Goal: Task Accomplishment & Management: Manage account settings

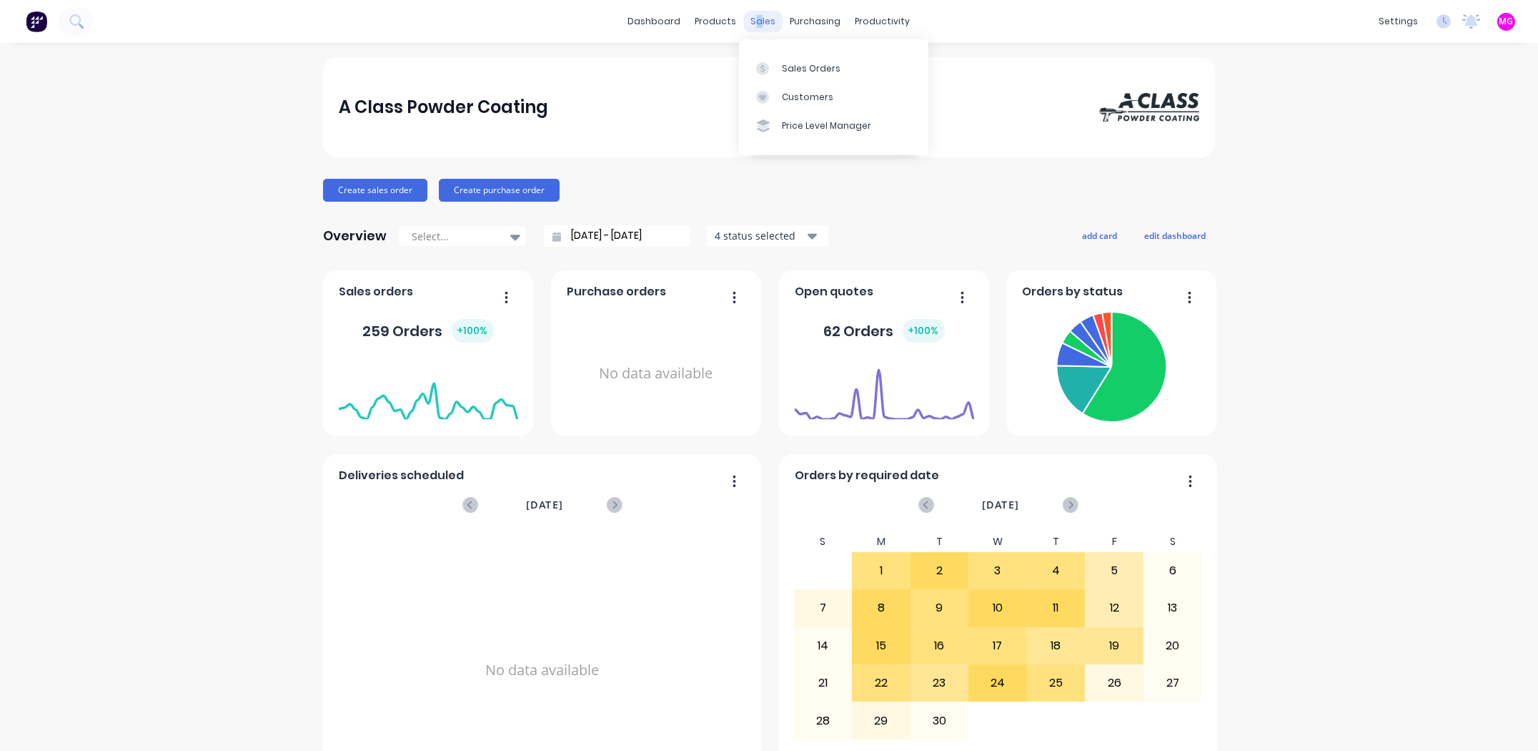
click at [756, 19] on div "sales" at bounding box center [763, 21] width 39 height 21
click at [813, 59] on link "Sales Orders" at bounding box center [833, 68] width 189 height 29
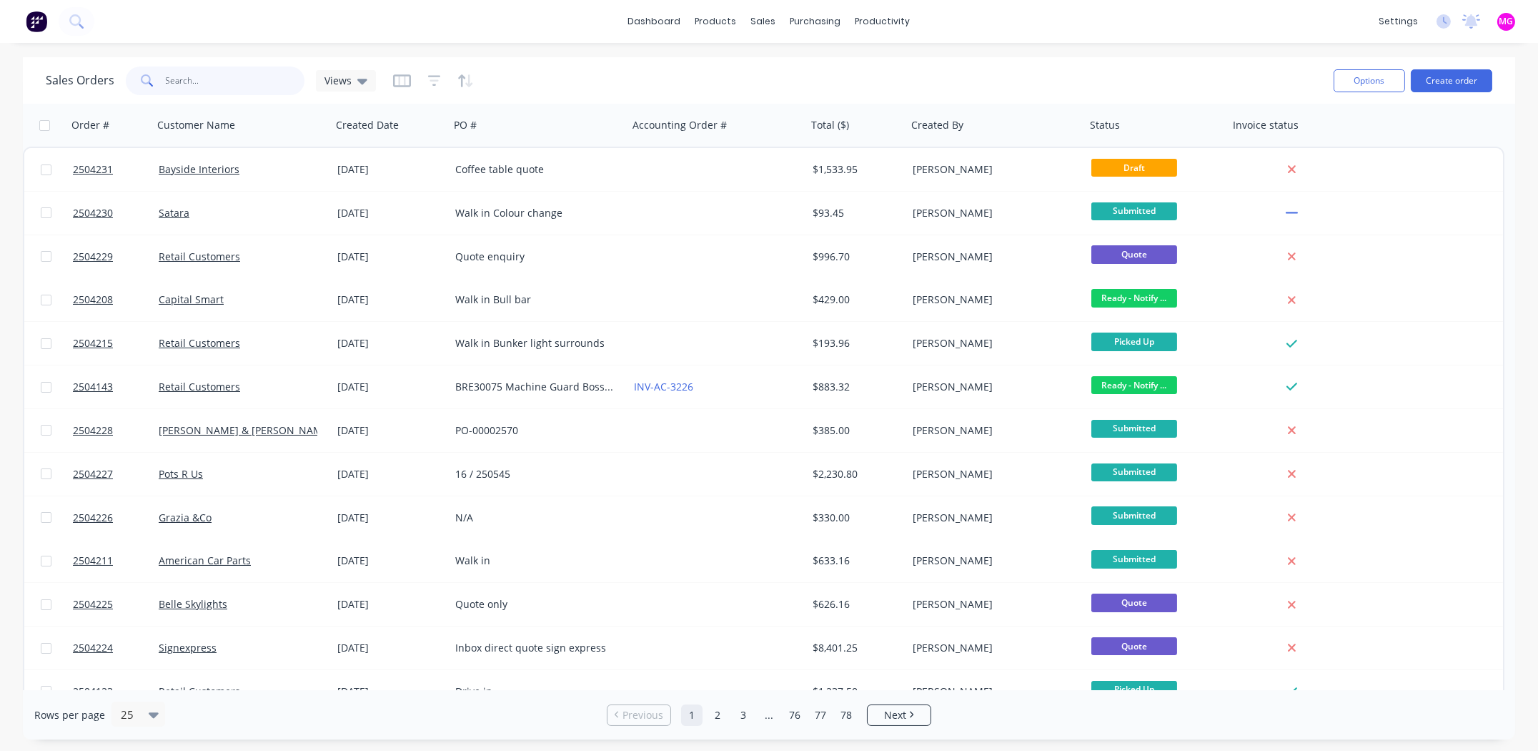
click at [194, 82] on input "text" at bounding box center [235, 80] width 139 height 29
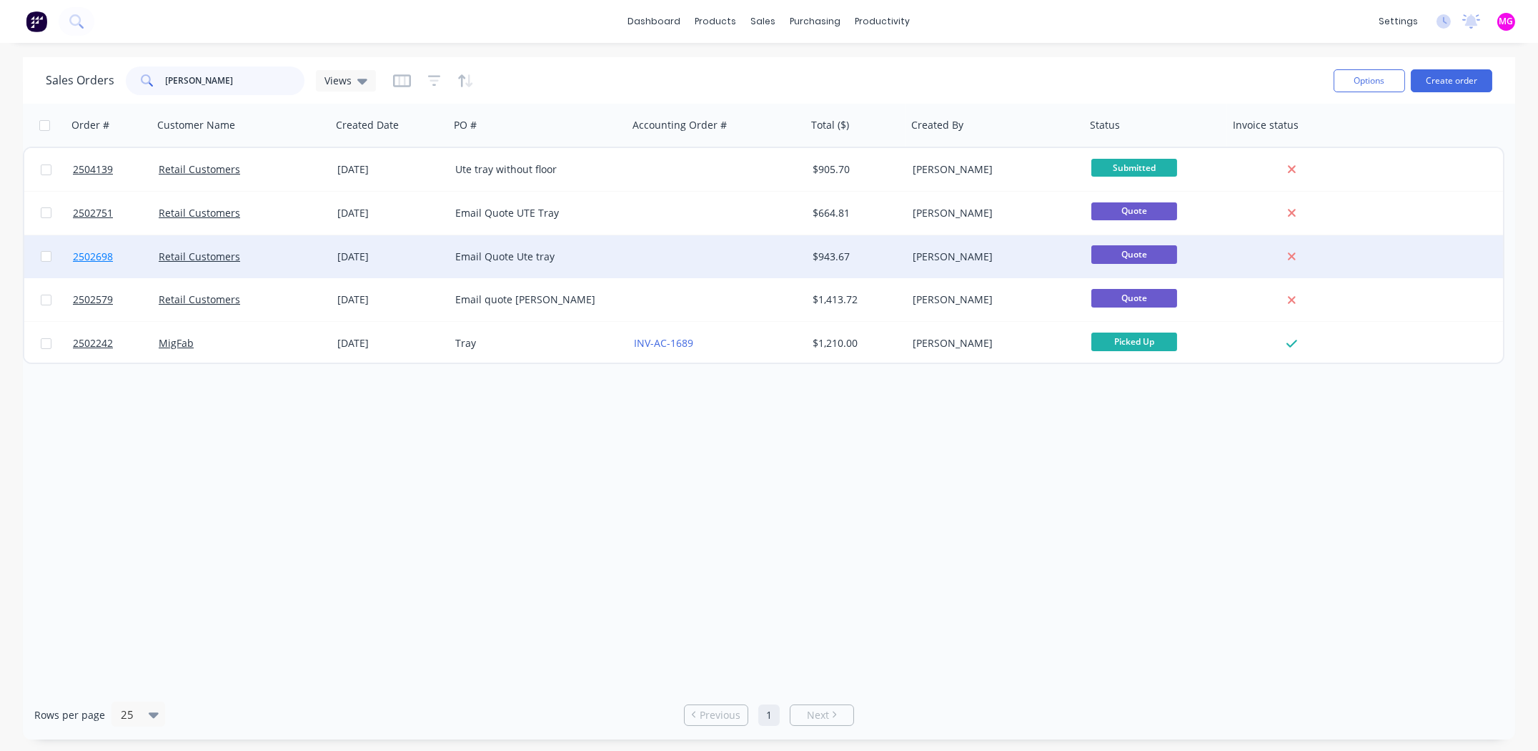
type input "[PERSON_NAME]"
click at [96, 258] on span "2502698" at bounding box center [93, 256] width 40 height 14
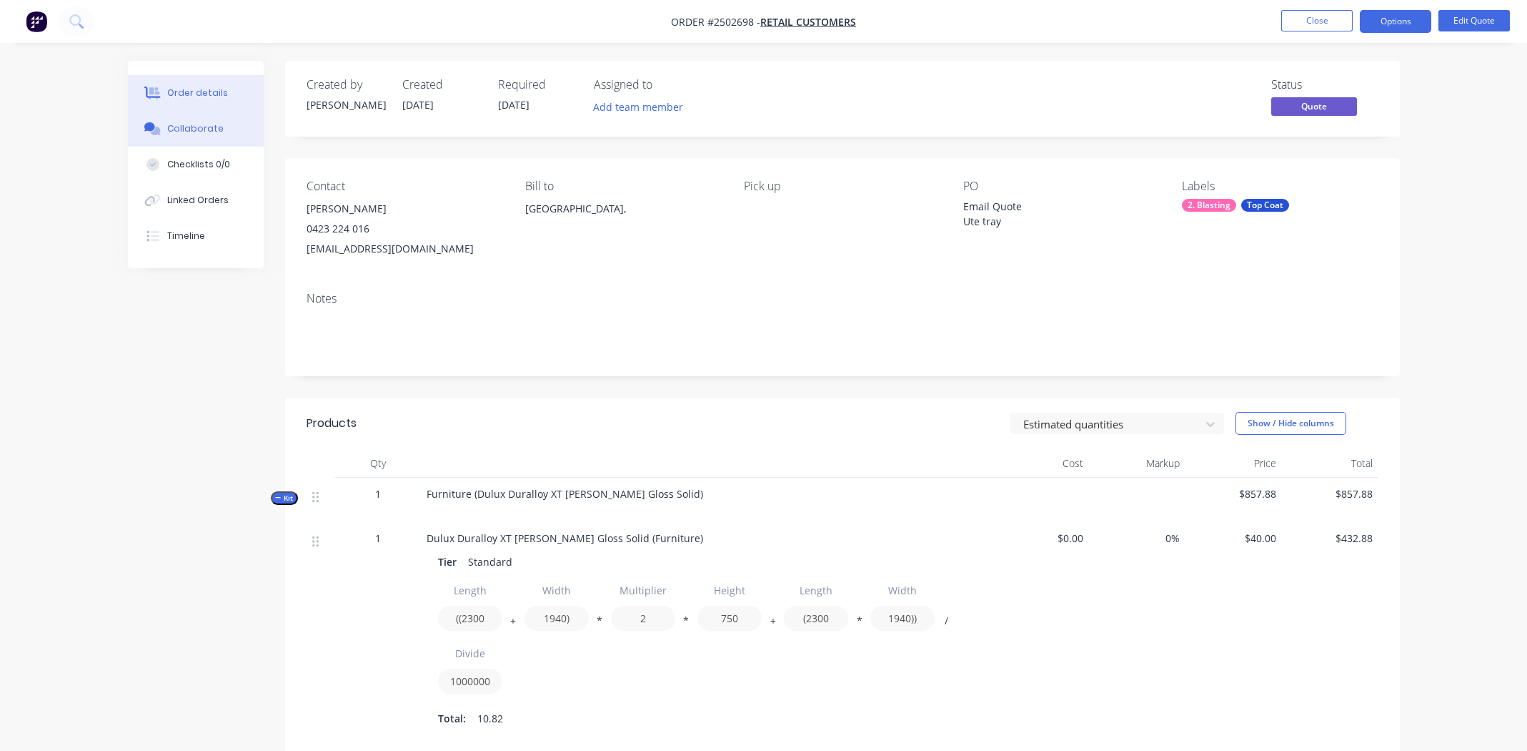
click at [196, 132] on div "Collaborate" at bounding box center [195, 128] width 56 height 13
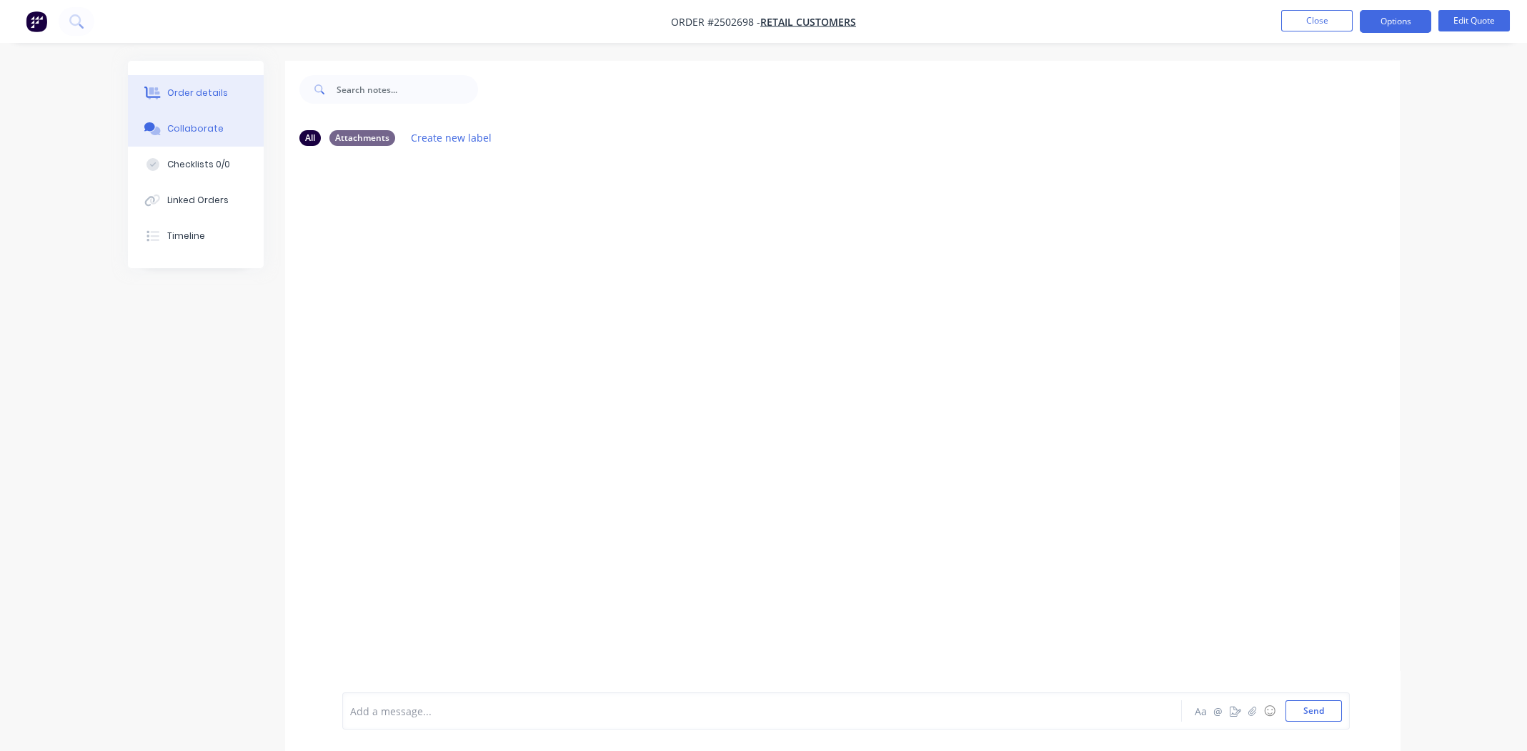
click at [180, 82] on button "Order details" at bounding box center [196, 93] width 136 height 36
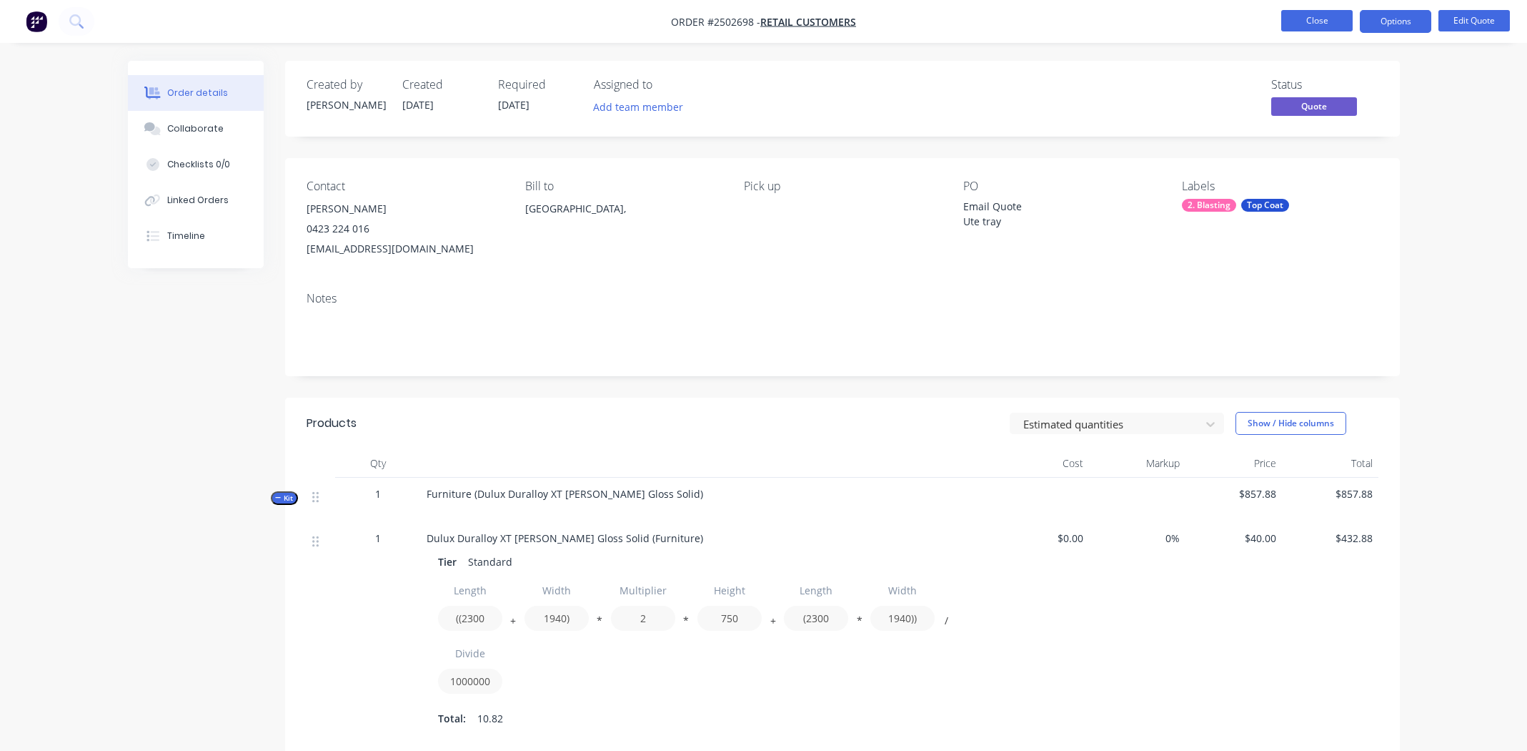
click at [1316, 15] on button "Close" at bounding box center [1317, 20] width 71 height 21
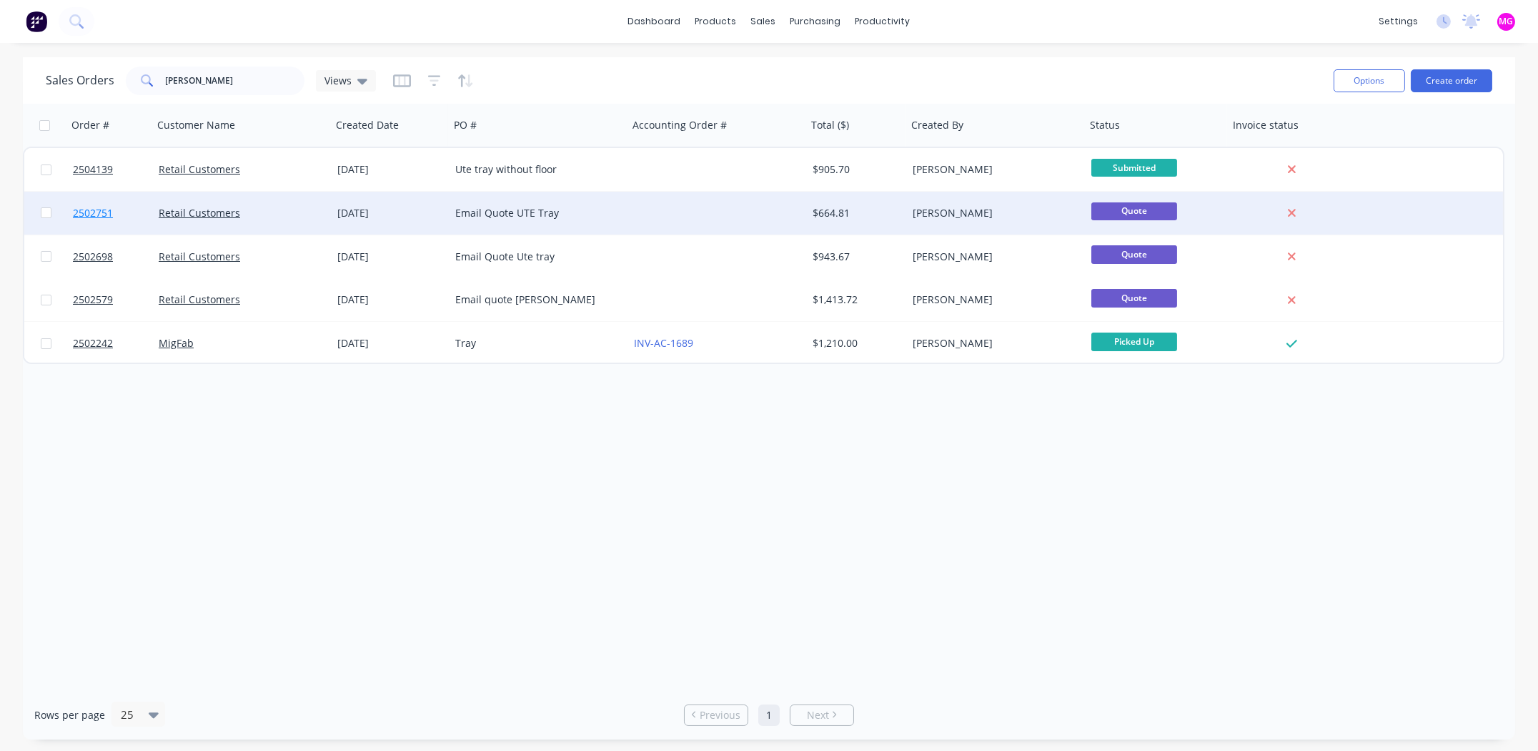
click at [92, 206] on span "2502751" at bounding box center [93, 213] width 40 height 14
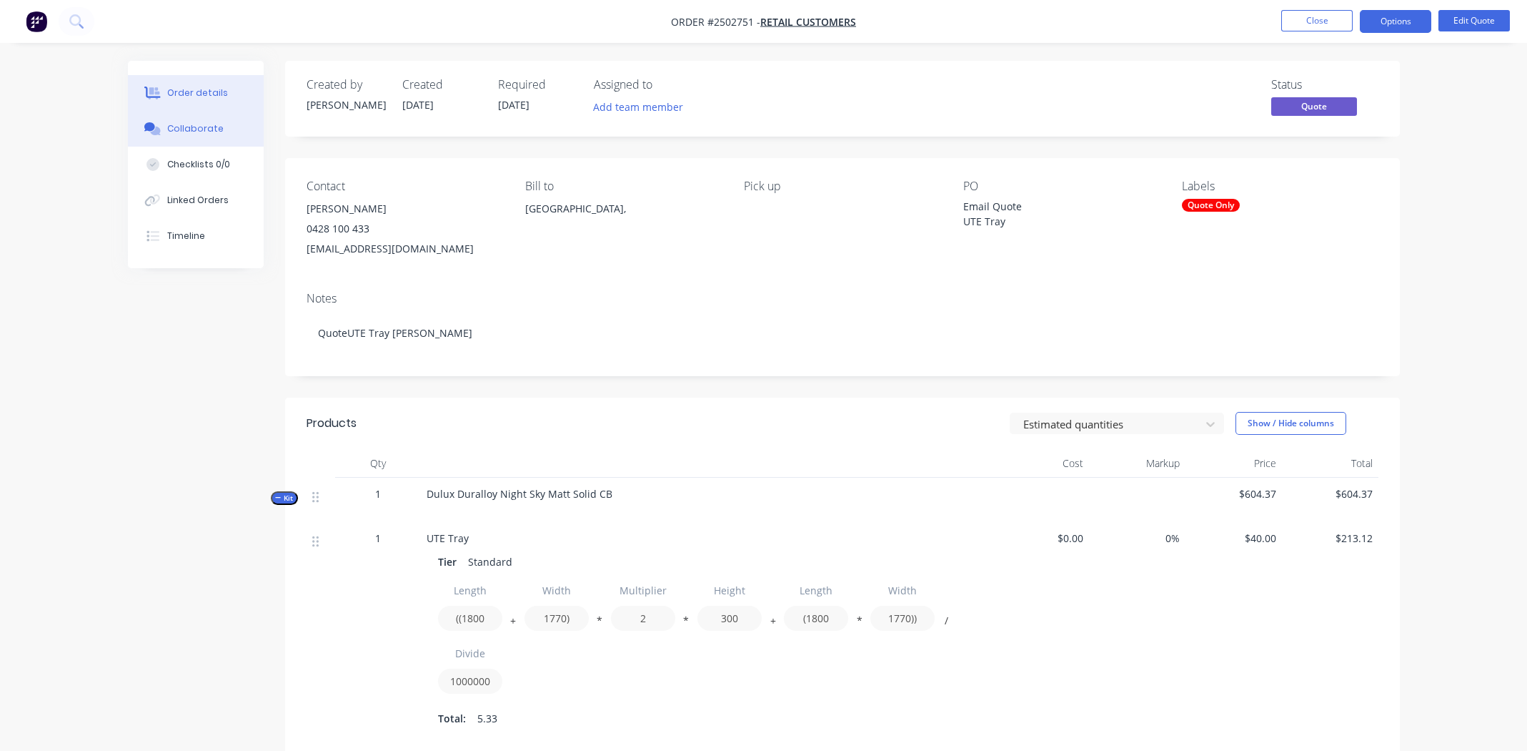
click at [212, 131] on div "Collaborate" at bounding box center [195, 128] width 56 height 13
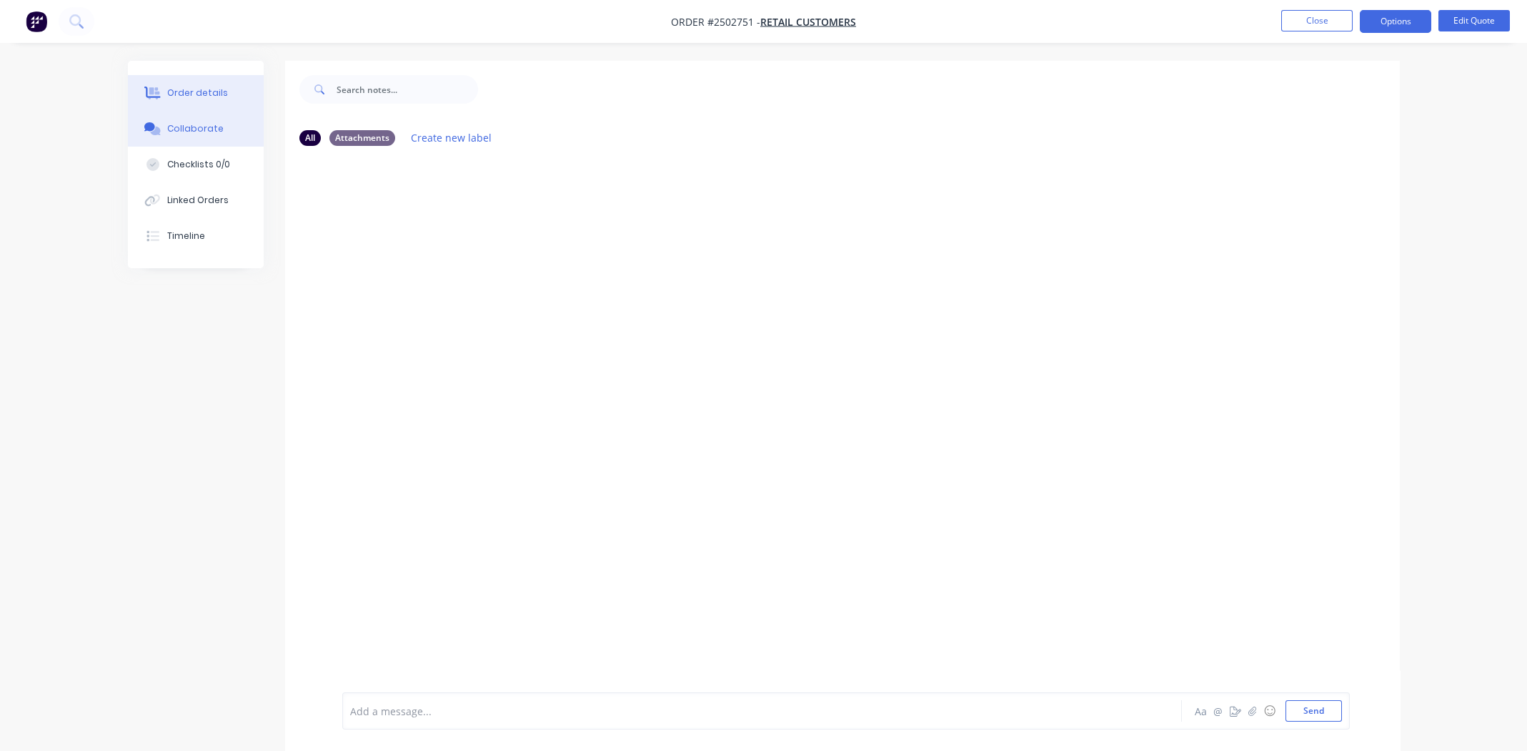
click at [200, 93] on div "Order details" at bounding box center [197, 92] width 61 height 13
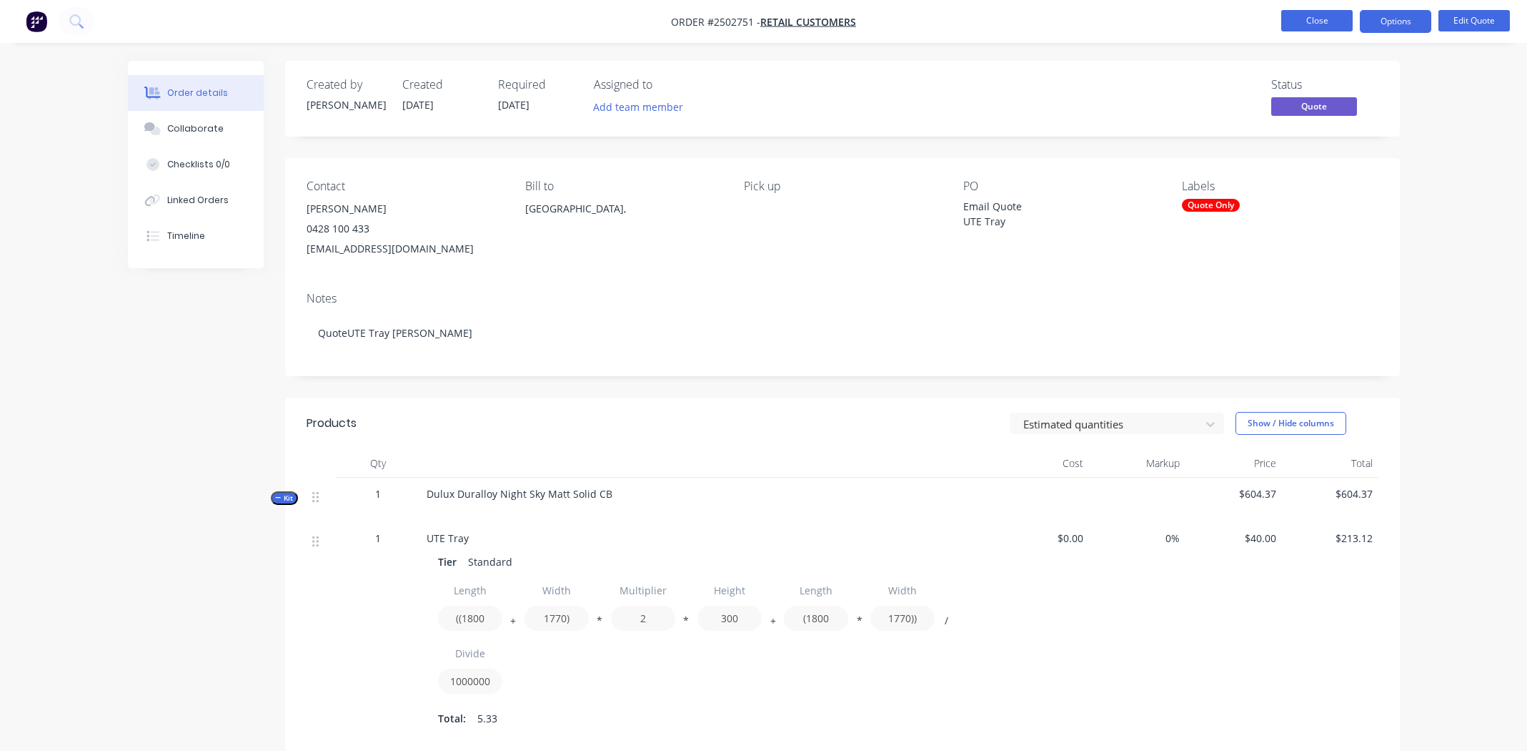
click at [1325, 16] on button "Close" at bounding box center [1317, 20] width 71 height 21
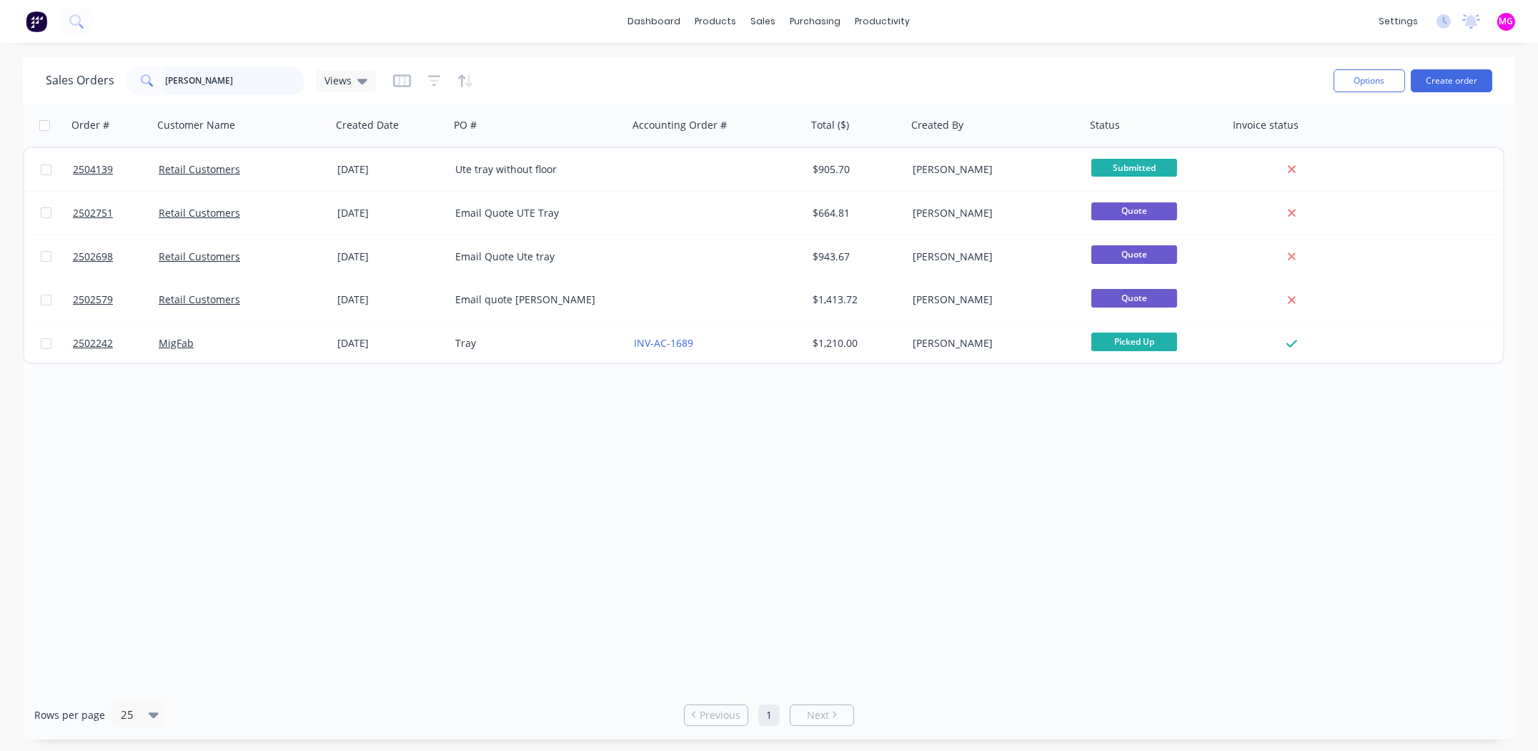
click at [197, 79] on input "[PERSON_NAME]" at bounding box center [235, 80] width 139 height 29
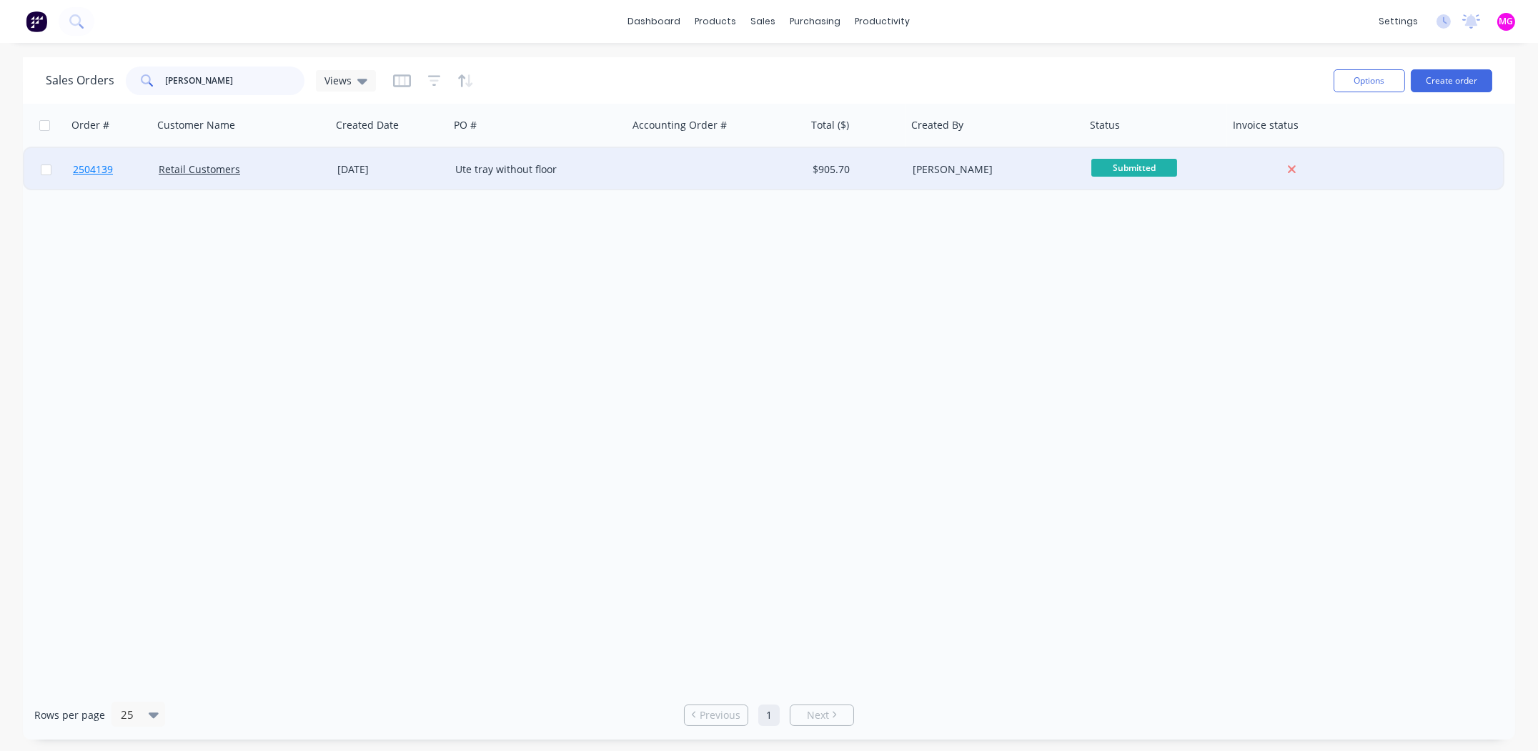
type input "[PERSON_NAME]"
click at [82, 169] on span "2504139" at bounding box center [93, 169] width 40 height 14
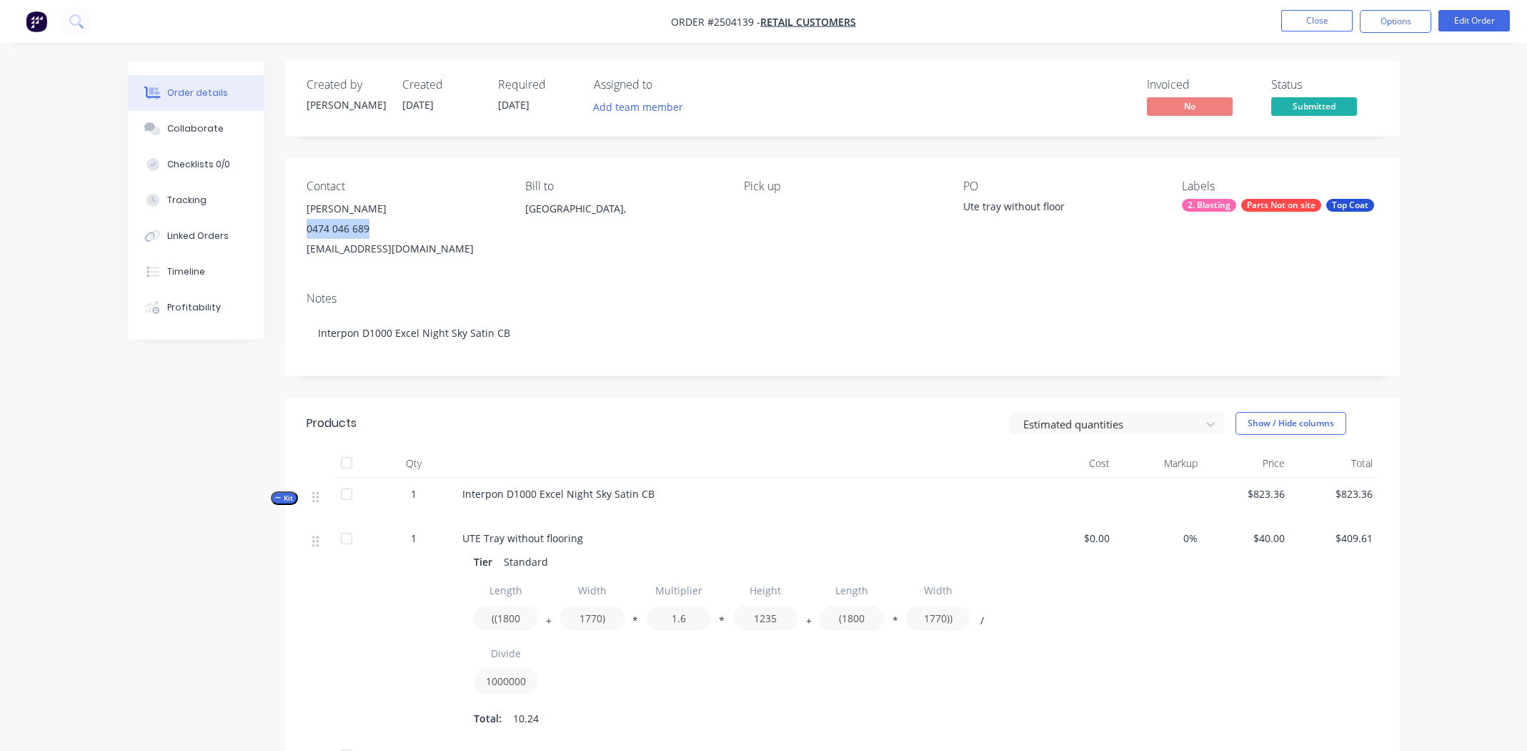
drag, startPoint x: 365, startPoint y: 229, endPoint x: 307, endPoint y: 227, distance: 57.3
click at [307, 227] on div "0474 046 689" at bounding box center [405, 229] width 196 height 20
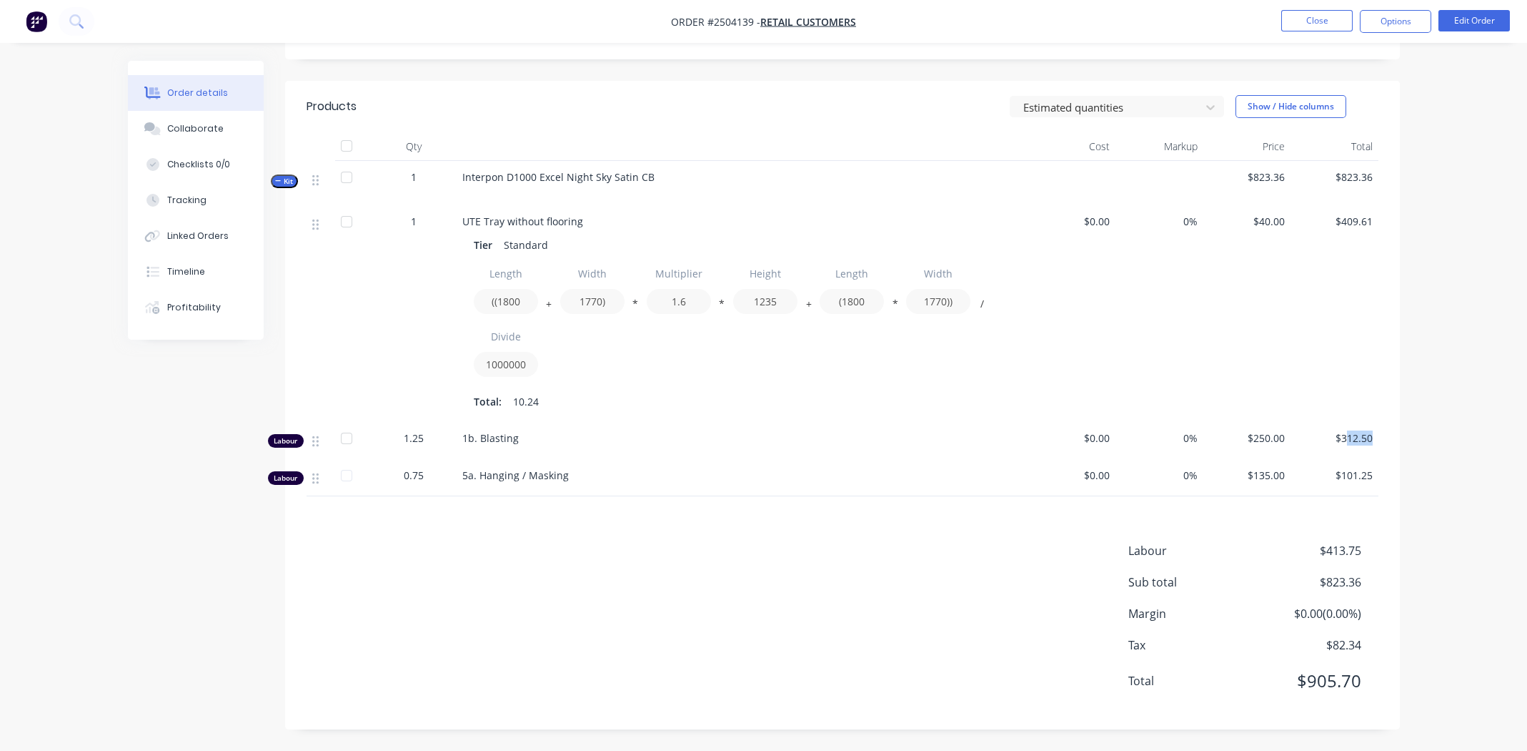
drag, startPoint x: 1367, startPoint y: 437, endPoint x: 1347, endPoint y: 438, distance: 20.1
click at [1347, 438] on div "$312.50" at bounding box center [1335, 440] width 88 height 37
click at [688, 357] on div "Length ((1800 + Width 1770) * Multiplier 1.6 * Height 1235 + Length (1800 * Wid…" at bounding box center [743, 322] width 538 height 122
click at [730, 357] on div "Length ((1800 + Width 1770) * Multiplier 1.6 * Height 1235 + Length (1800 * Wid…" at bounding box center [743, 322] width 538 height 122
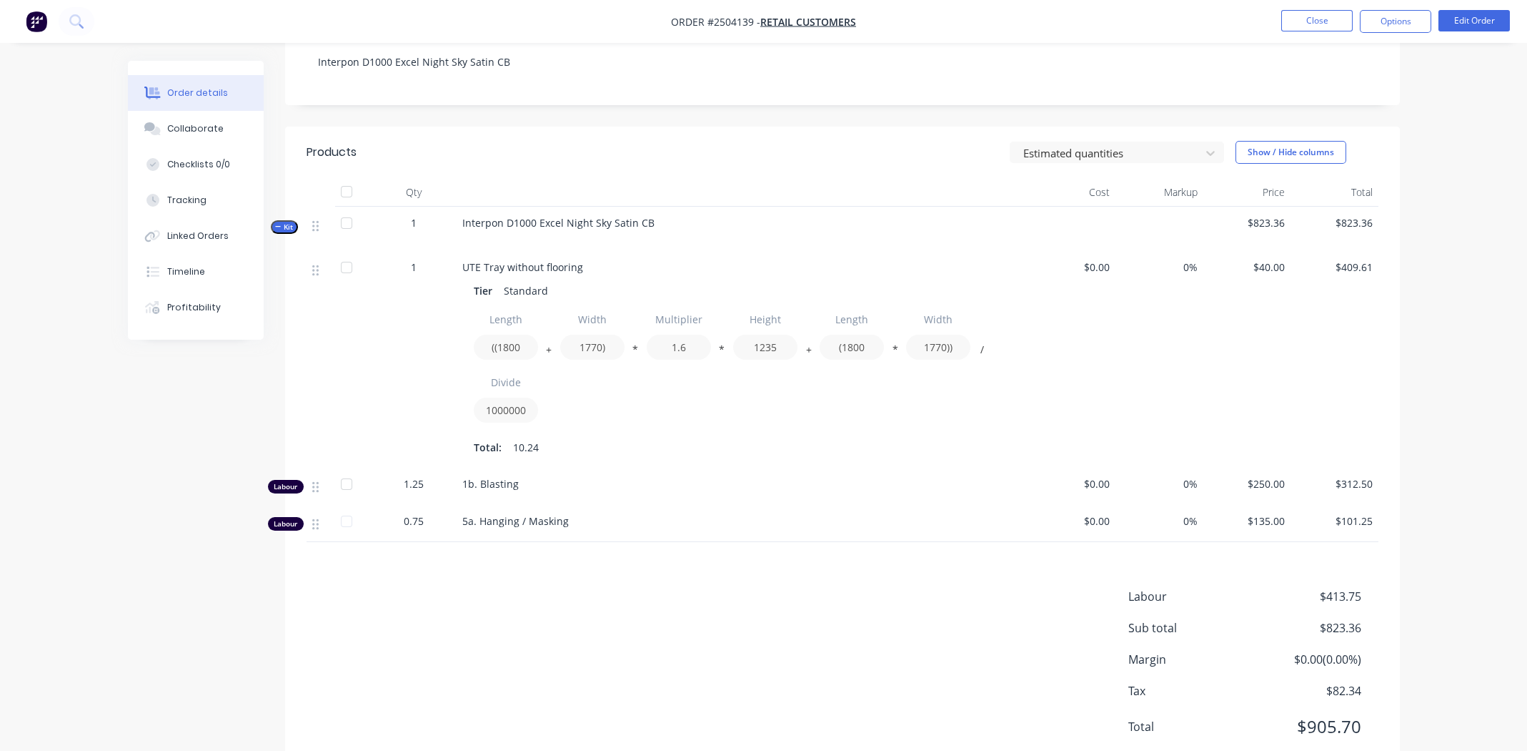
scroll to position [246, 0]
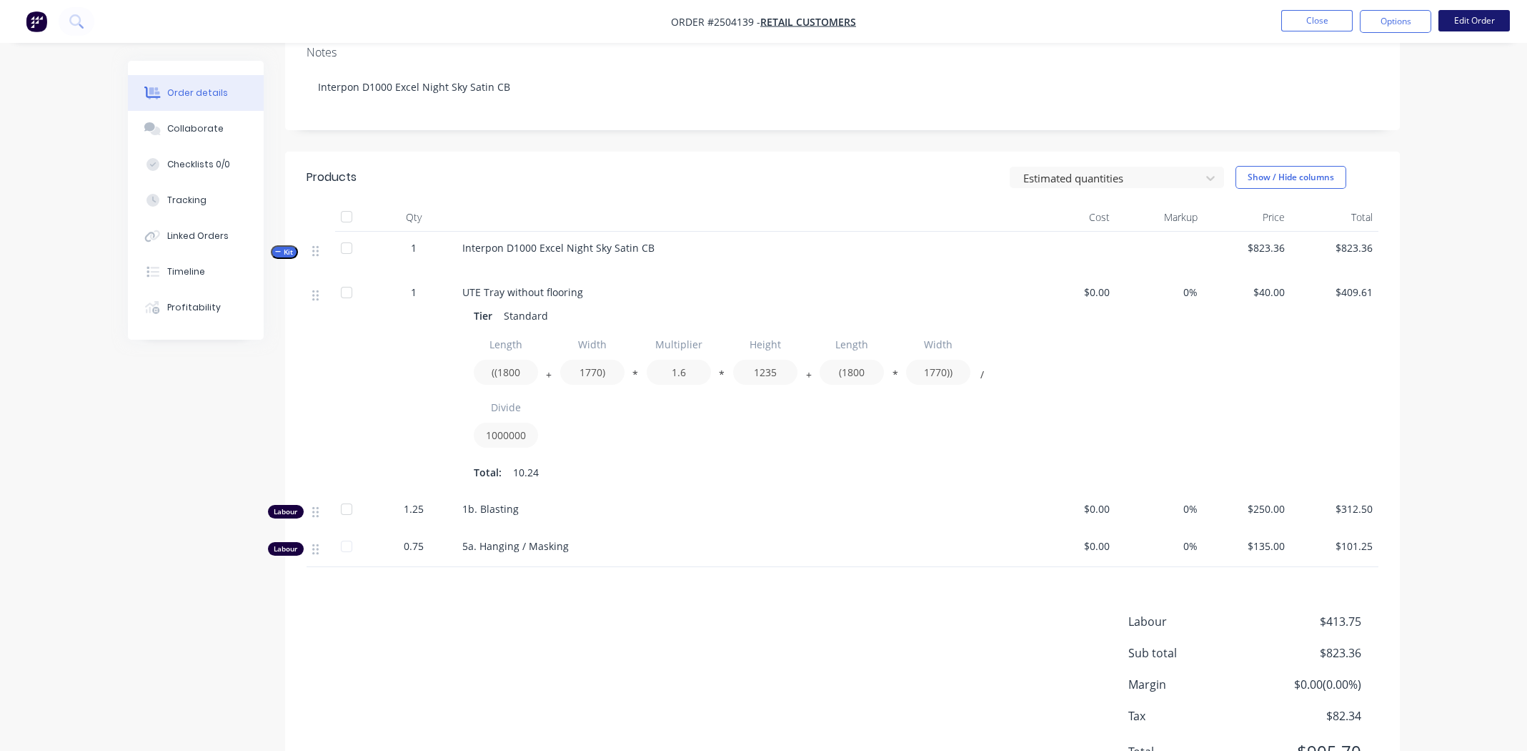
click at [1475, 19] on button "Edit Order" at bounding box center [1474, 20] width 71 height 21
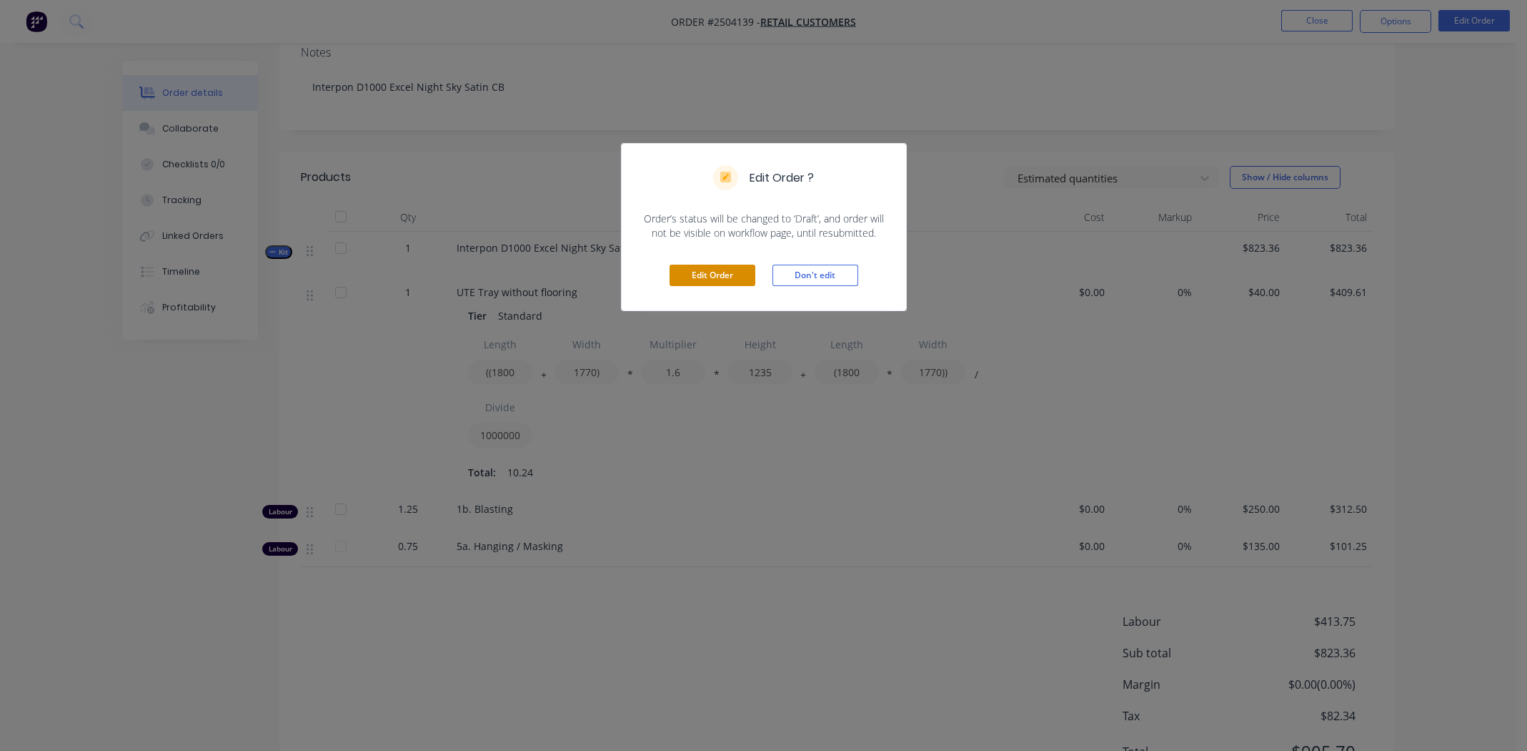
click at [712, 268] on button "Edit Order" at bounding box center [713, 274] width 86 height 21
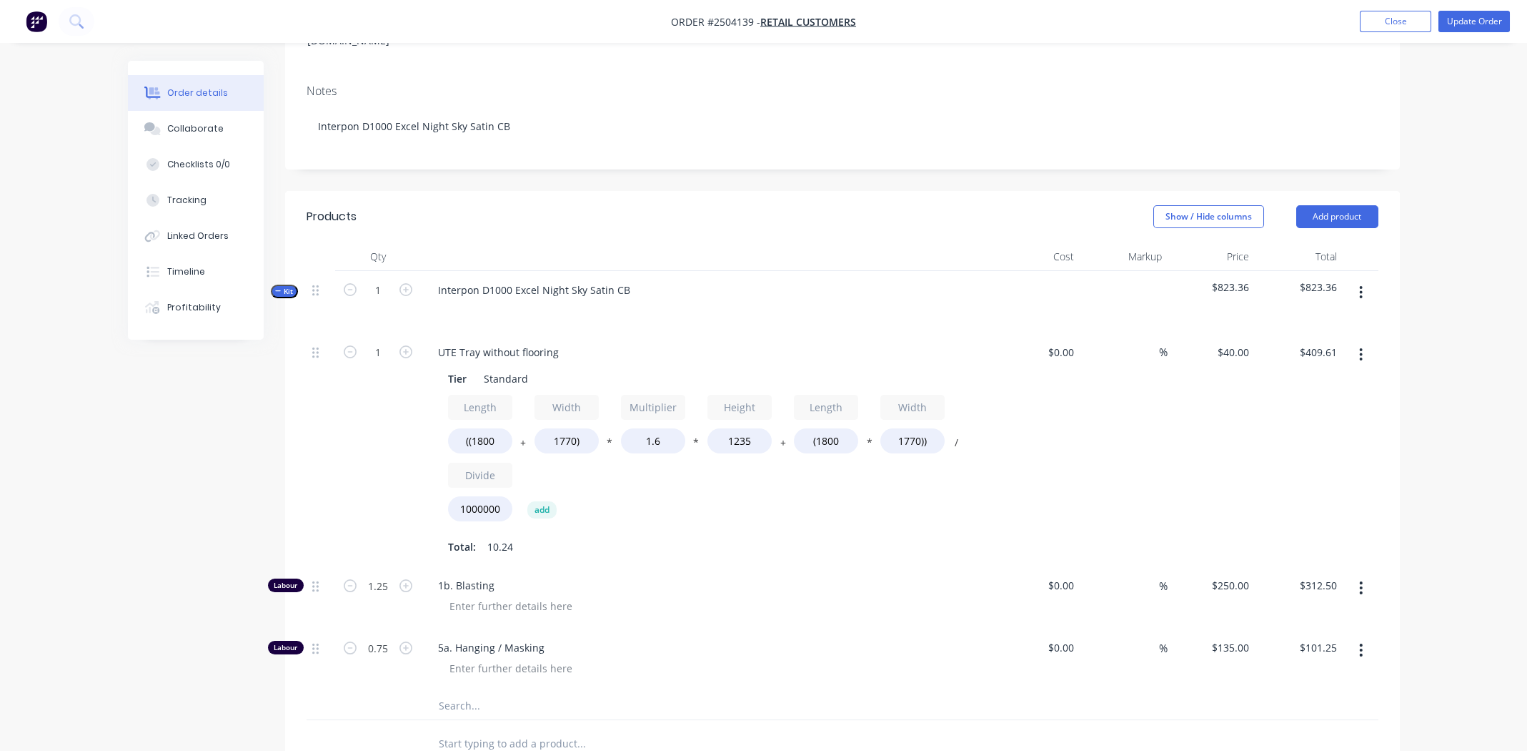
scroll to position [285, 0]
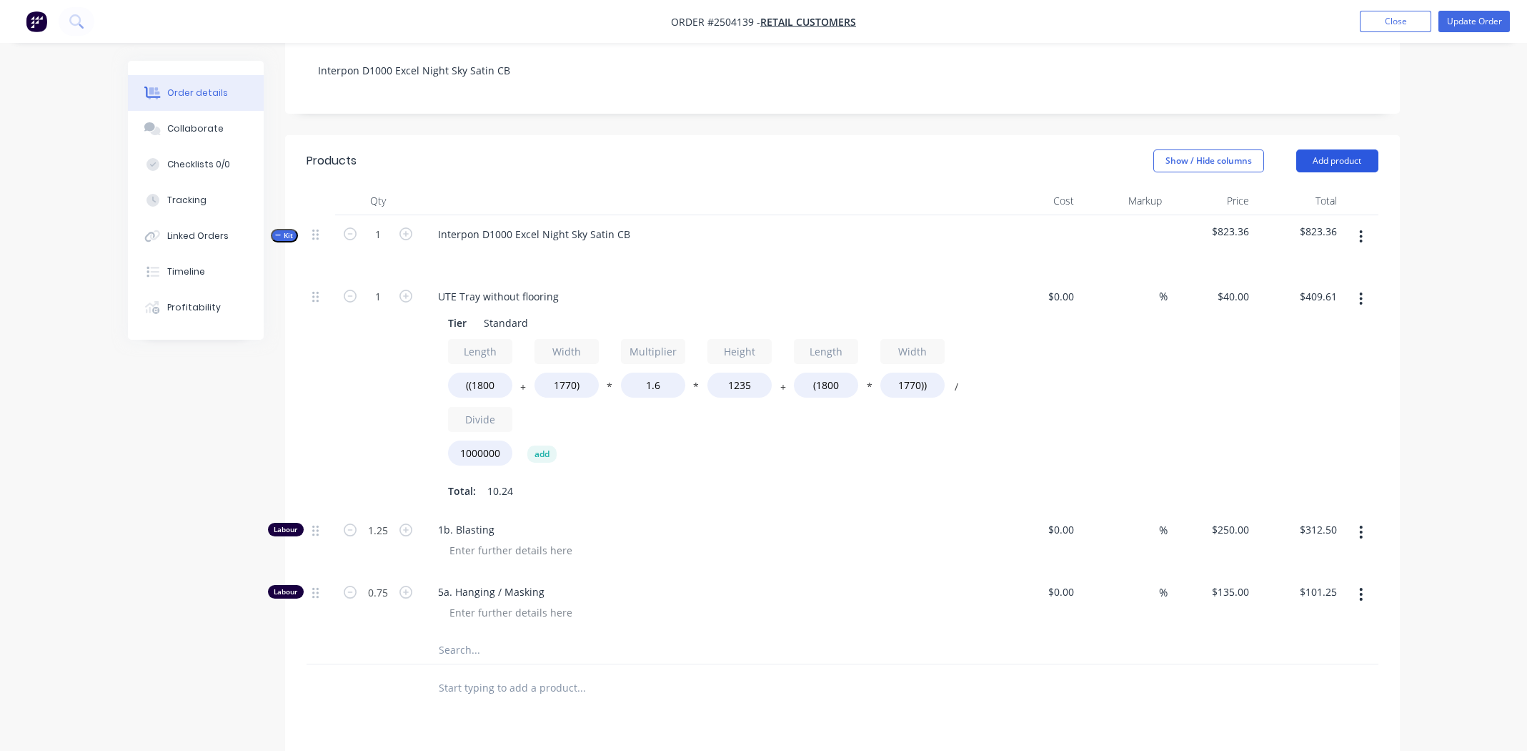
click at [1342, 149] on button "Add product" at bounding box center [1338, 160] width 82 height 23
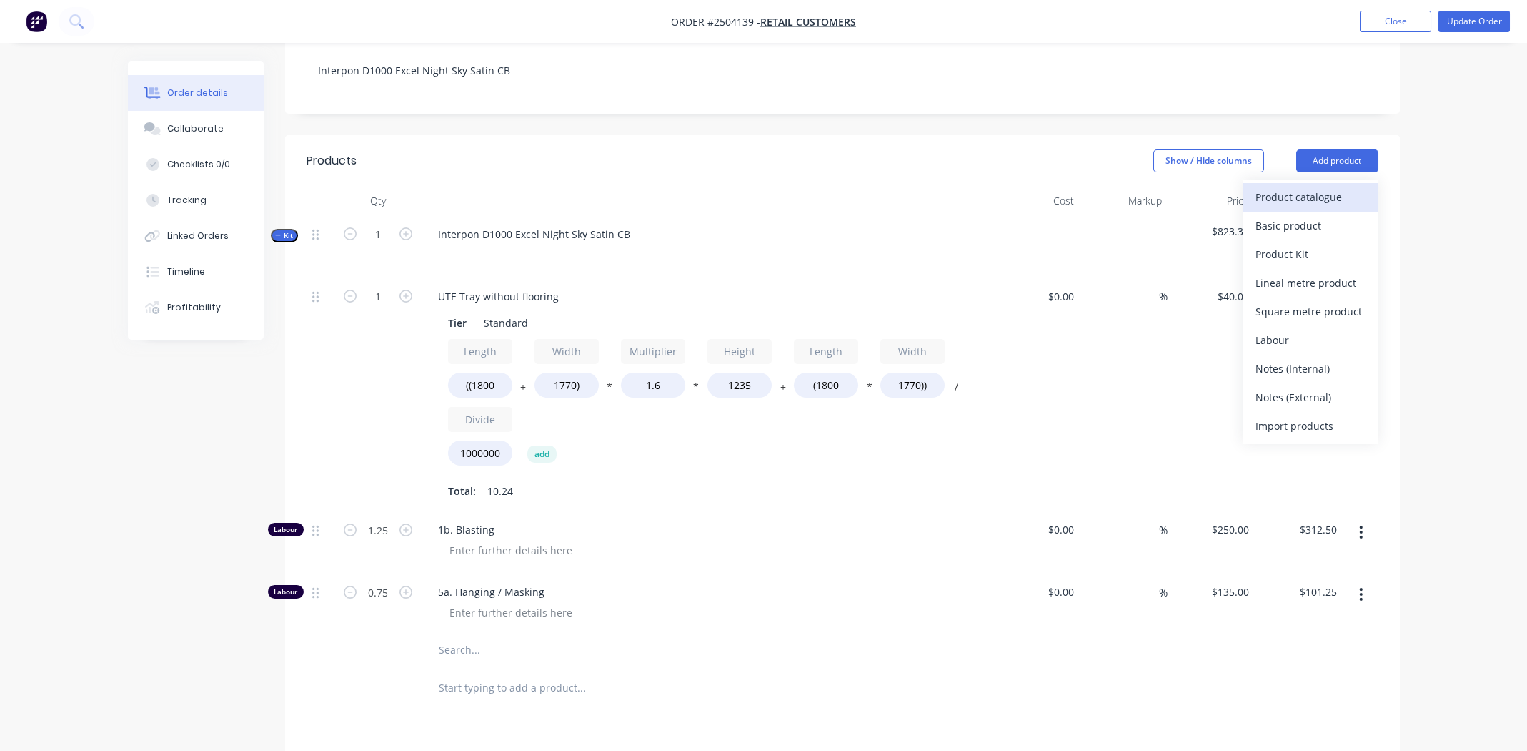
click at [1312, 187] on div "Product catalogue" at bounding box center [1311, 197] width 110 height 21
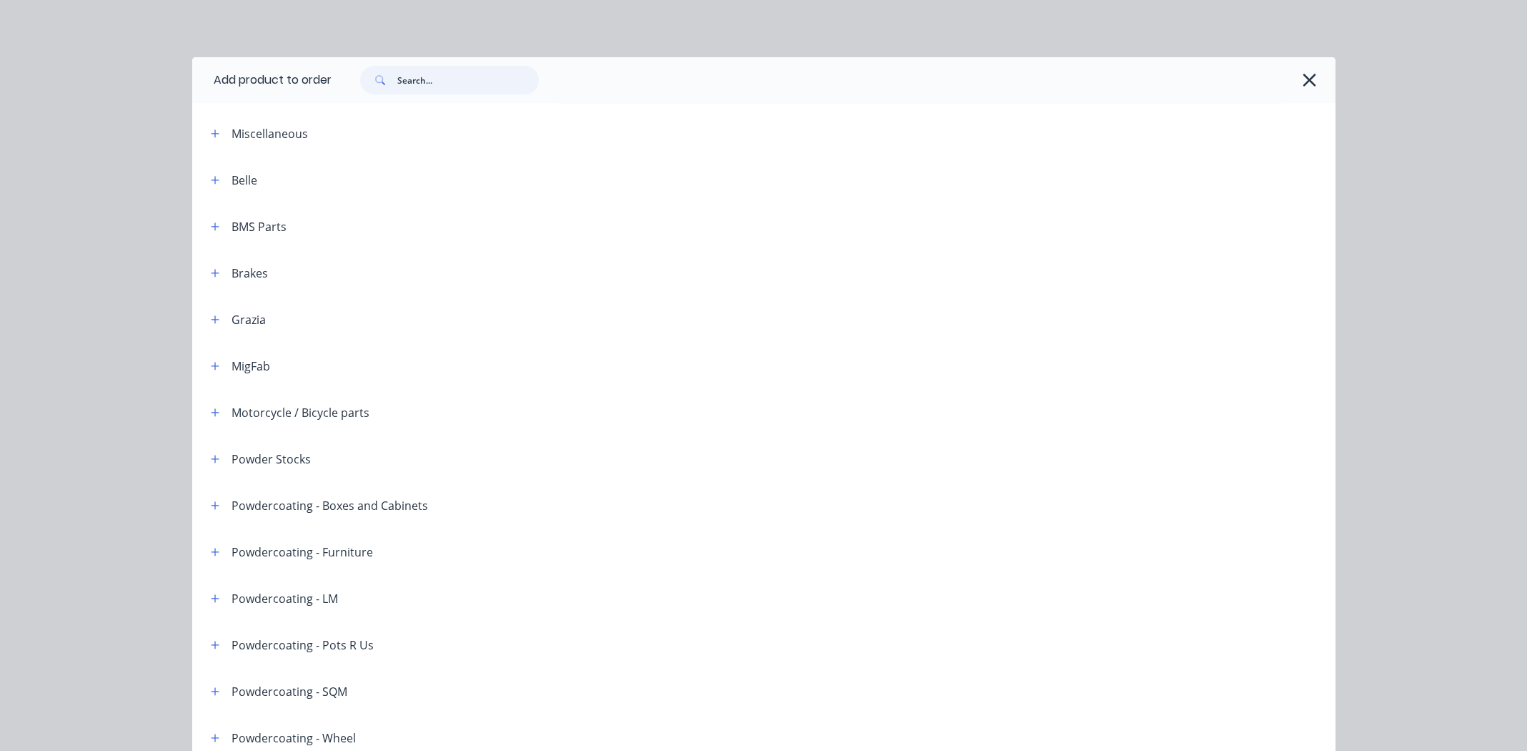
click at [427, 80] on input "text" at bounding box center [468, 80] width 142 height 29
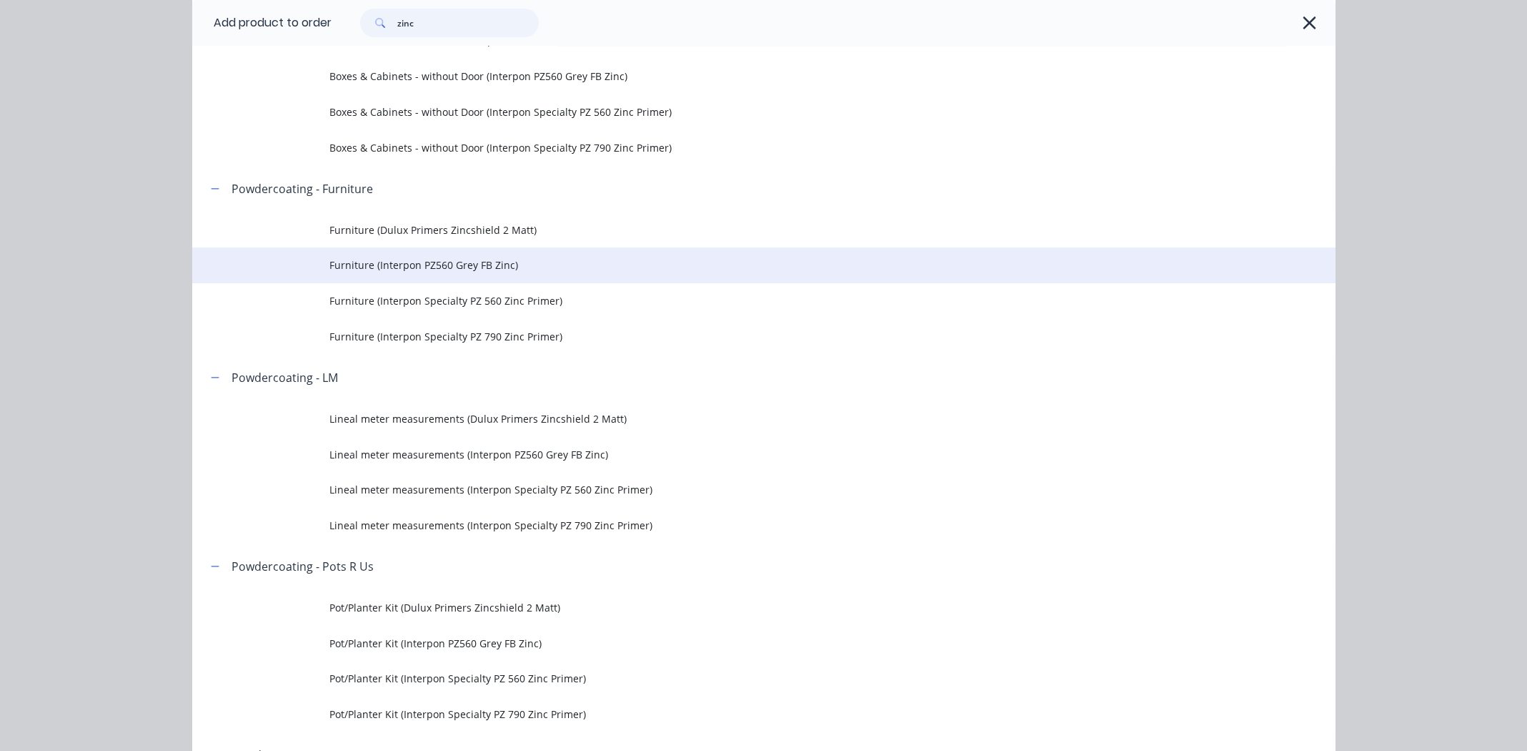
scroll to position [357, 0]
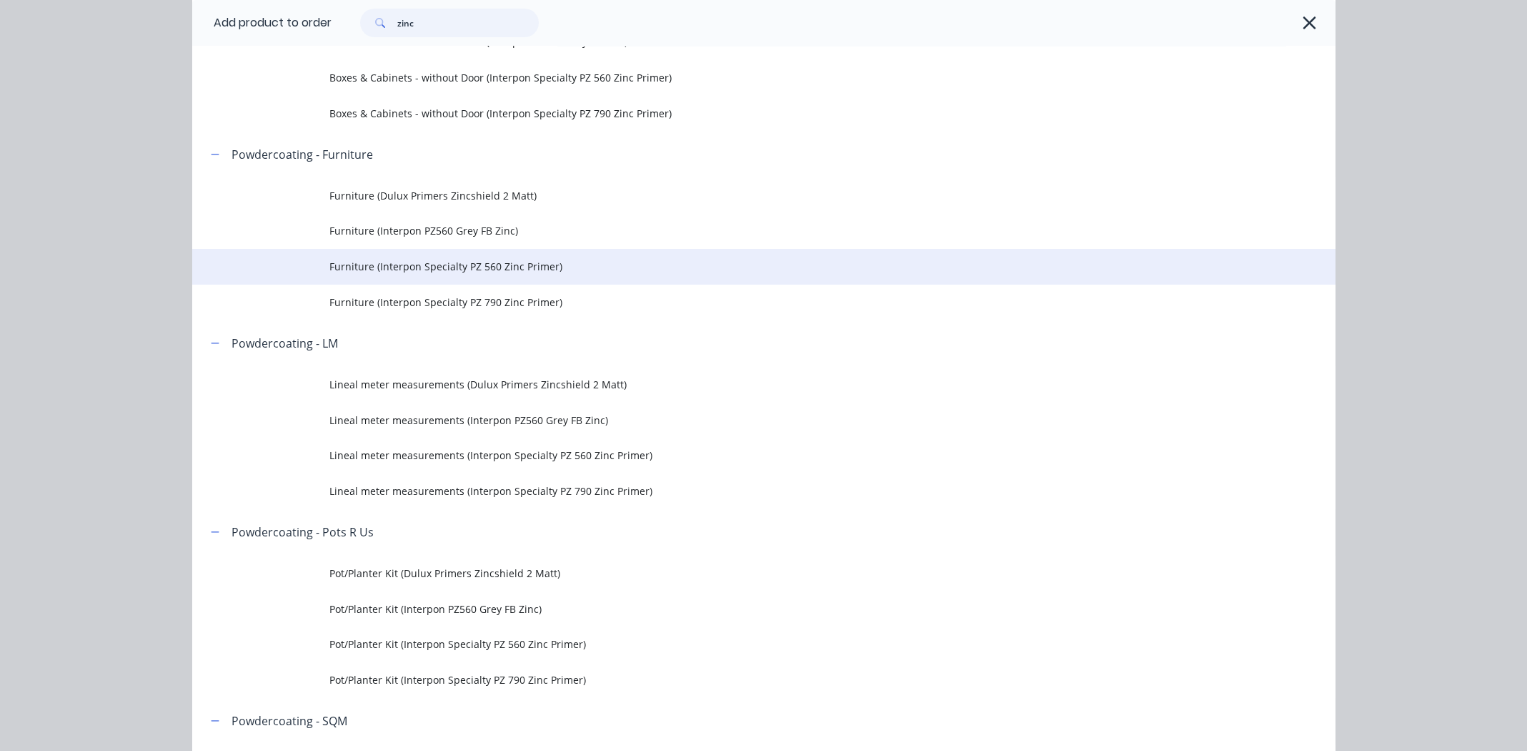
type input "zinc"
click at [482, 263] on span "Furniture (Interpon Specialty PZ 560 Zinc Primer)" at bounding box center [732, 266] width 805 height 15
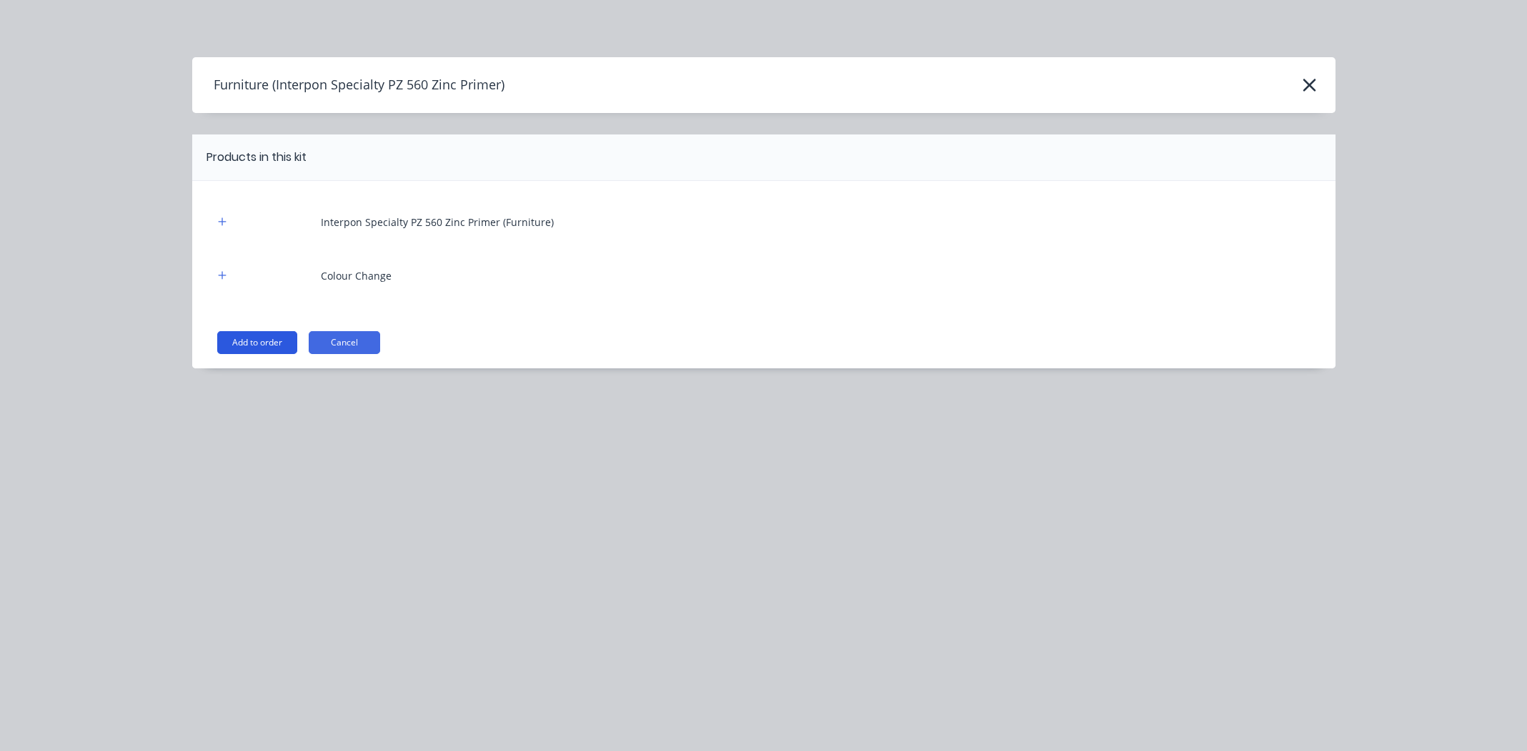
click at [252, 339] on button "Add to order" at bounding box center [257, 342] width 80 height 23
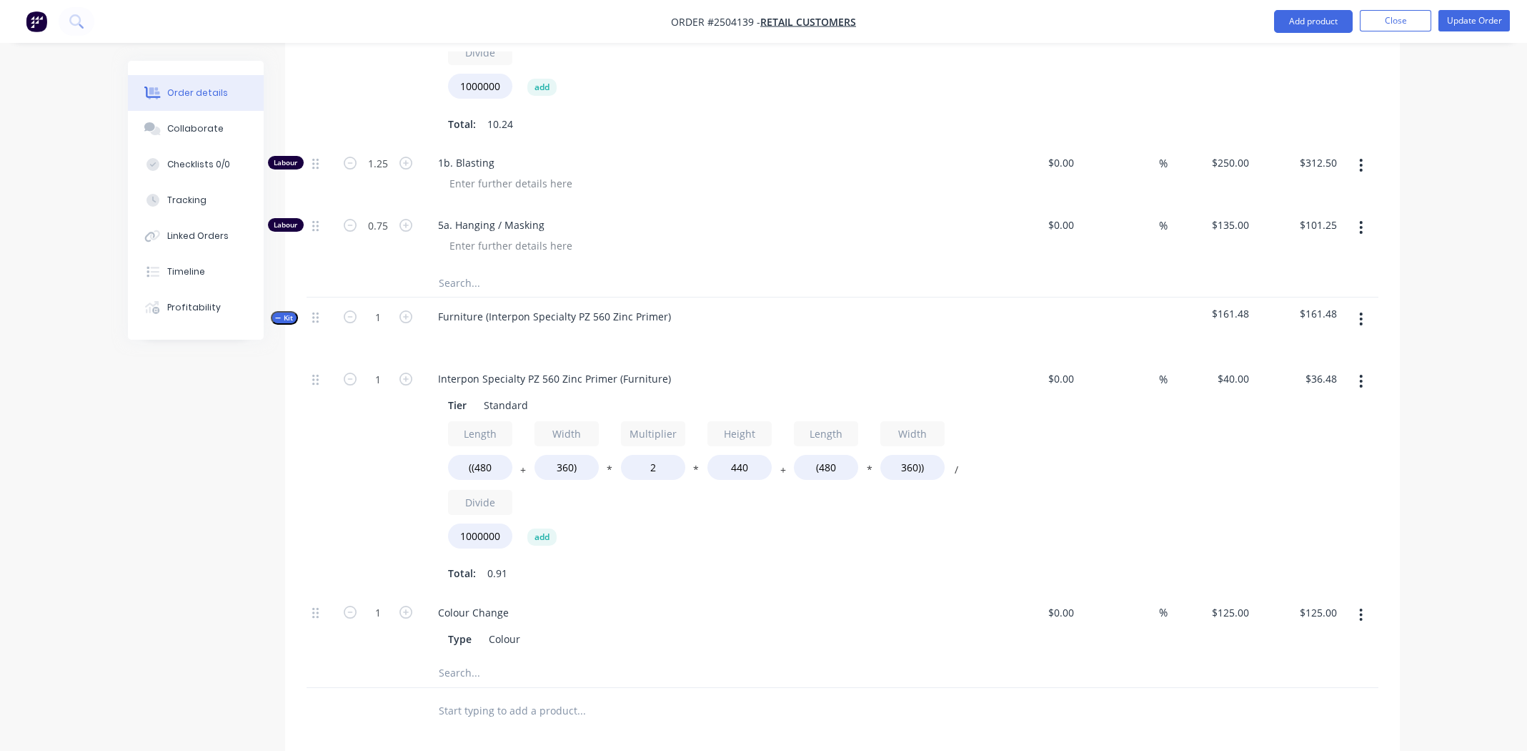
scroll to position [571, 0]
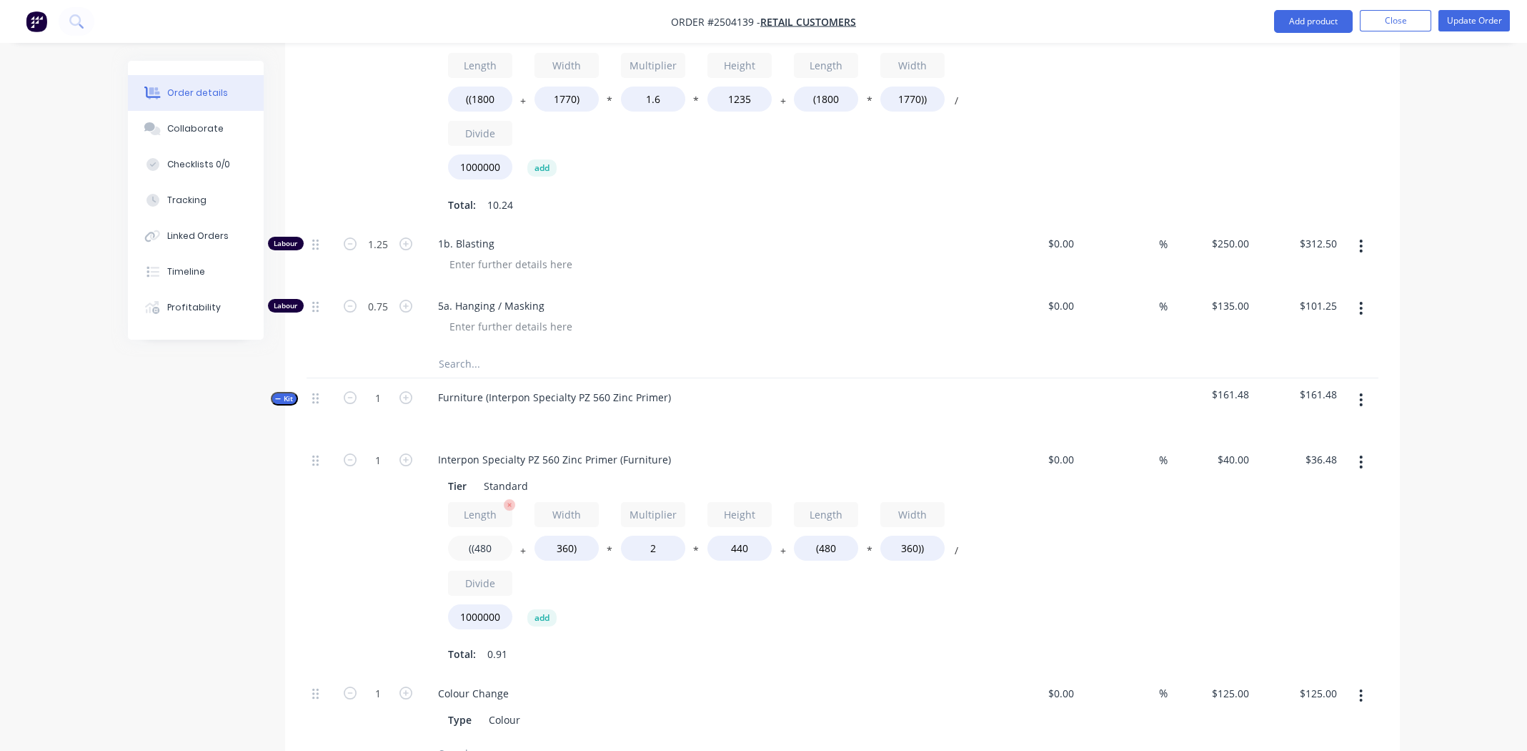
click at [485, 535] on input "((480" at bounding box center [480, 547] width 64 height 25
type input "((1800"
type input "$82.94"
click at [568, 535] on input "360)" at bounding box center [567, 547] width 64 height 25
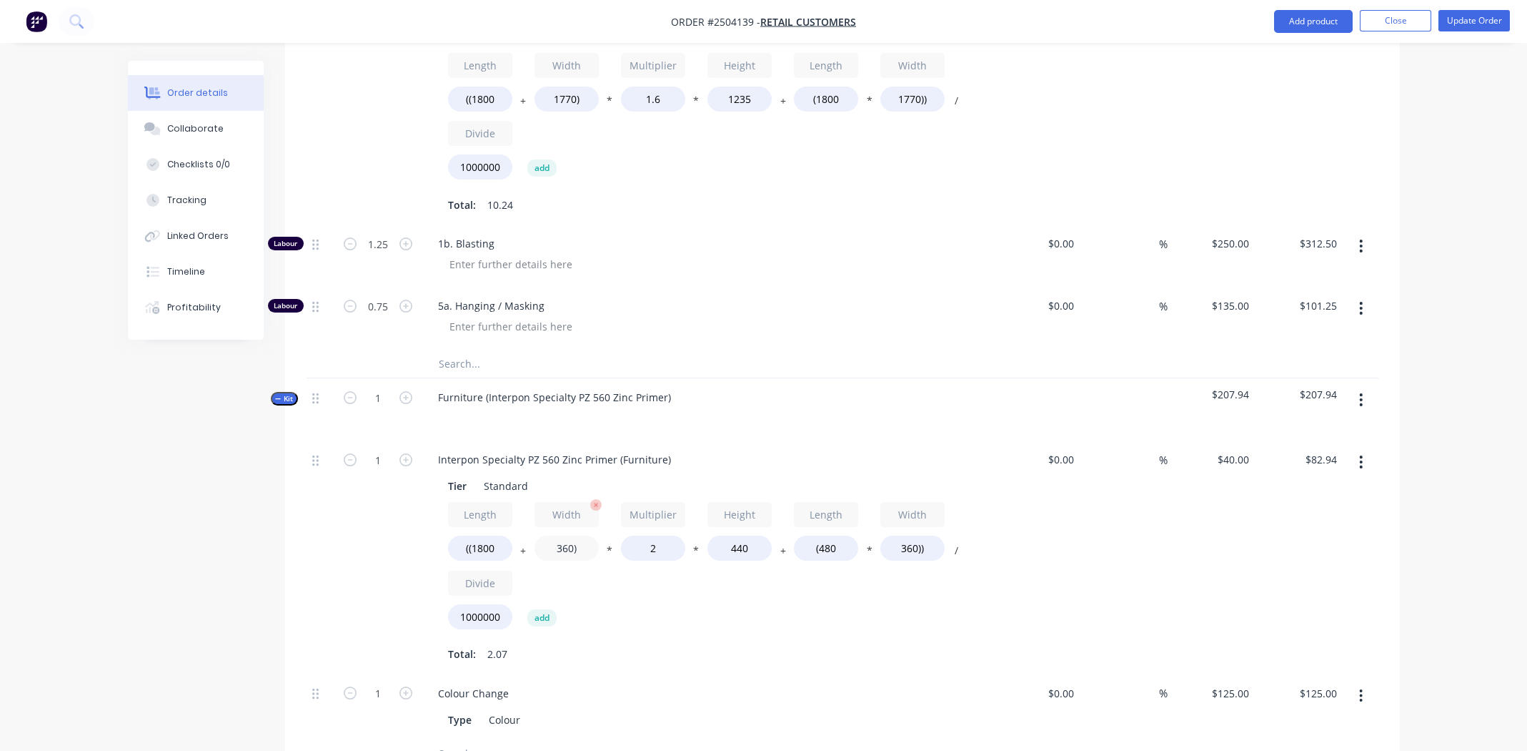
click at [568, 535] on input "360)" at bounding box center [567, 547] width 64 height 25
type input "1700)"
type input "$130.11"
click at [651, 535] on input "2" at bounding box center [653, 547] width 64 height 25
click at [653, 535] on input "2" at bounding box center [653, 547] width 64 height 25
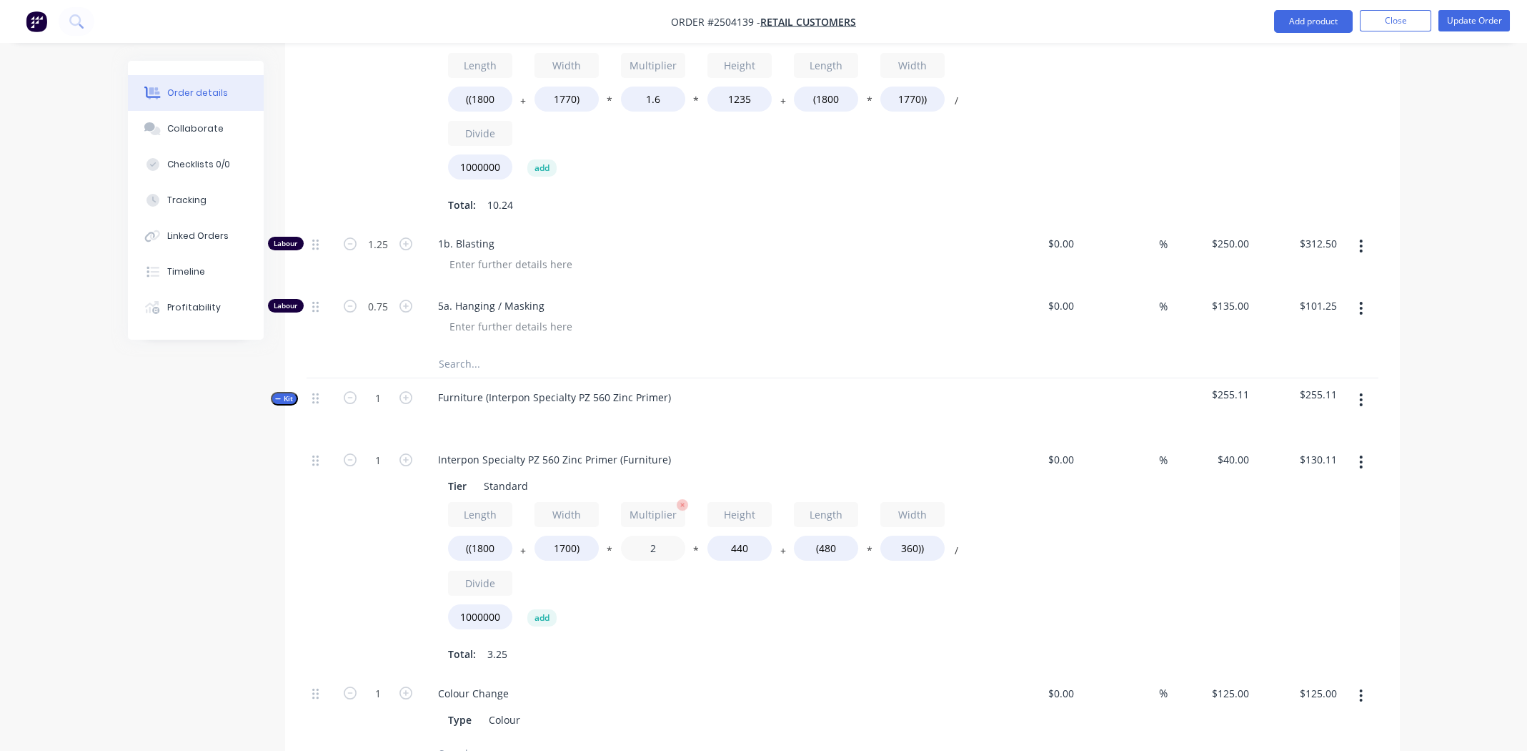
click at [653, 535] on input "2" at bounding box center [653, 547] width 64 height 25
type input "1.6"
type input "$105.47"
click at [740, 535] on input "440" at bounding box center [740, 547] width 64 height 25
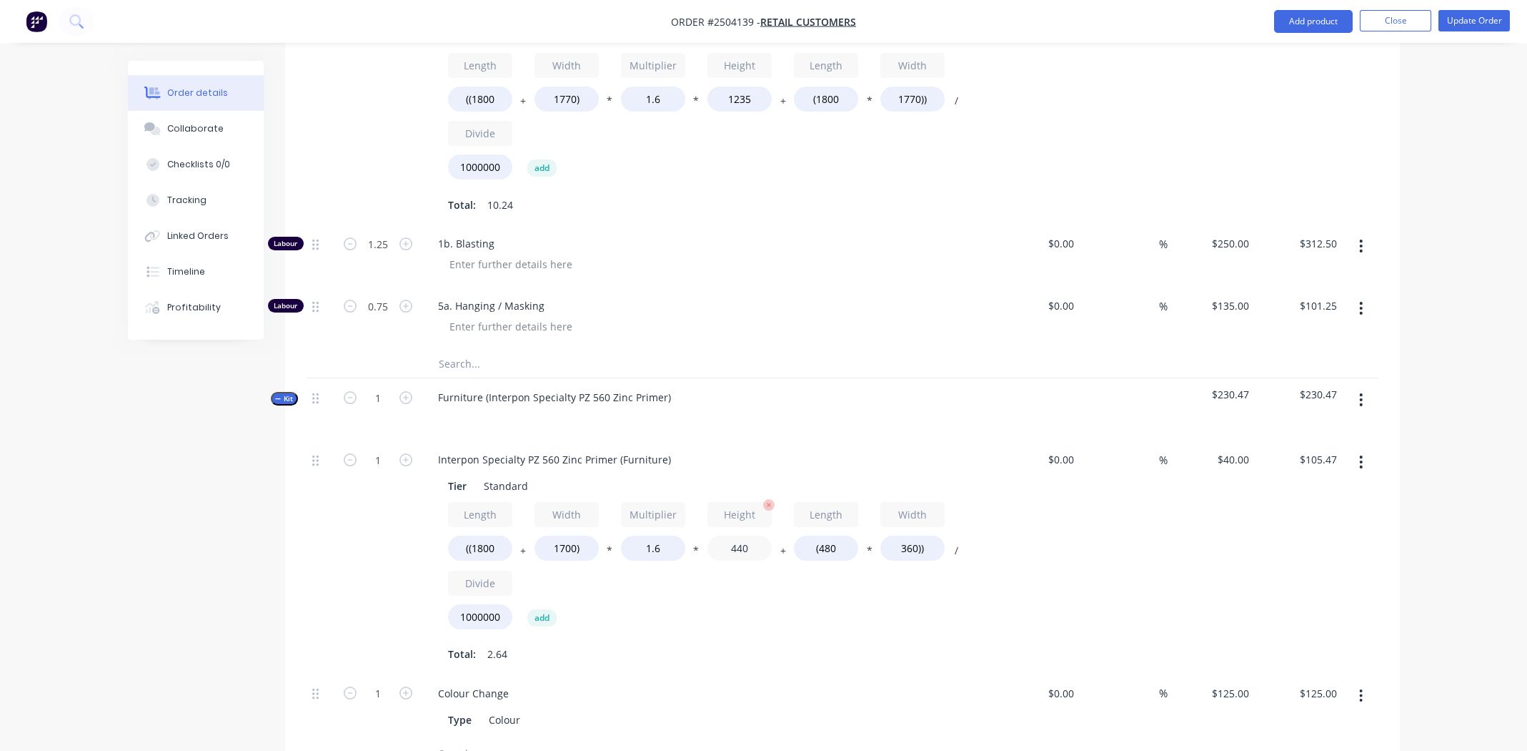
click at [740, 535] on input "440" at bounding box center [740, 547] width 64 height 25
type input "1235"
type input "$283.55"
click at [835, 535] on input "(480" at bounding box center [826, 547] width 64 height 25
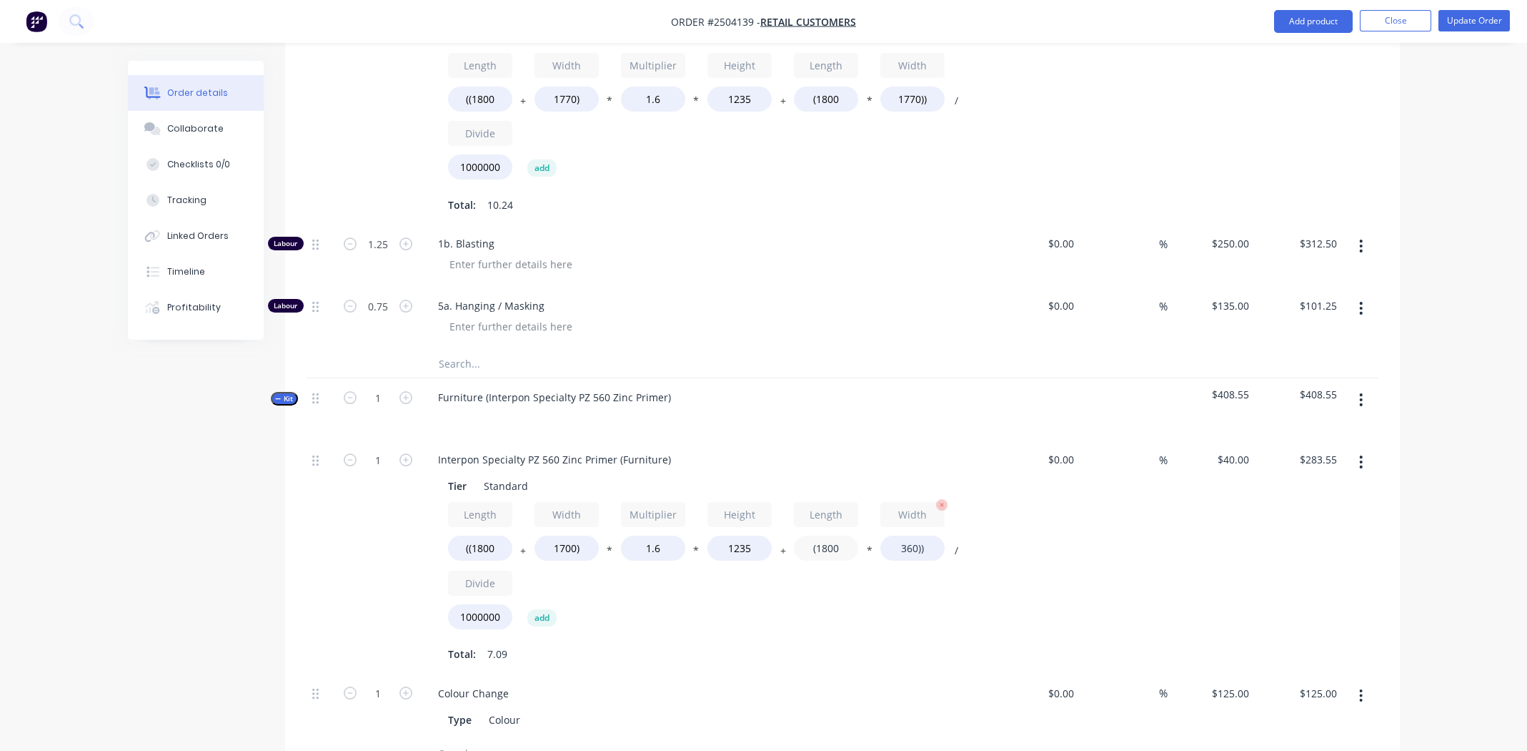
type input "(1800"
type input "$302.56"
click at [901, 535] on input "360))" at bounding box center [913, 547] width 64 height 25
type input "1770))"
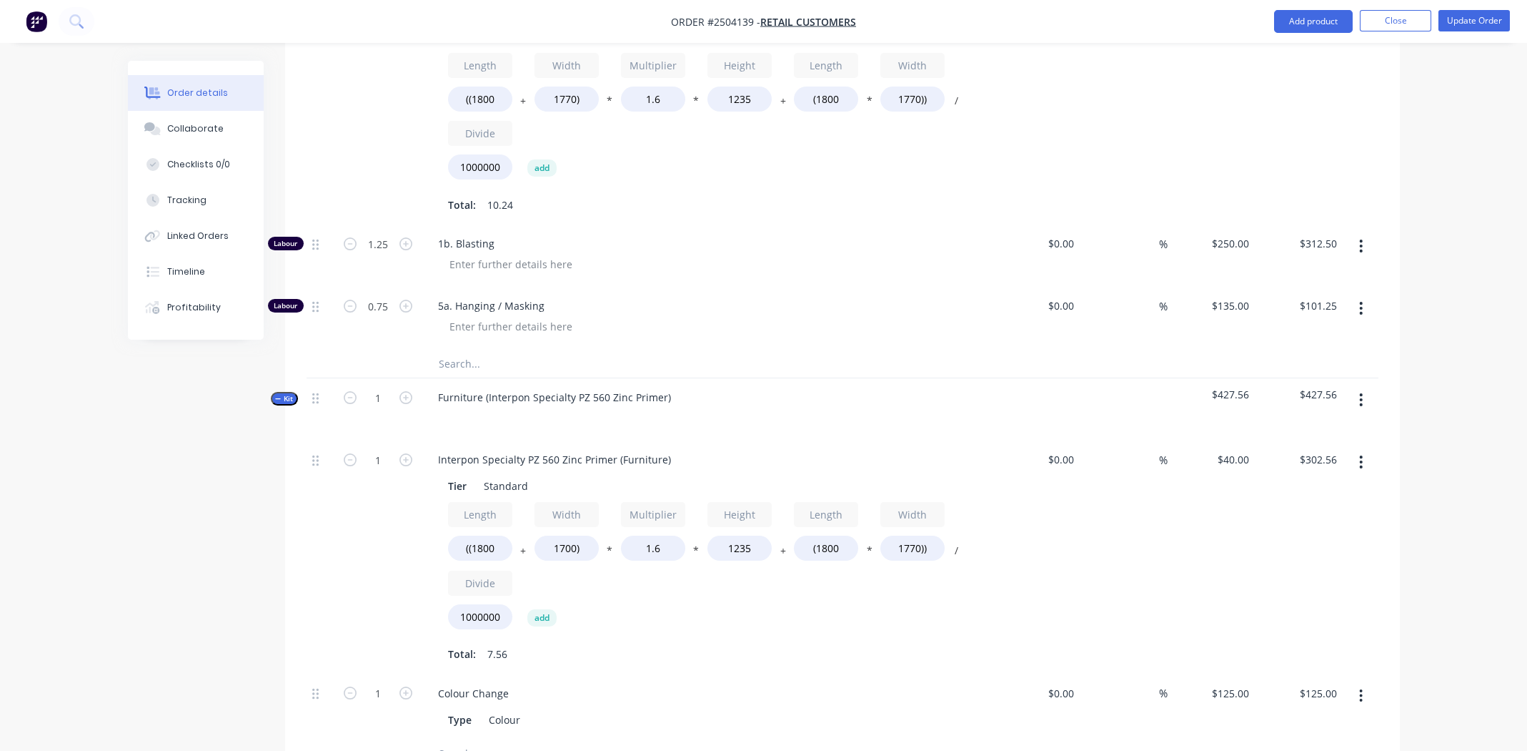
type input "$404.08"
click at [933, 559] on div "Length ((1800 + Width 1700) * Multiplier 1.6 * Height 1235 + Length (1800 * Wid…" at bounding box center [706, 568] width 517 height 133
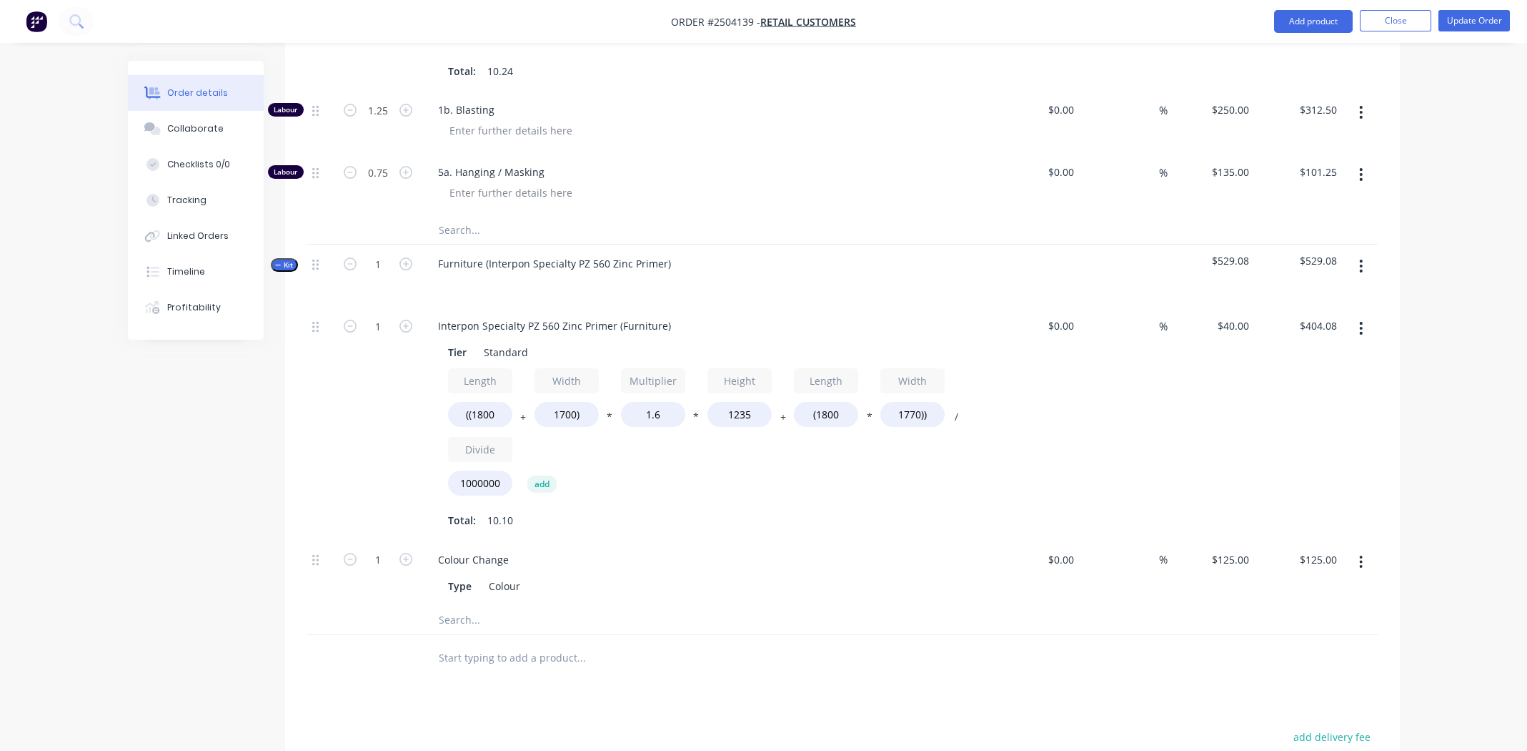
scroll to position [714, 0]
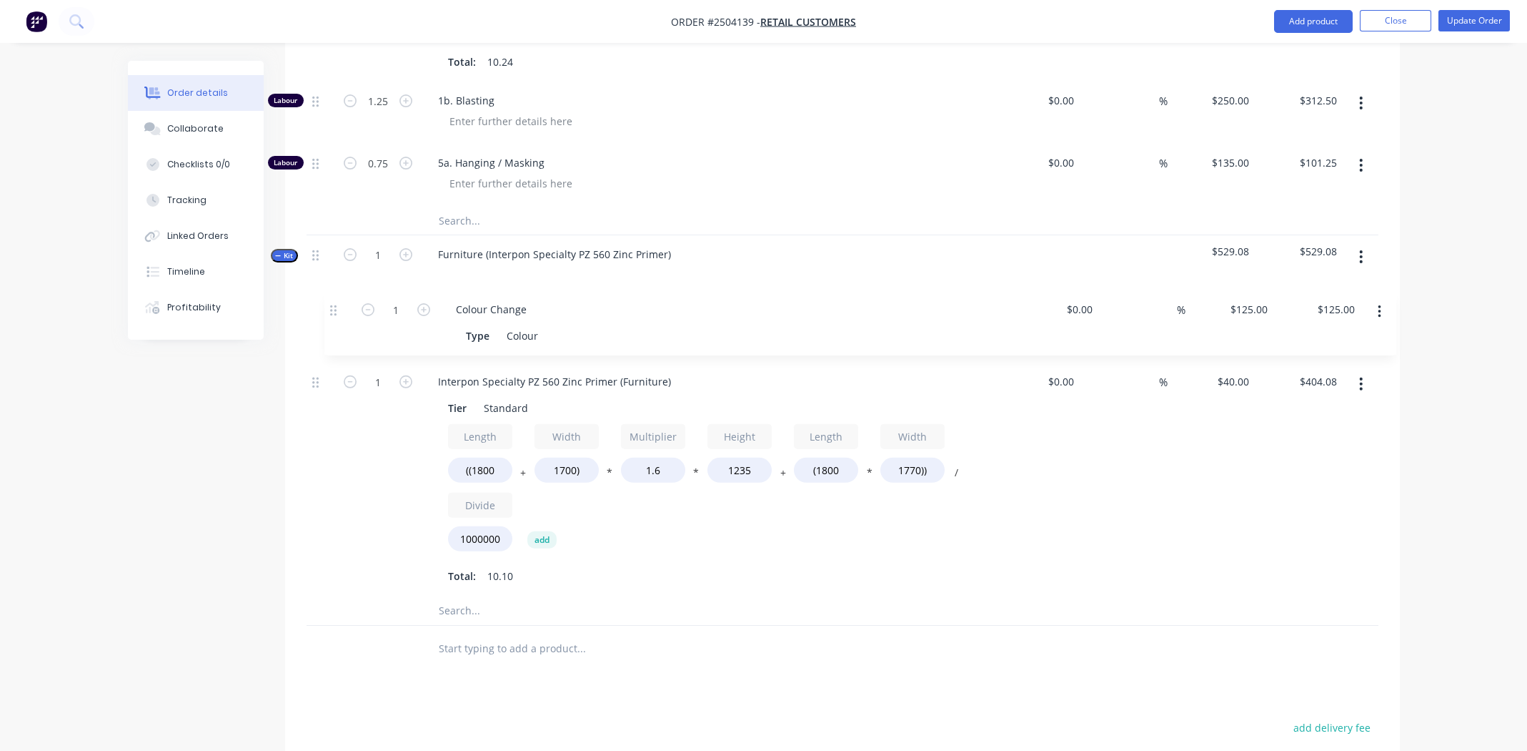
drag, startPoint x: 317, startPoint y: 527, endPoint x: 333, endPoint y: 299, distance: 229.3
click at [333, 299] on div "1 Interpon Specialty PZ 560 Zinc Primer (Furniture) Tier Standard Length ((1800…" at bounding box center [843, 446] width 1072 height 298
click at [1123, 492] on div "%" at bounding box center [1124, 479] width 88 height 234
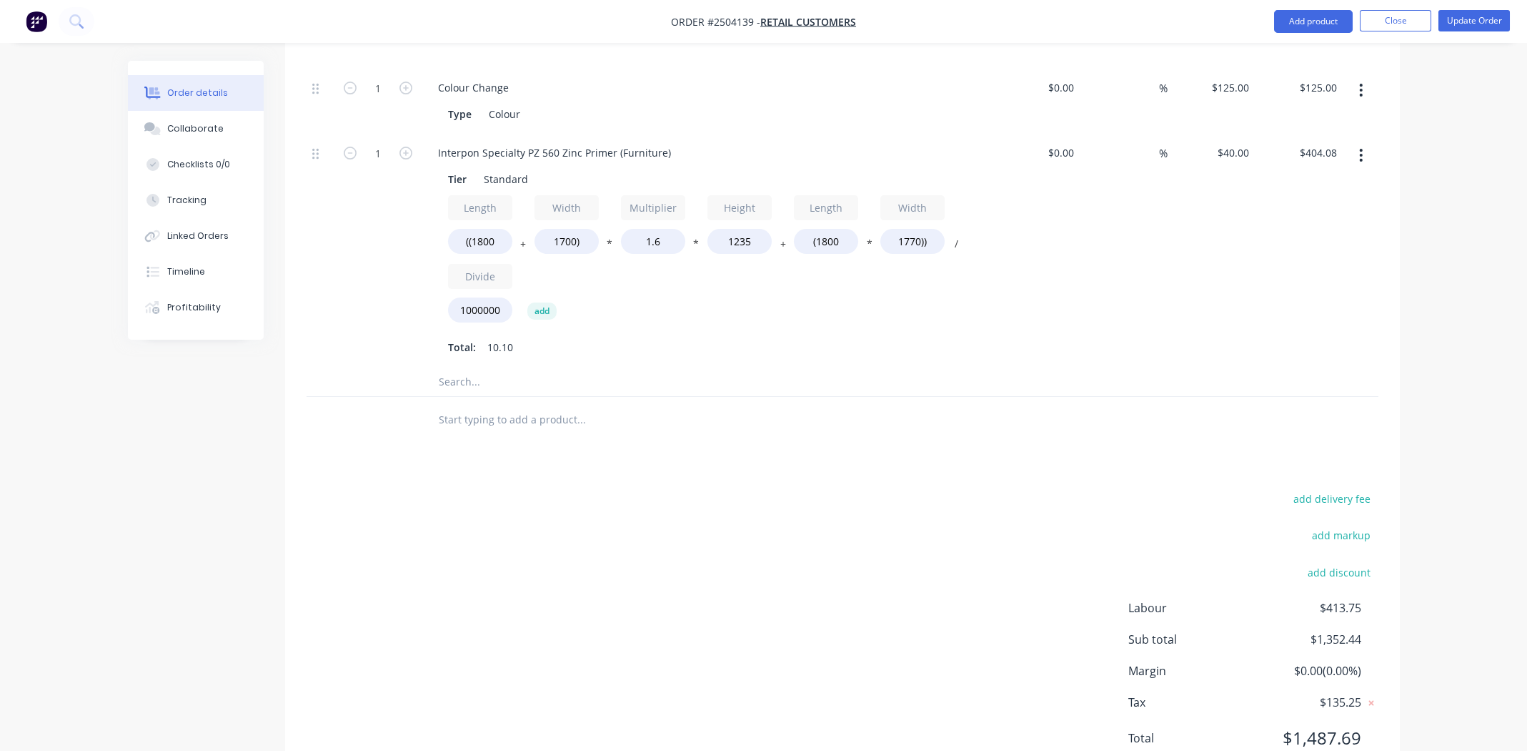
scroll to position [978, 0]
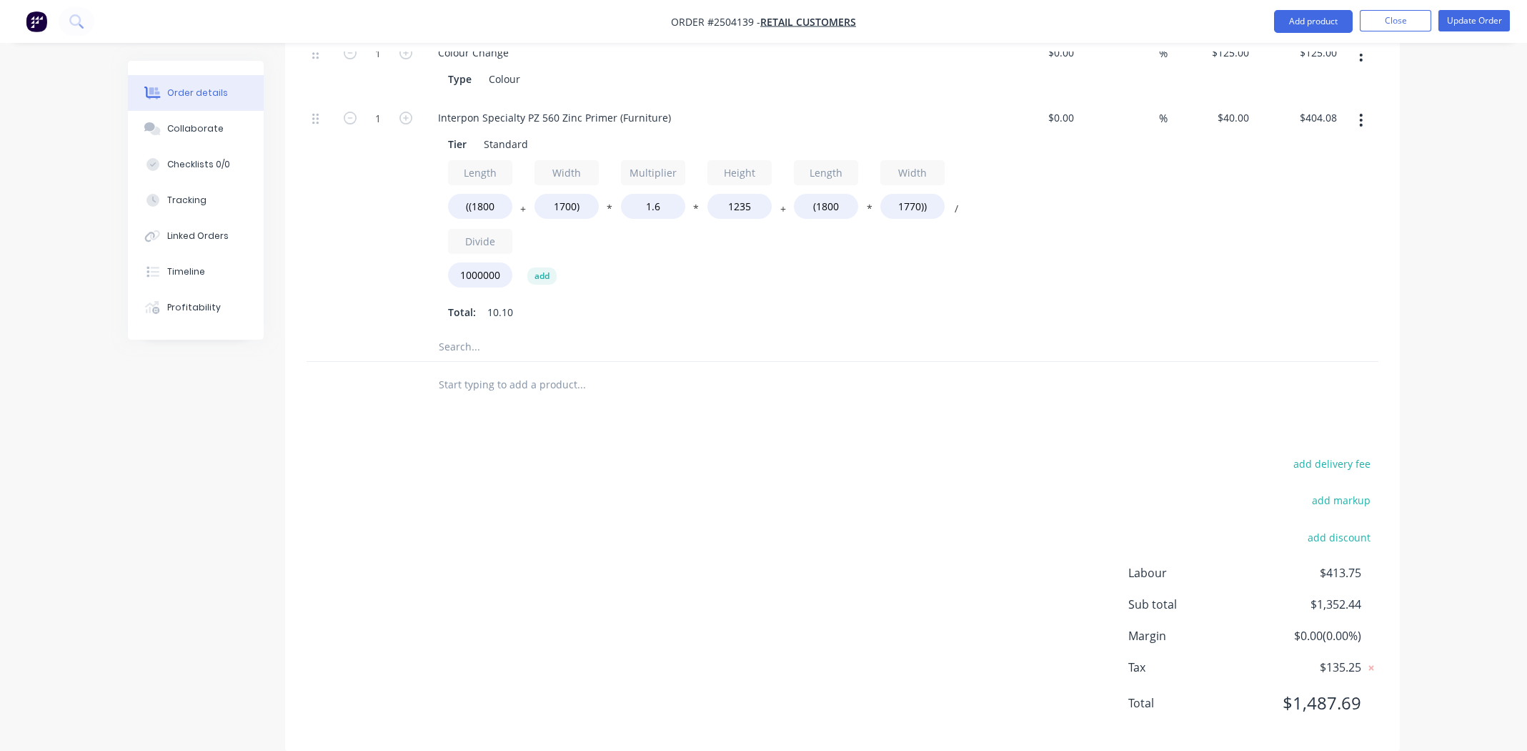
click at [748, 454] on div "add delivery fee add markup add discount Labour $413.75 Sub total $1,352.44 Mar…" at bounding box center [843, 592] width 1072 height 276
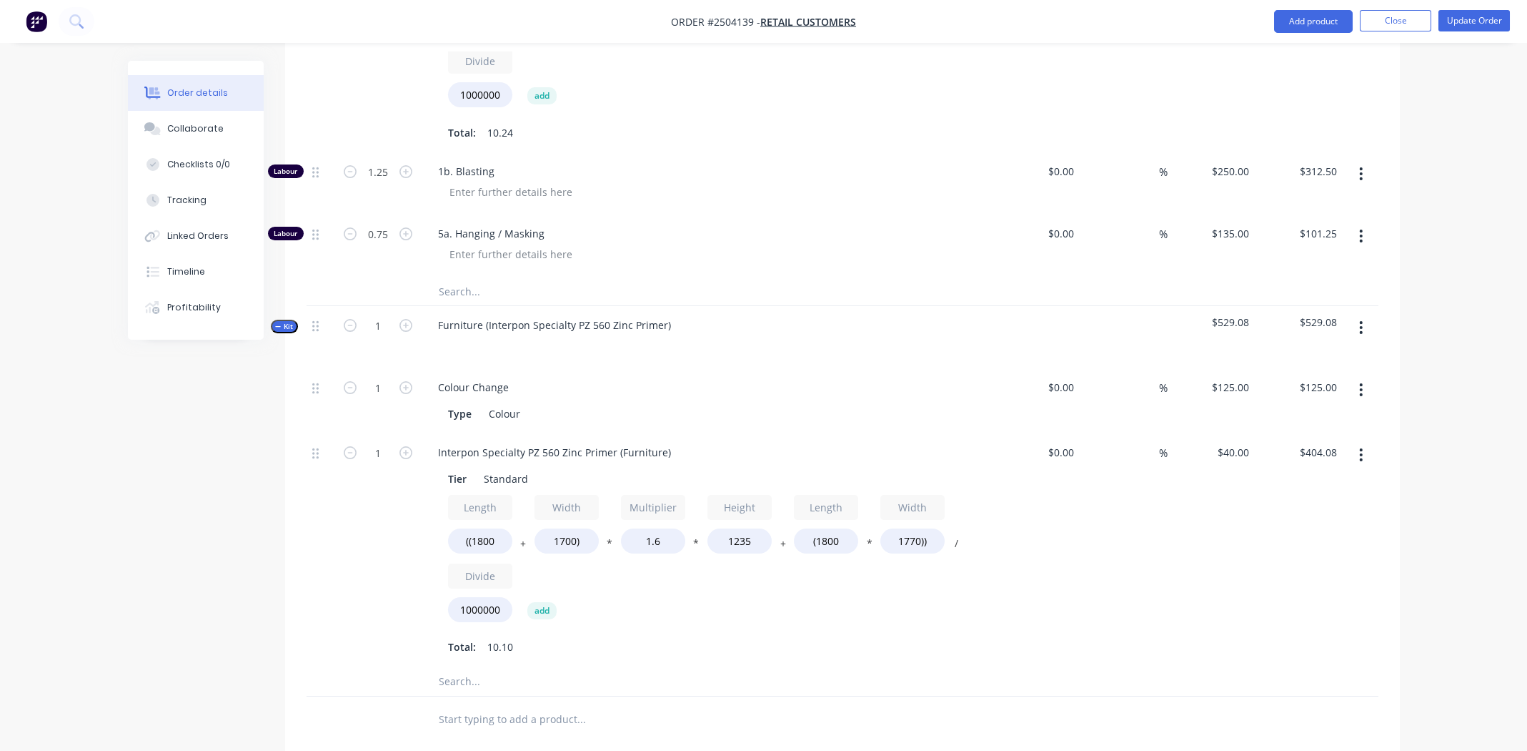
scroll to position [477, 0]
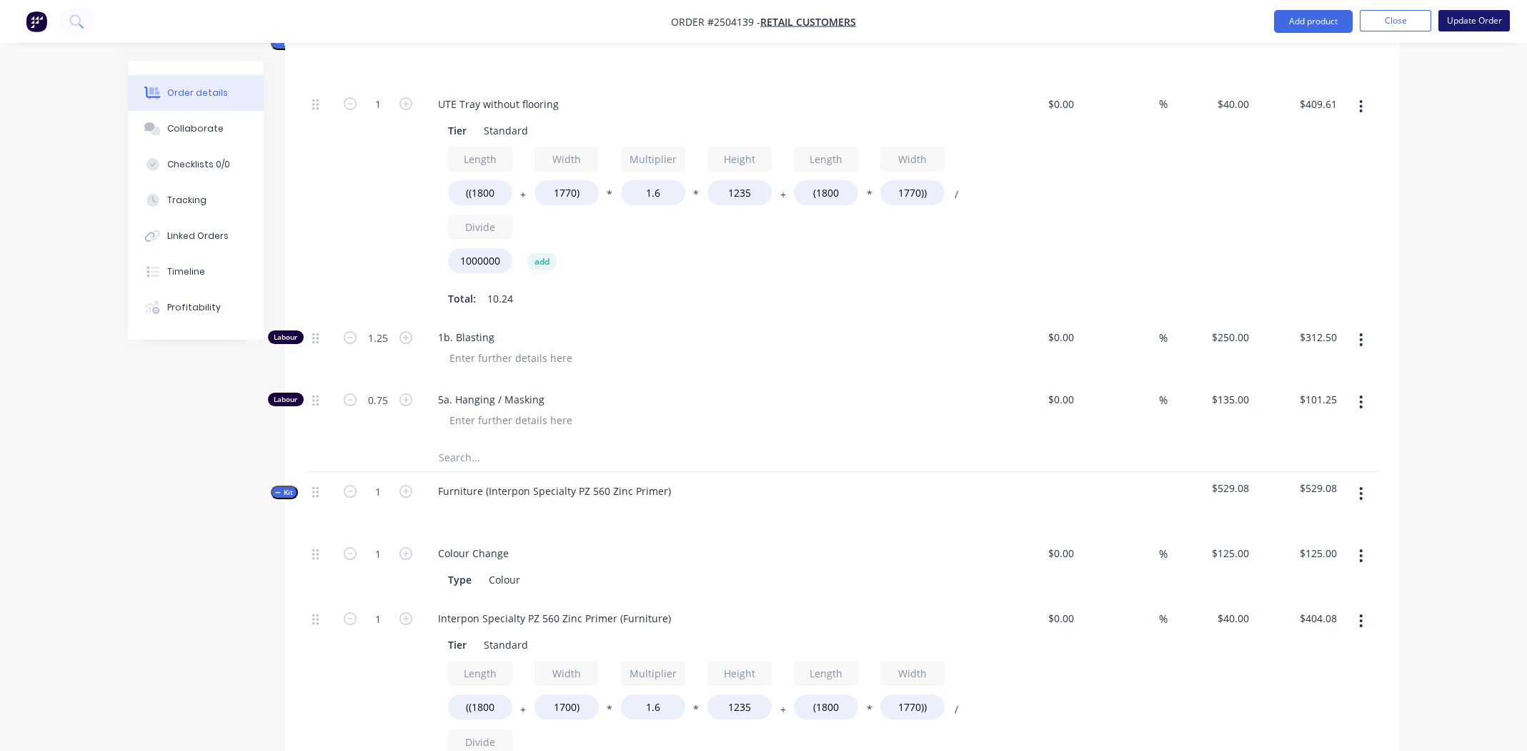
click at [1475, 15] on button "Update Order" at bounding box center [1474, 20] width 71 height 21
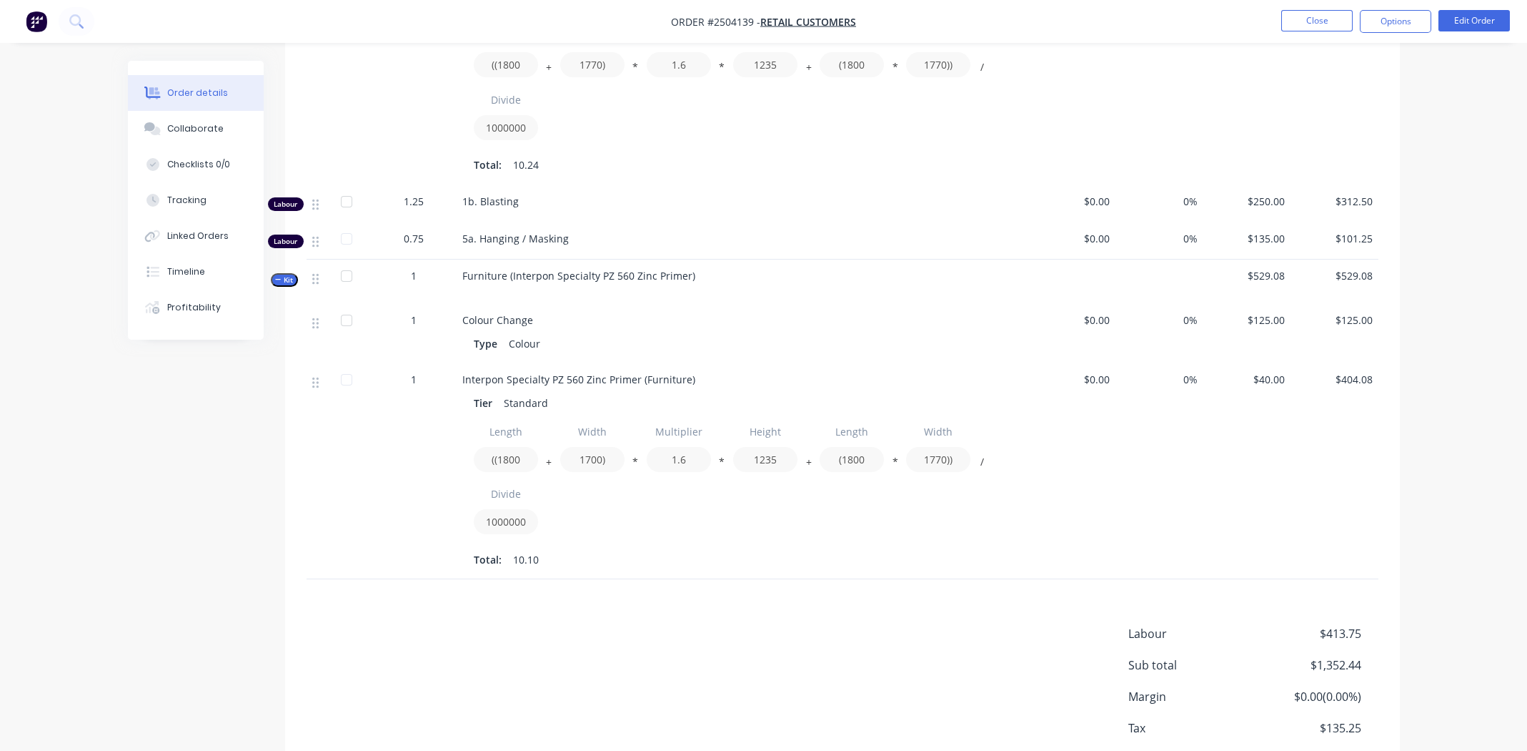
scroll to position [637, 0]
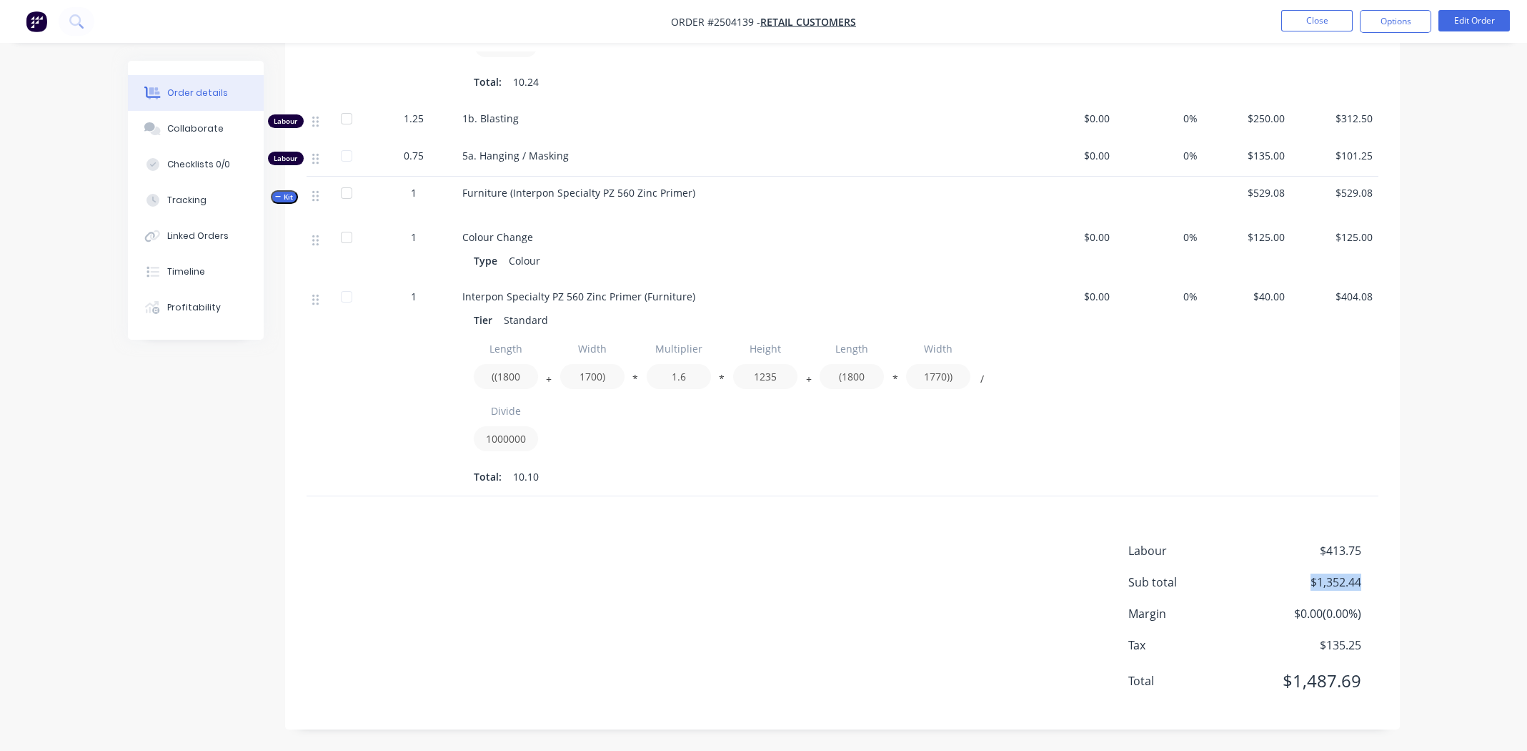
drag, startPoint x: 1362, startPoint y: 579, endPoint x: 1294, endPoint y: 587, distance: 69.1
click at [1294, 587] on div "Sub total $1,352.44" at bounding box center [1254, 581] width 250 height 17
drag, startPoint x: 1367, startPoint y: 684, endPoint x: 1278, endPoint y: 681, distance: 88.7
click at [1278, 681] on div "Total $1,487.69" at bounding box center [1254, 681] width 250 height 26
copy span "$1,487.69"
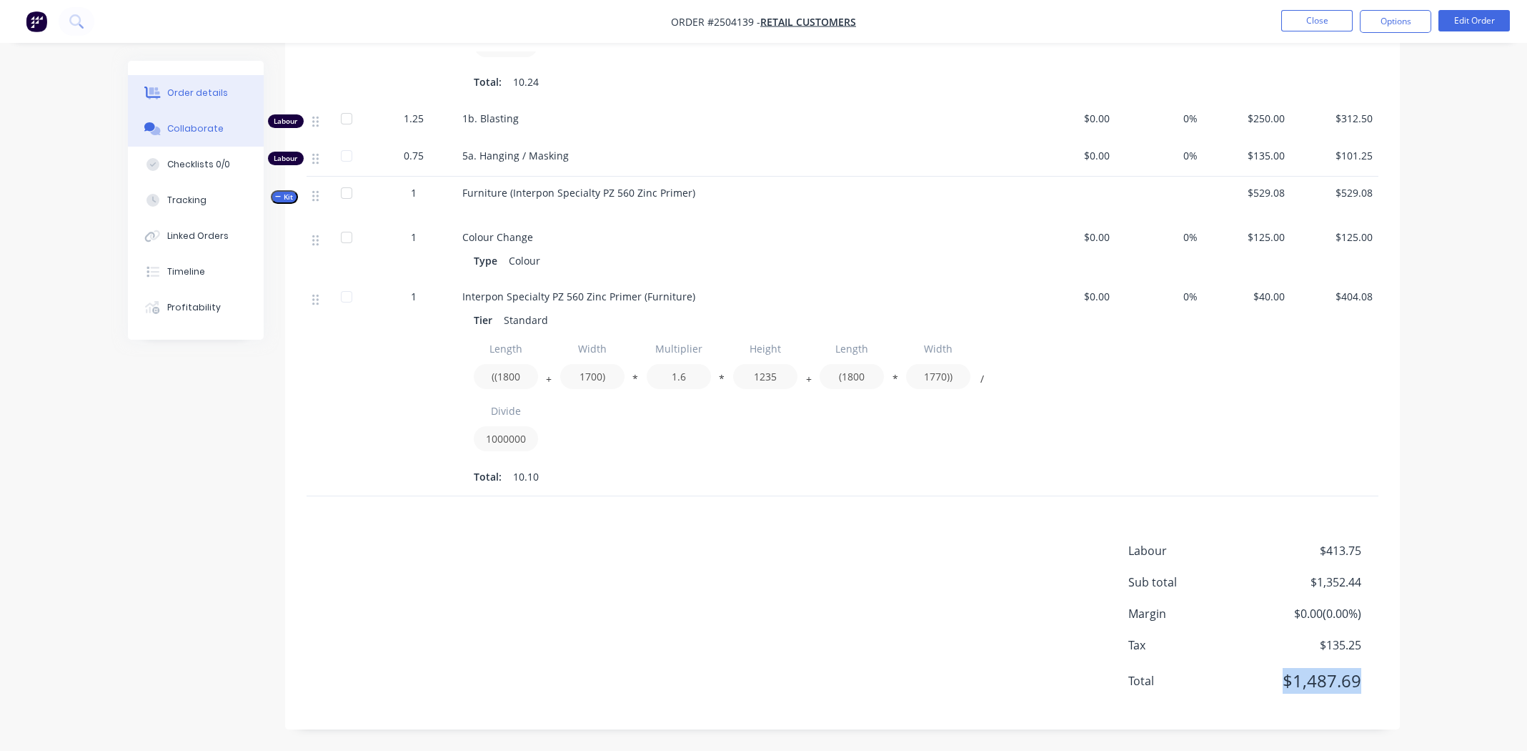
drag, startPoint x: 174, startPoint y: 127, endPoint x: 199, endPoint y: 120, distance: 26.0
click at [173, 127] on div "Collaborate" at bounding box center [195, 128] width 56 height 13
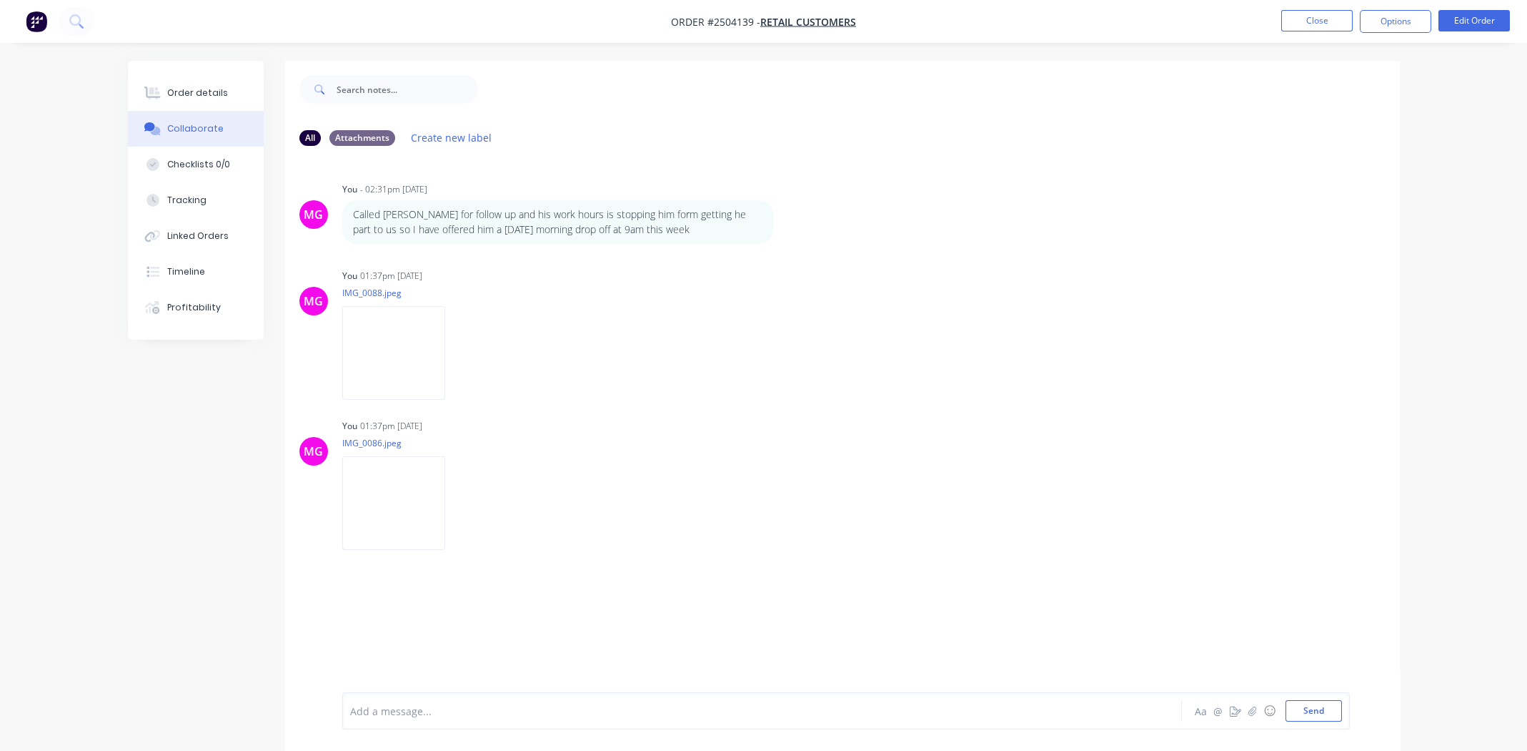
click at [503, 708] on div at bounding box center [722, 710] width 743 height 15
click at [1316, 708] on button "Send" at bounding box center [1314, 710] width 56 height 21
click at [846, 480] on div "MG You 01:37pm [DATE] IMG_0086.jpeg Labels Download Delete" at bounding box center [842, 479] width 1115 height 129
click at [192, 81] on button "Order details" at bounding box center [196, 93] width 136 height 36
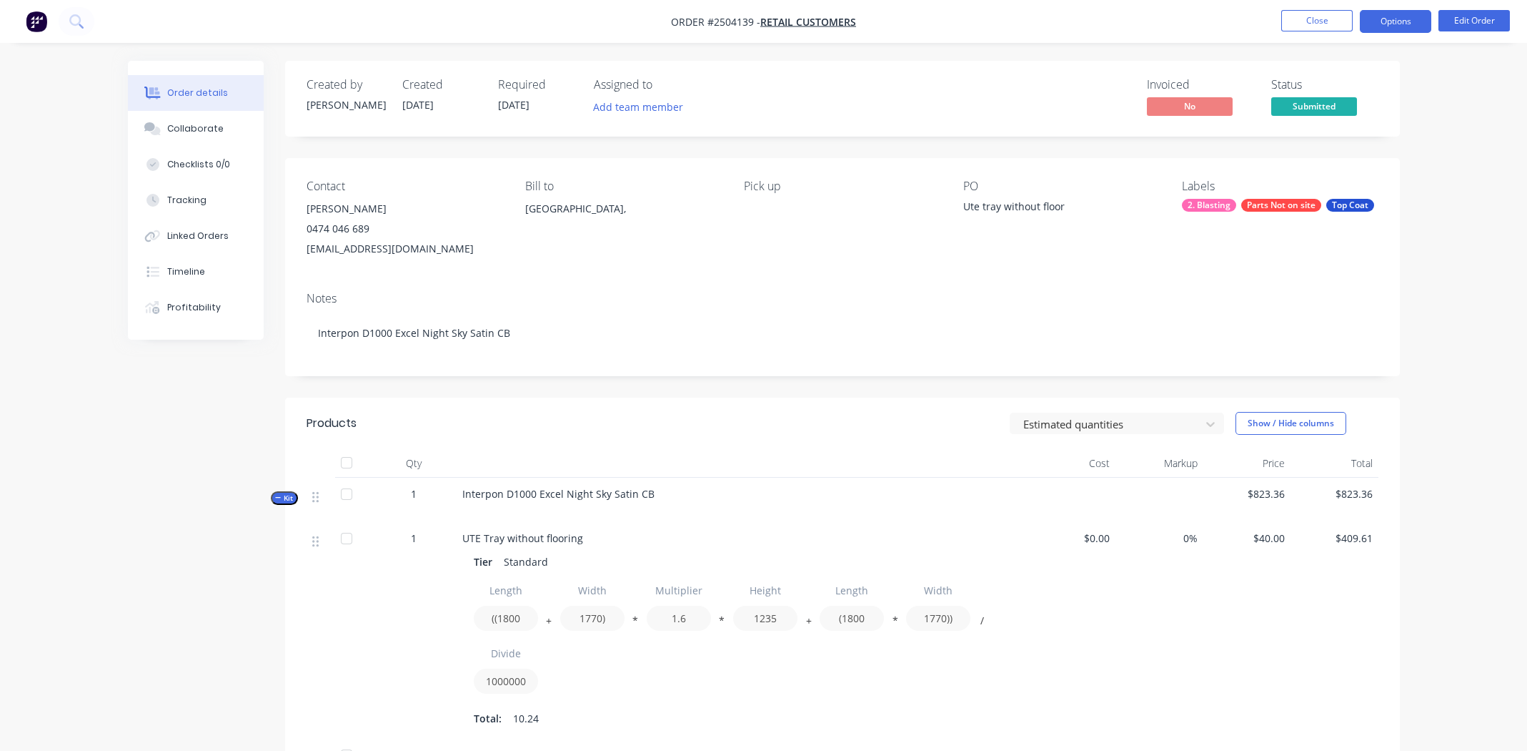
click at [1394, 16] on button "Options" at bounding box center [1395, 21] width 71 height 23
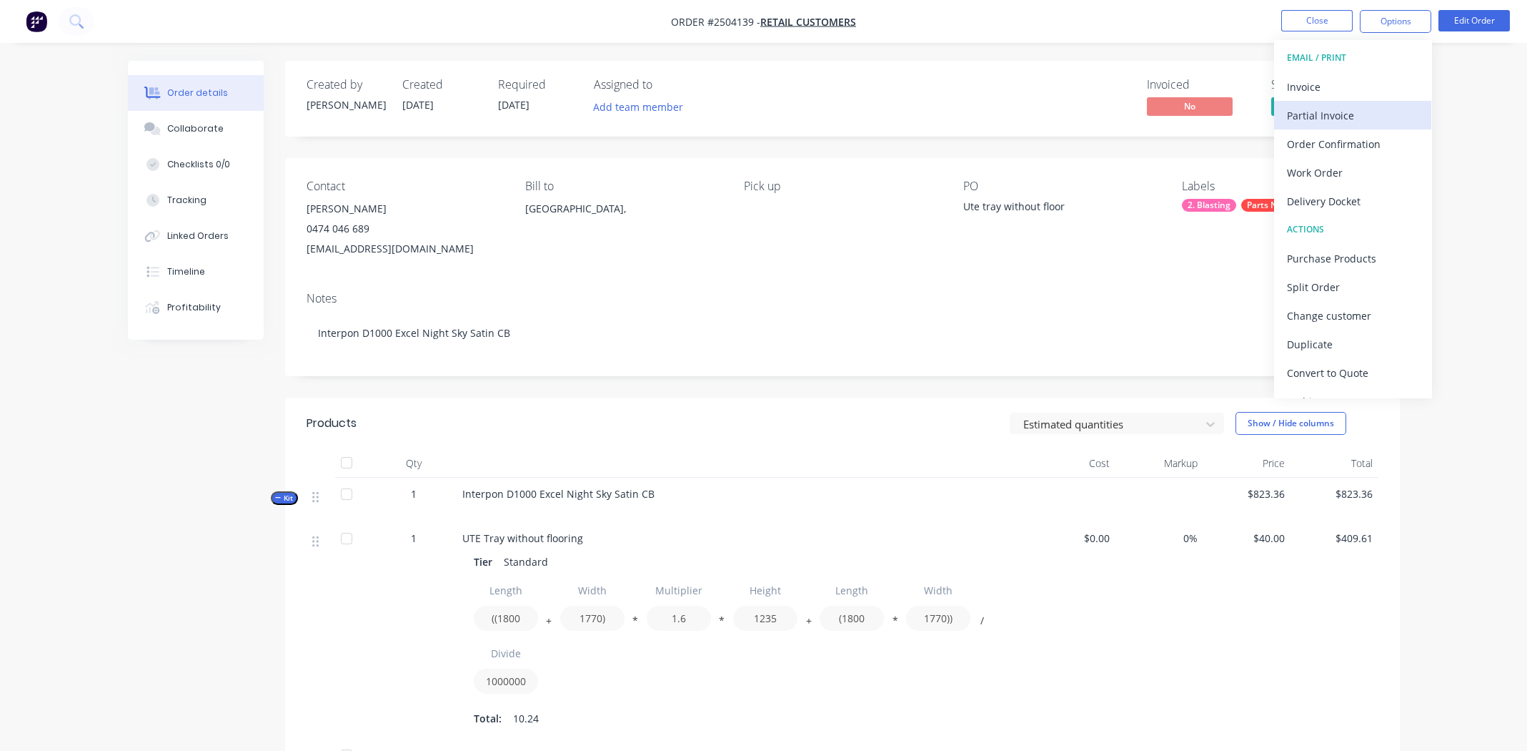
click at [1327, 113] on div "Partial Invoice" at bounding box center [1353, 115] width 132 height 21
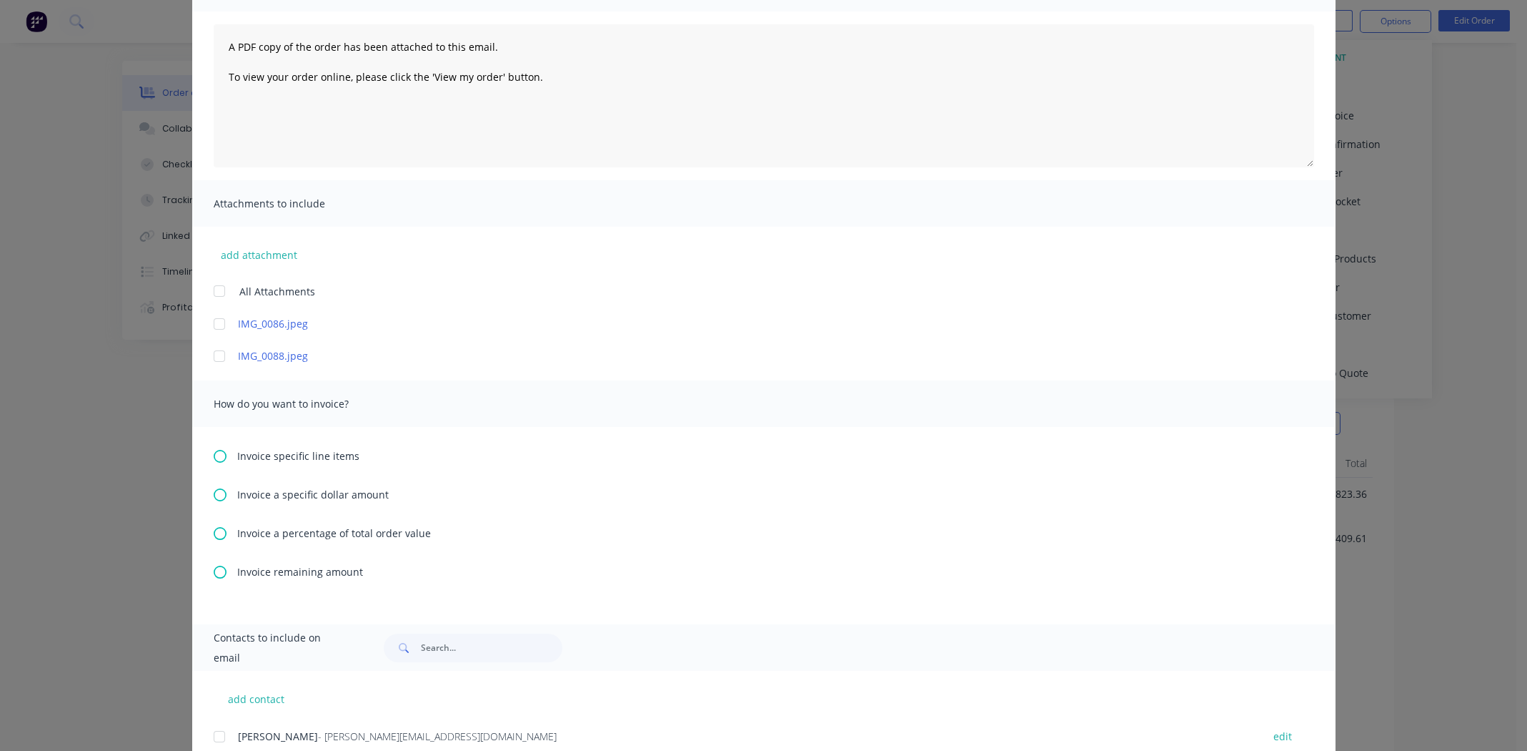
scroll to position [214, 0]
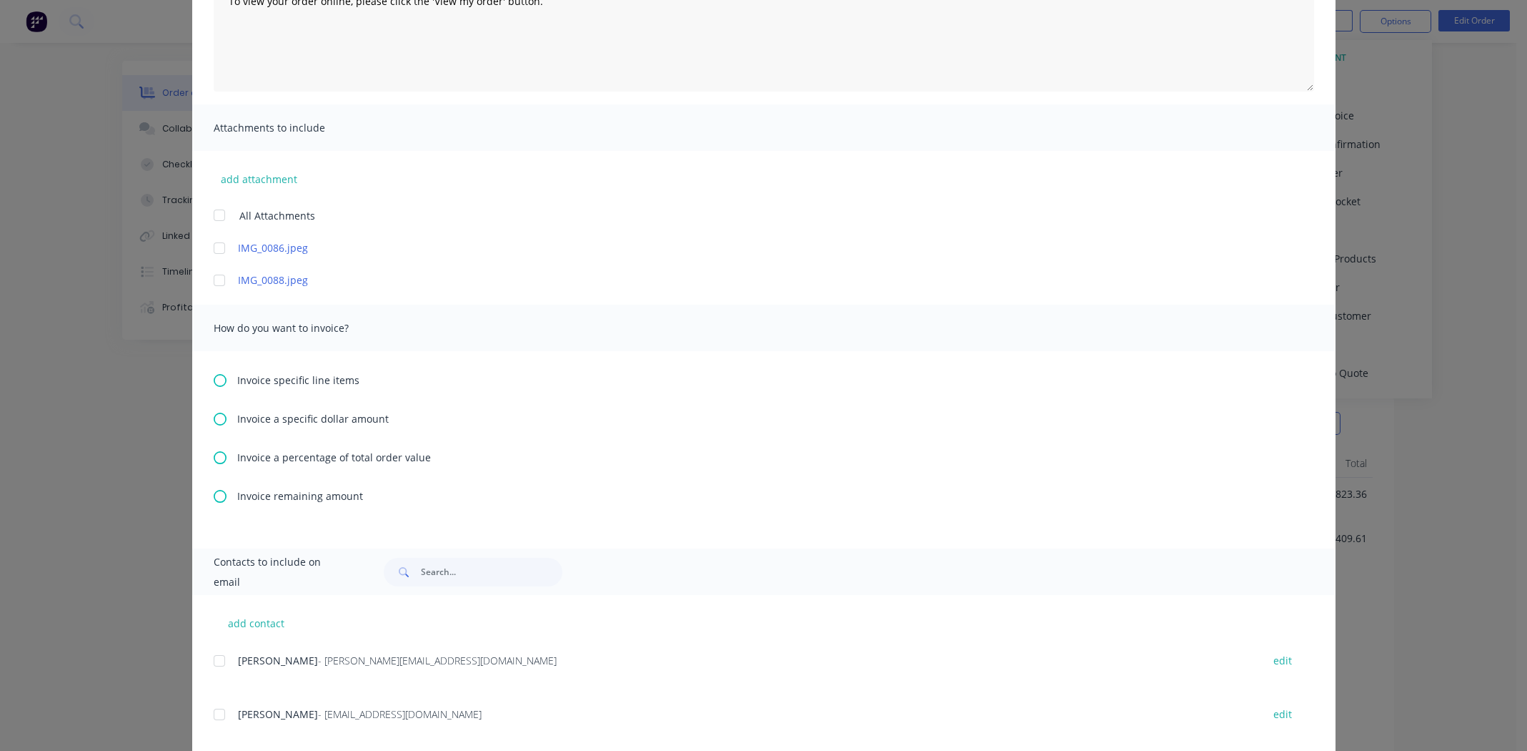
click at [214, 455] on icon at bounding box center [220, 457] width 13 height 13
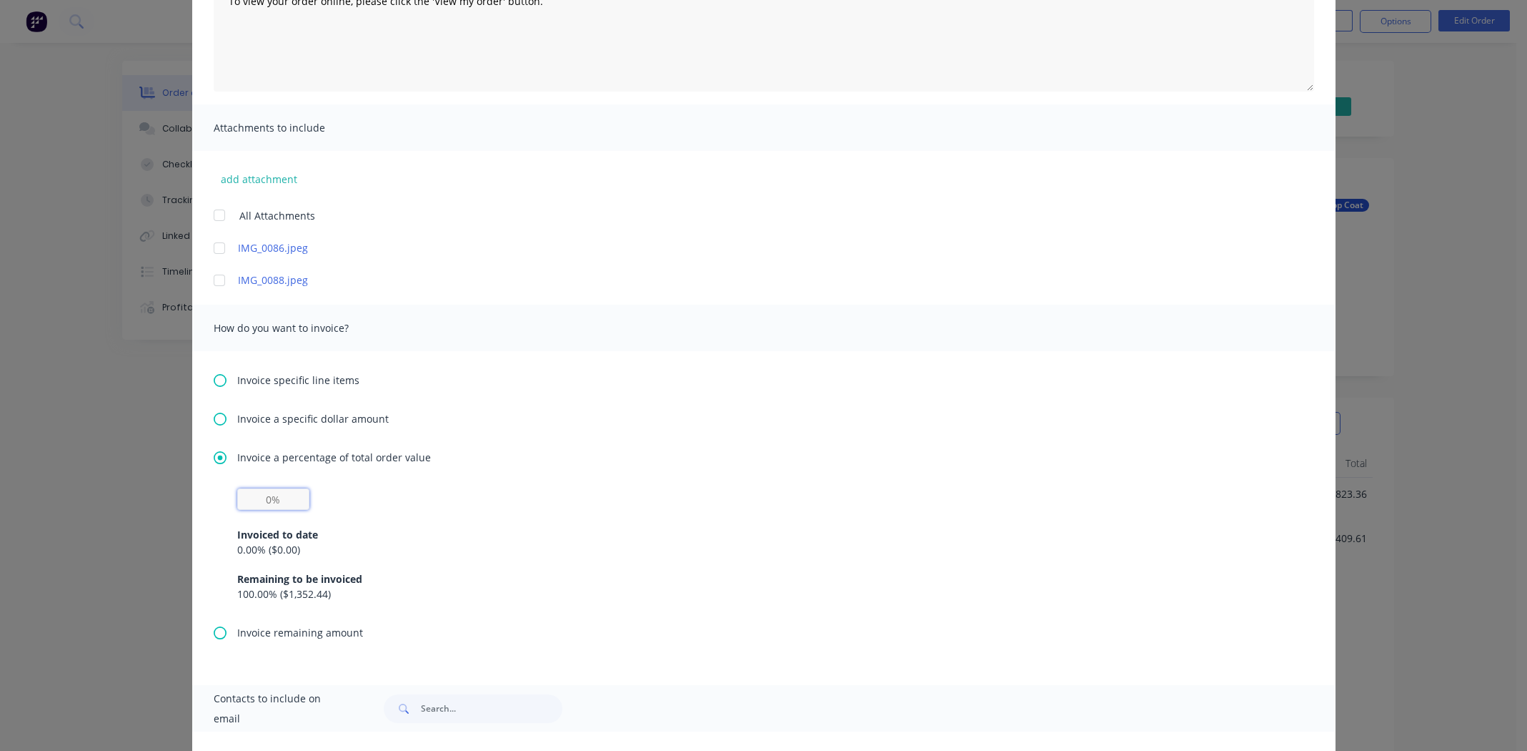
click at [267, 498] on input "text" at bounding box center [273, 498] width 72 height 21
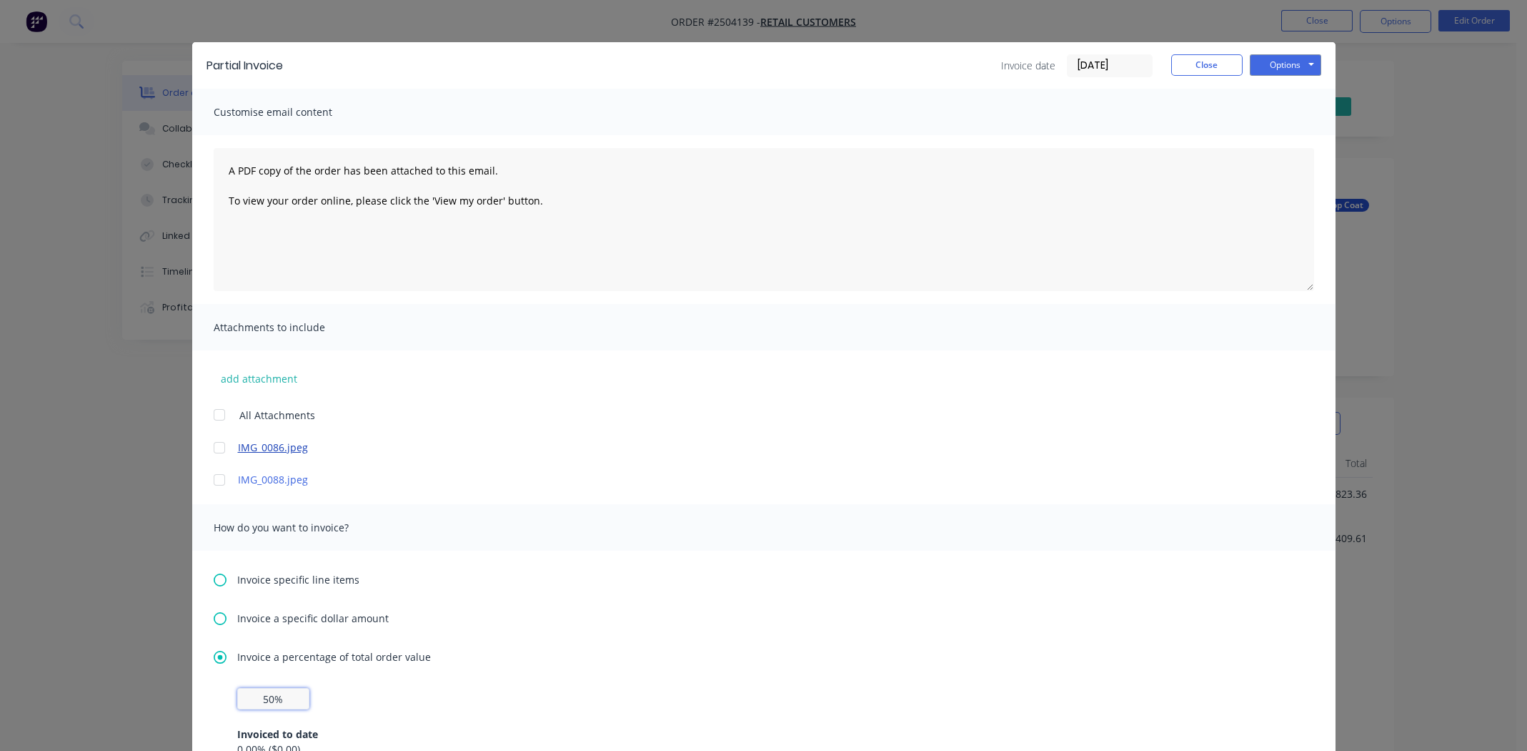
scroll to position [0, 0]
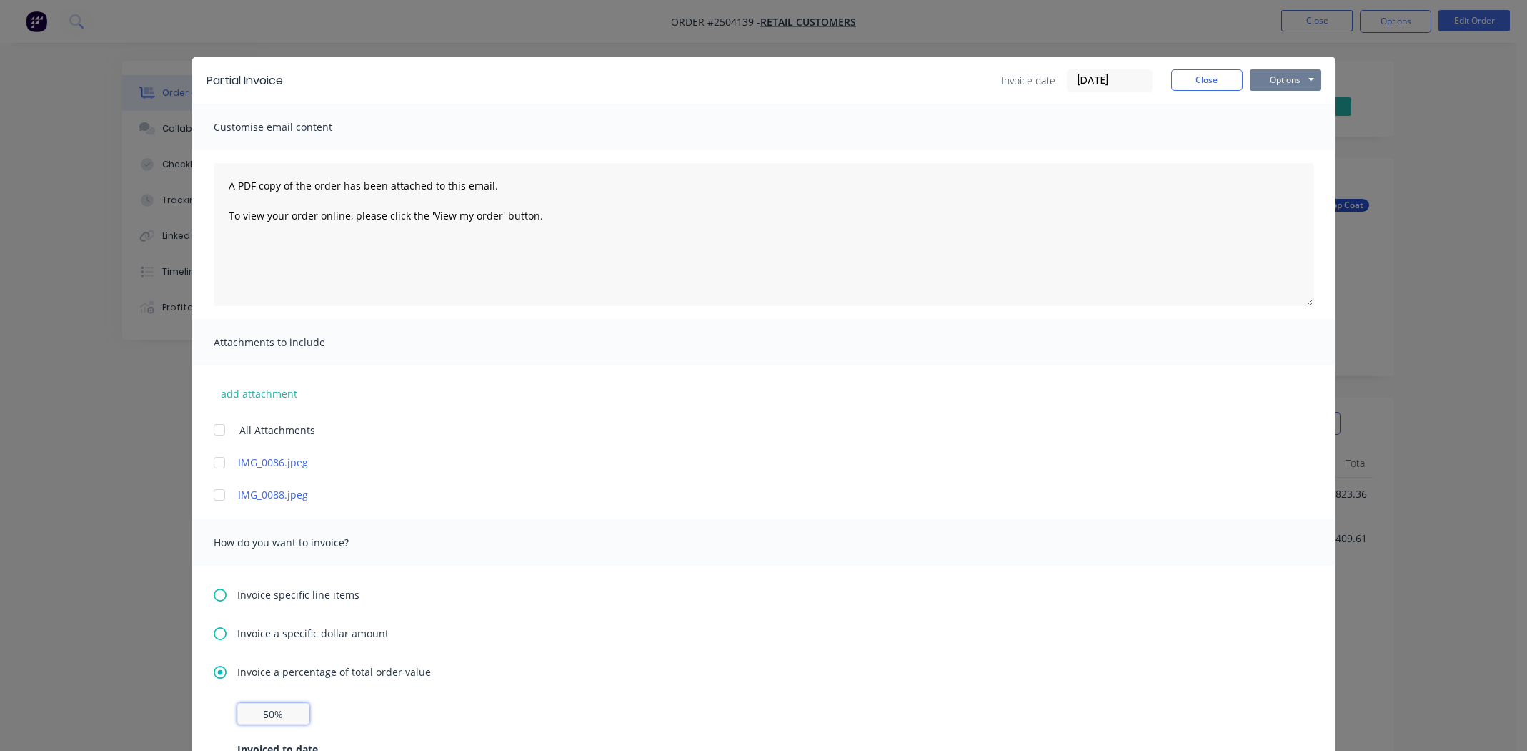
type input "50%"
click at [1279, 79] on button "Options" at bounding box center [1285, 79] width 71 height 21
click at [1282, 131] on button "Print" at bounding box center [1295, 129] width 91 height 24
click at [1190, 77] on button "Close" at bounding box center [1207, 79] width 71 height 21
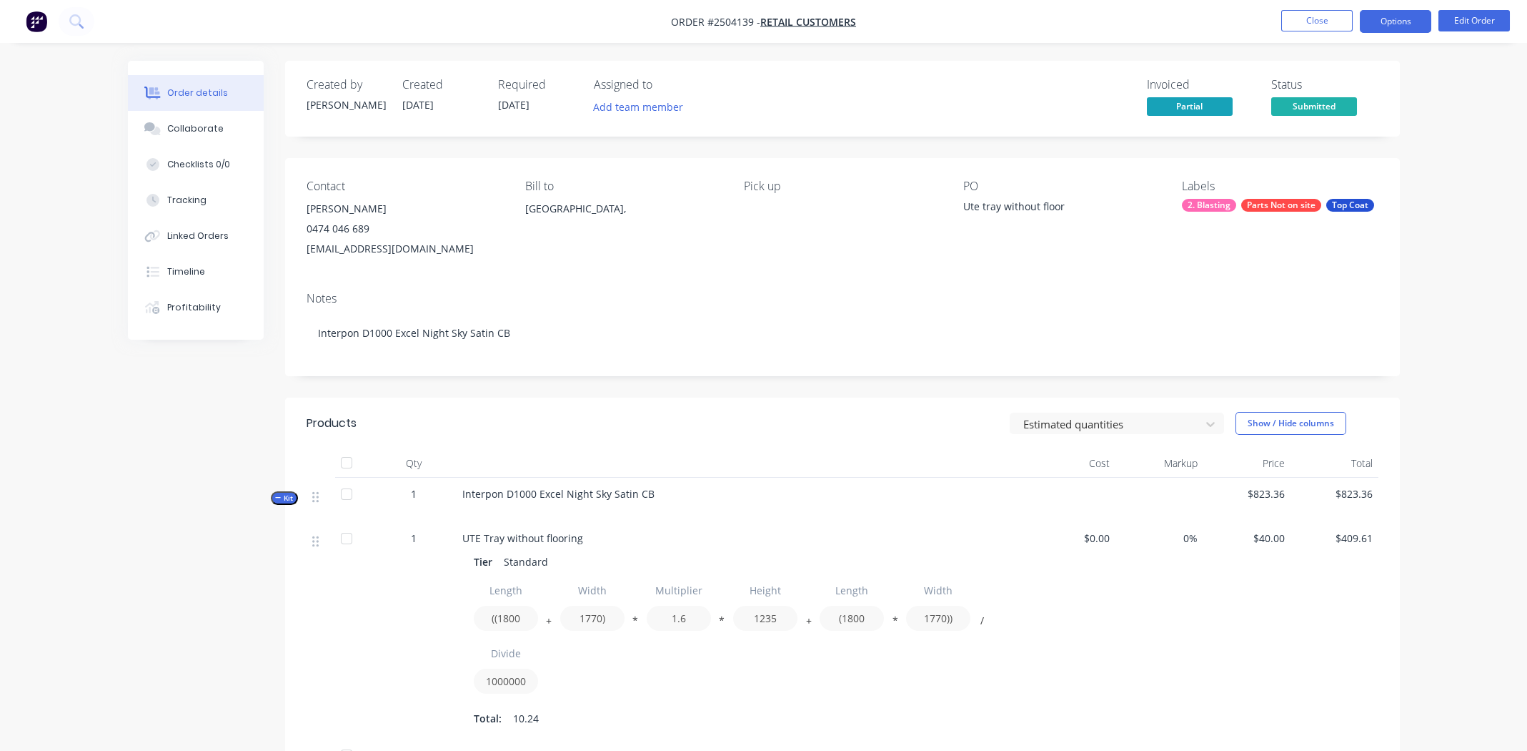
click at [1385, 18] on button "Options" at bounding box center [1395, 21] width 71 height 23
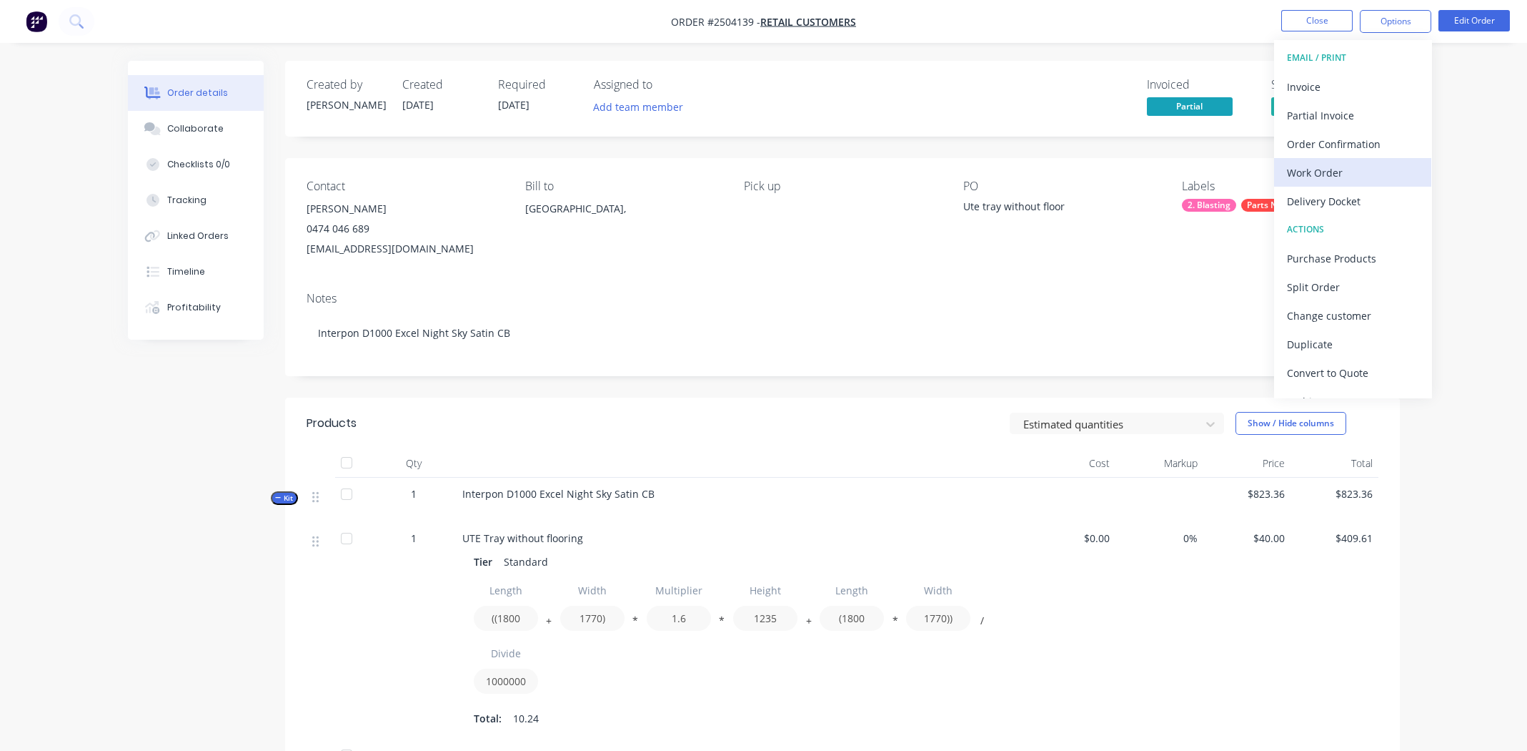
click at [1313, 170] on div "Work Order" at bounding box center [1353, 172] width 132 height 21
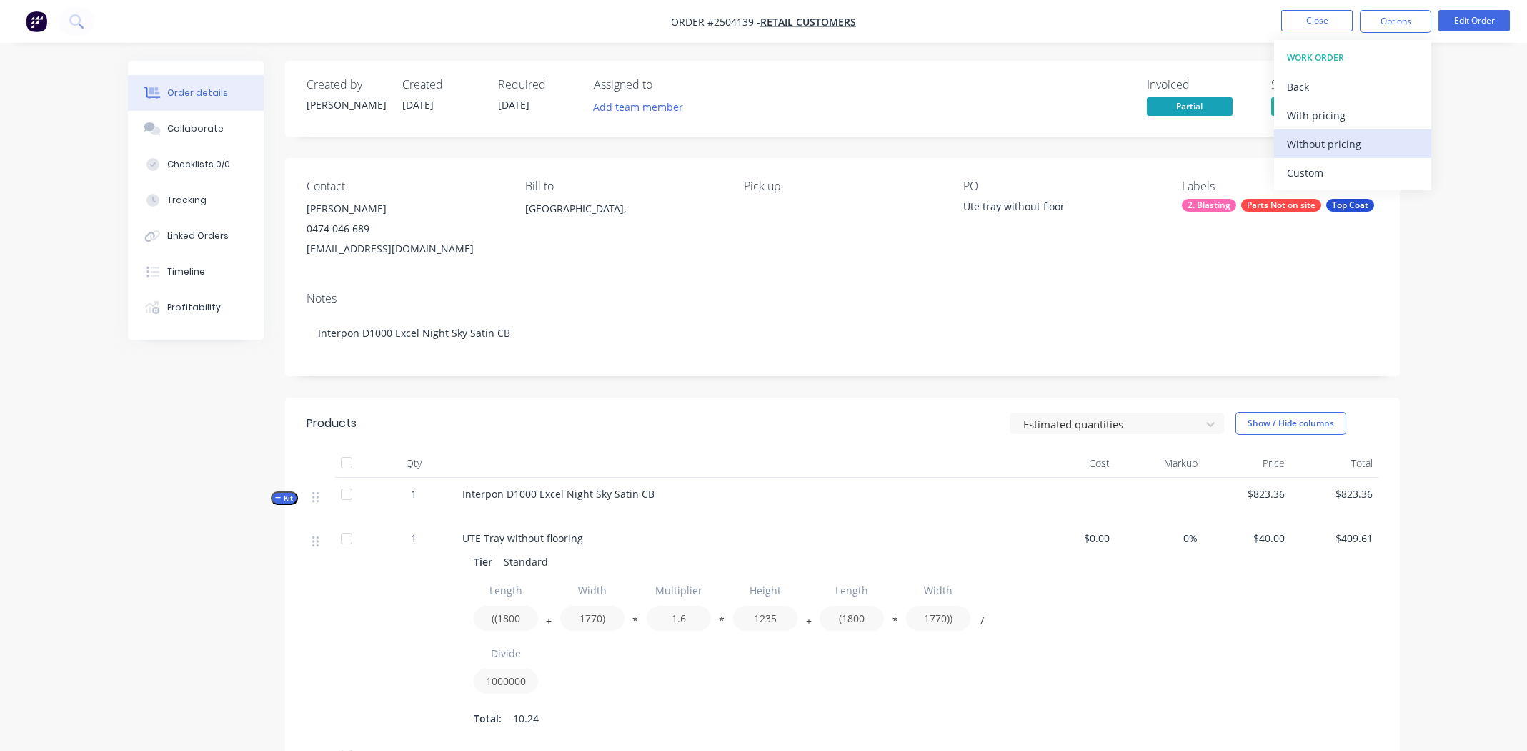
click at [1307, 143] on div "Without pricing" at bounding box center [1353, 144] width 132 height 21
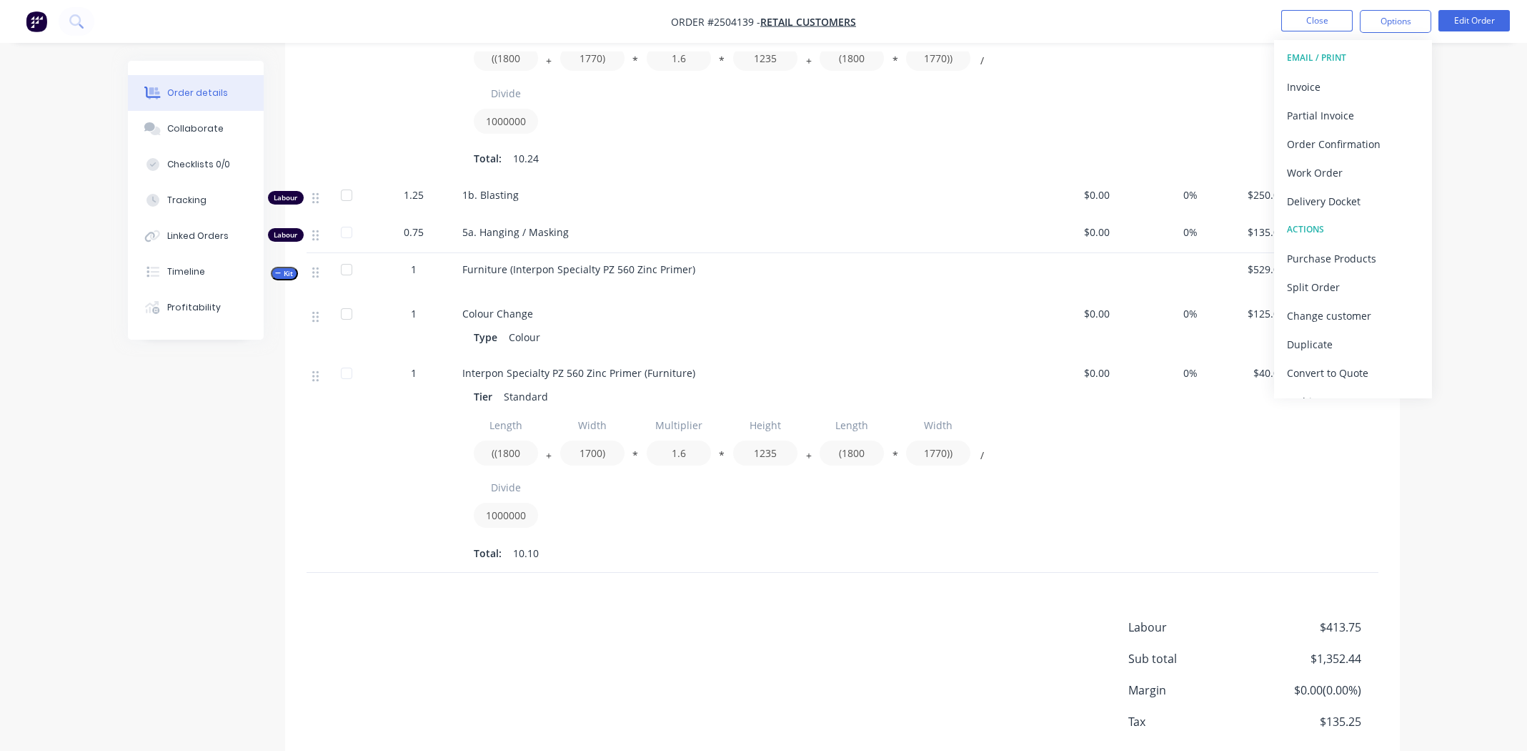
scroll to position [571, 0]
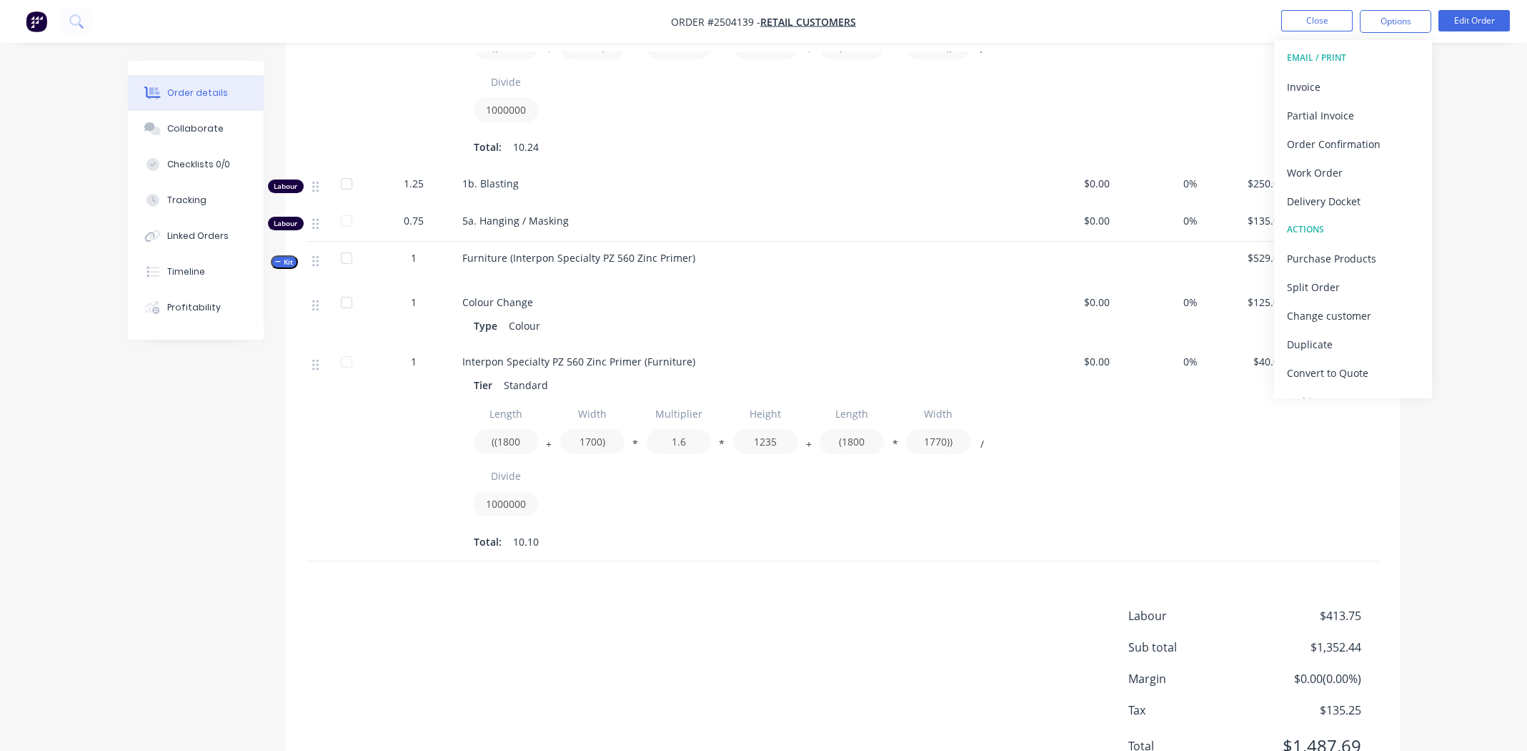
click at [1435, 511] on div "Order details Collaborate Checklists 0/0 Tracking Linked Orders Timeline Profit…" at bounding box center [763, 122] width 1527 height 1387
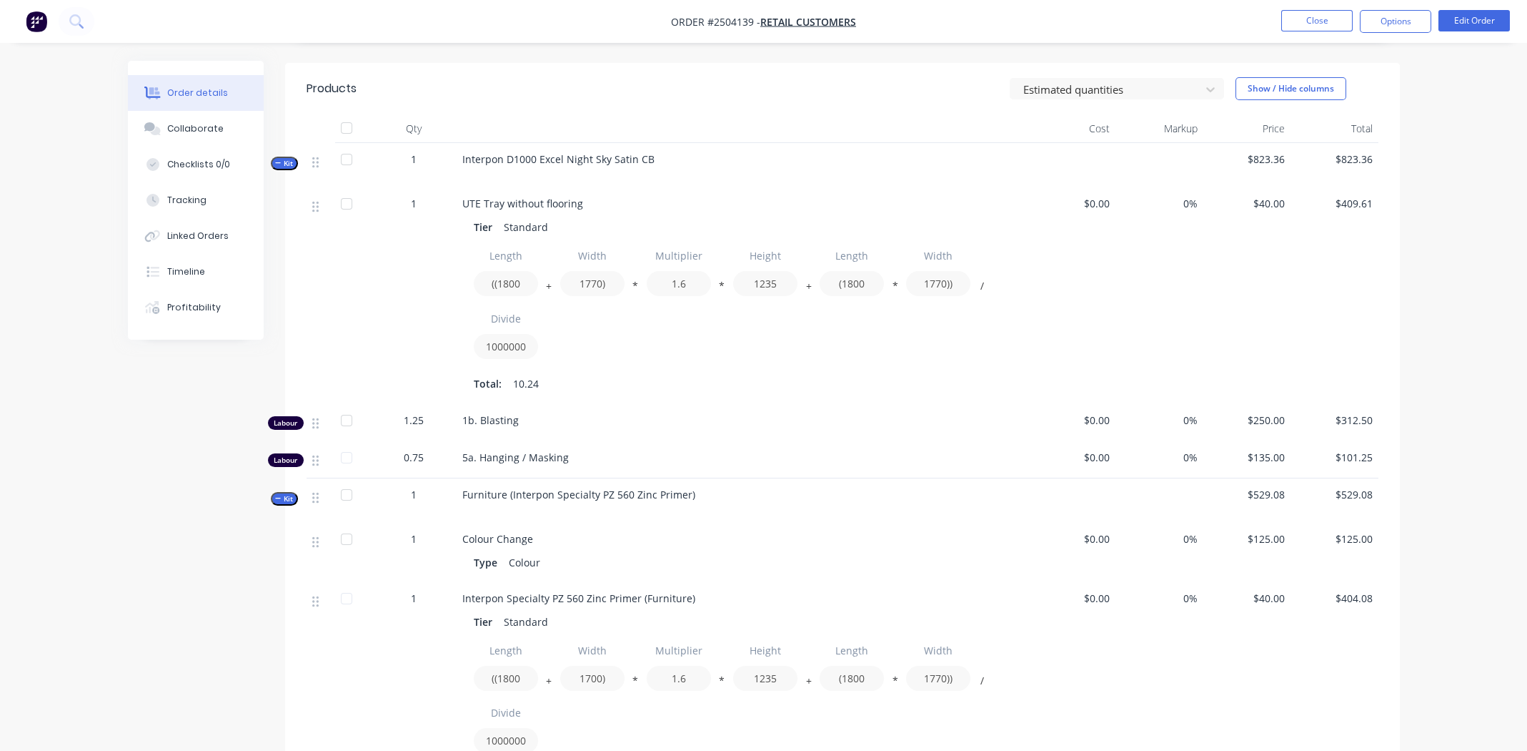
scroll to position [65, 0]
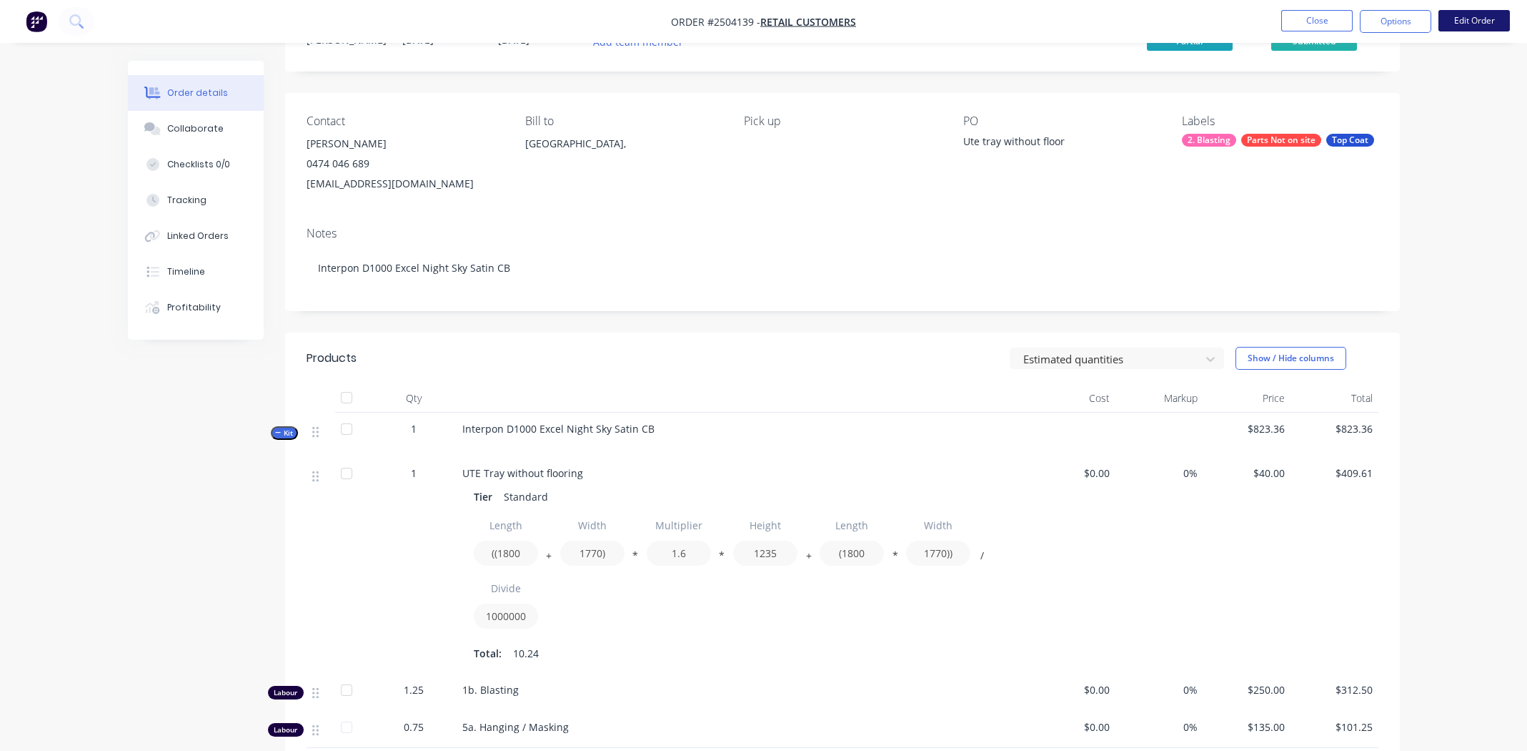
click at [1483, 19] on button "Edit Order" at bounding box center [1474, 20] width 71 height 21
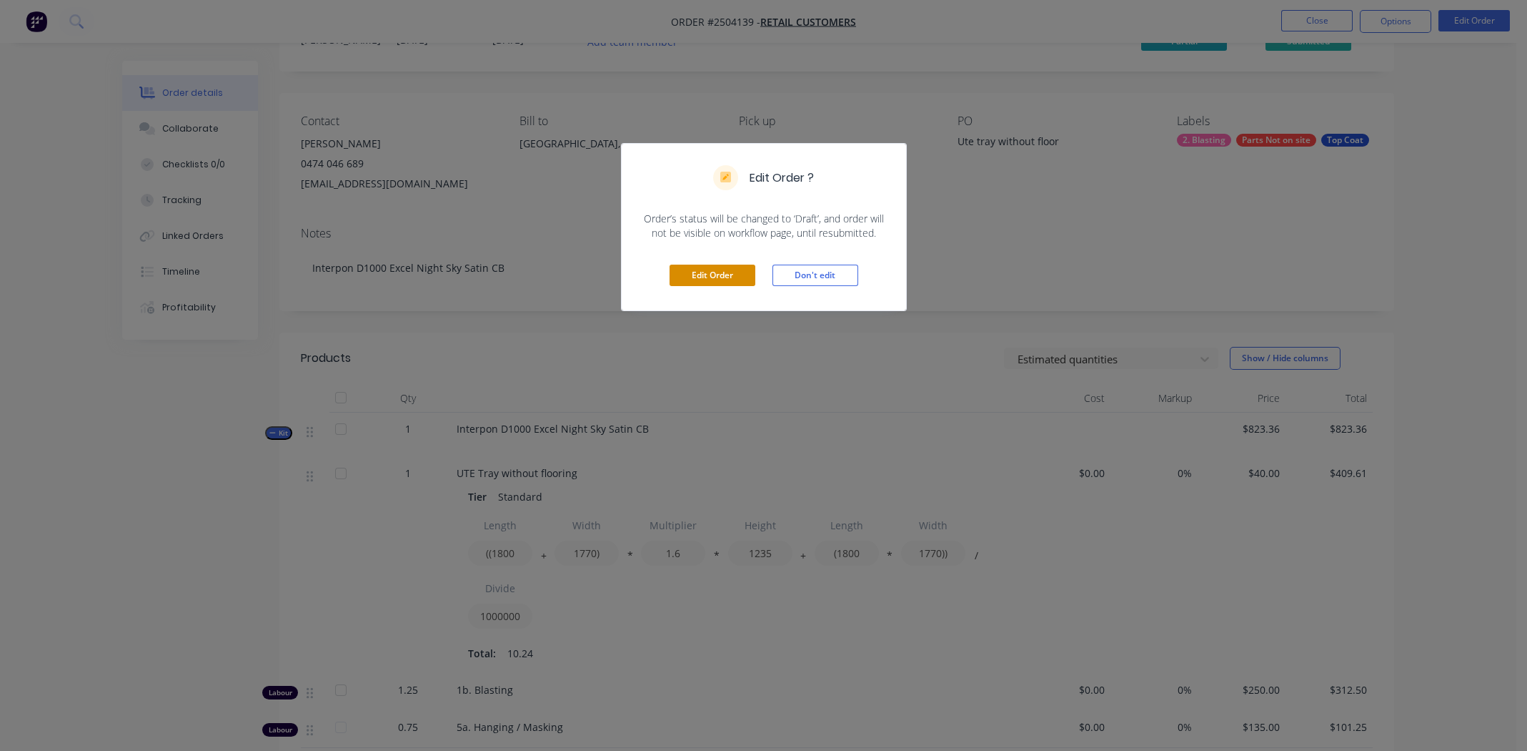
click at [705, 274] on button "Edit Order" at bounding box center [713, 274] width 86 height 21
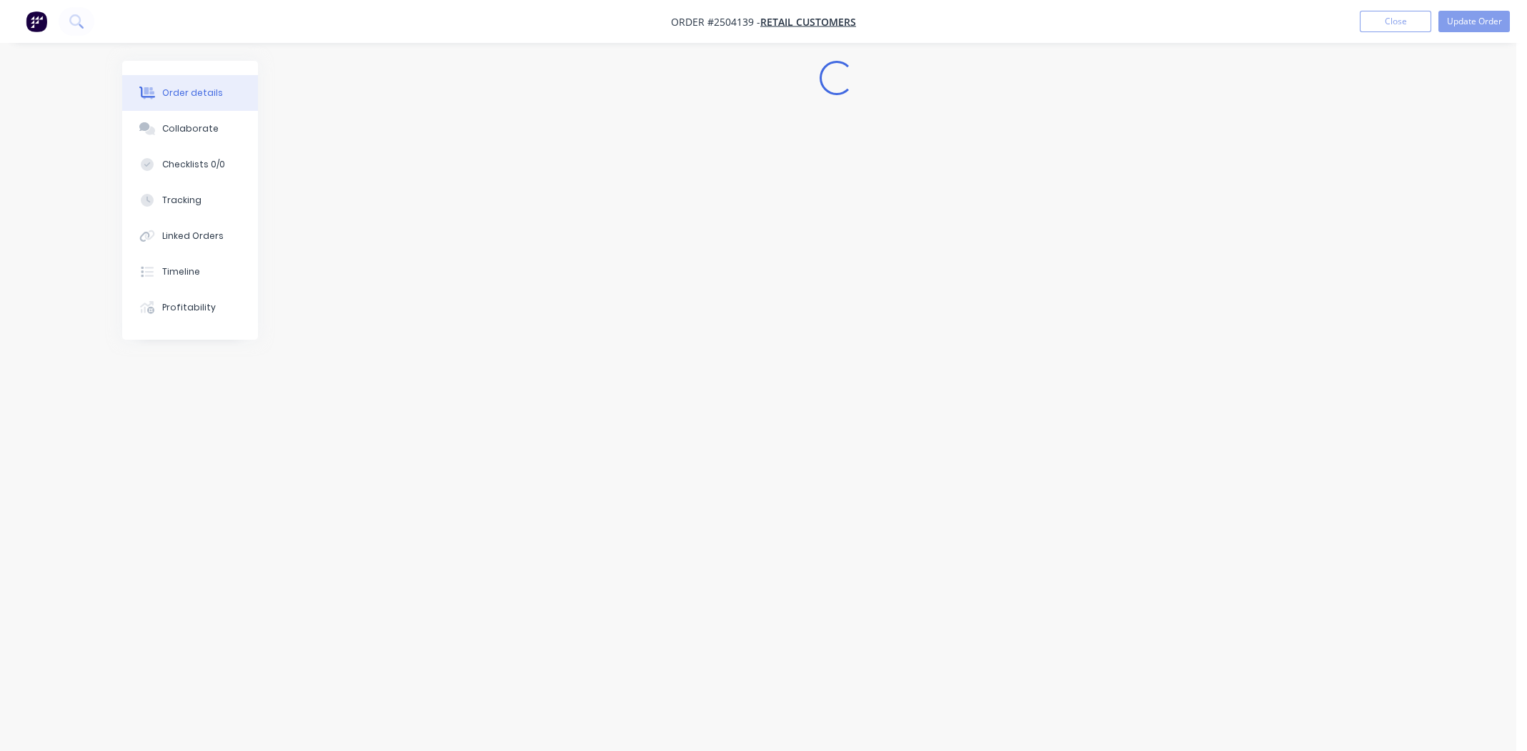
scroll to position [0, 0]
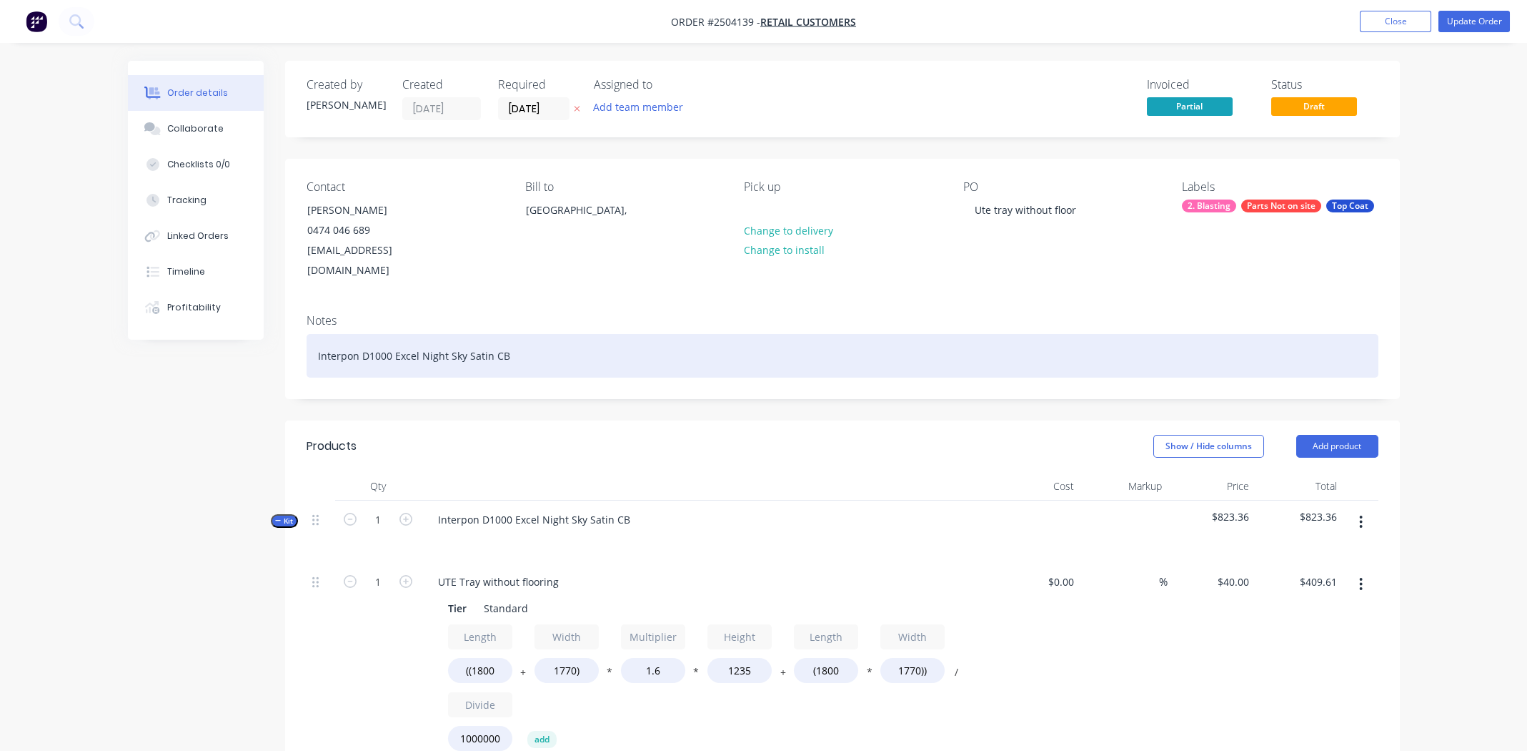
click at [316, 334] on div "Interpon D1000 Excel Night Sky Satin CB" at bounding box center [843, 356] width 1072 height 44
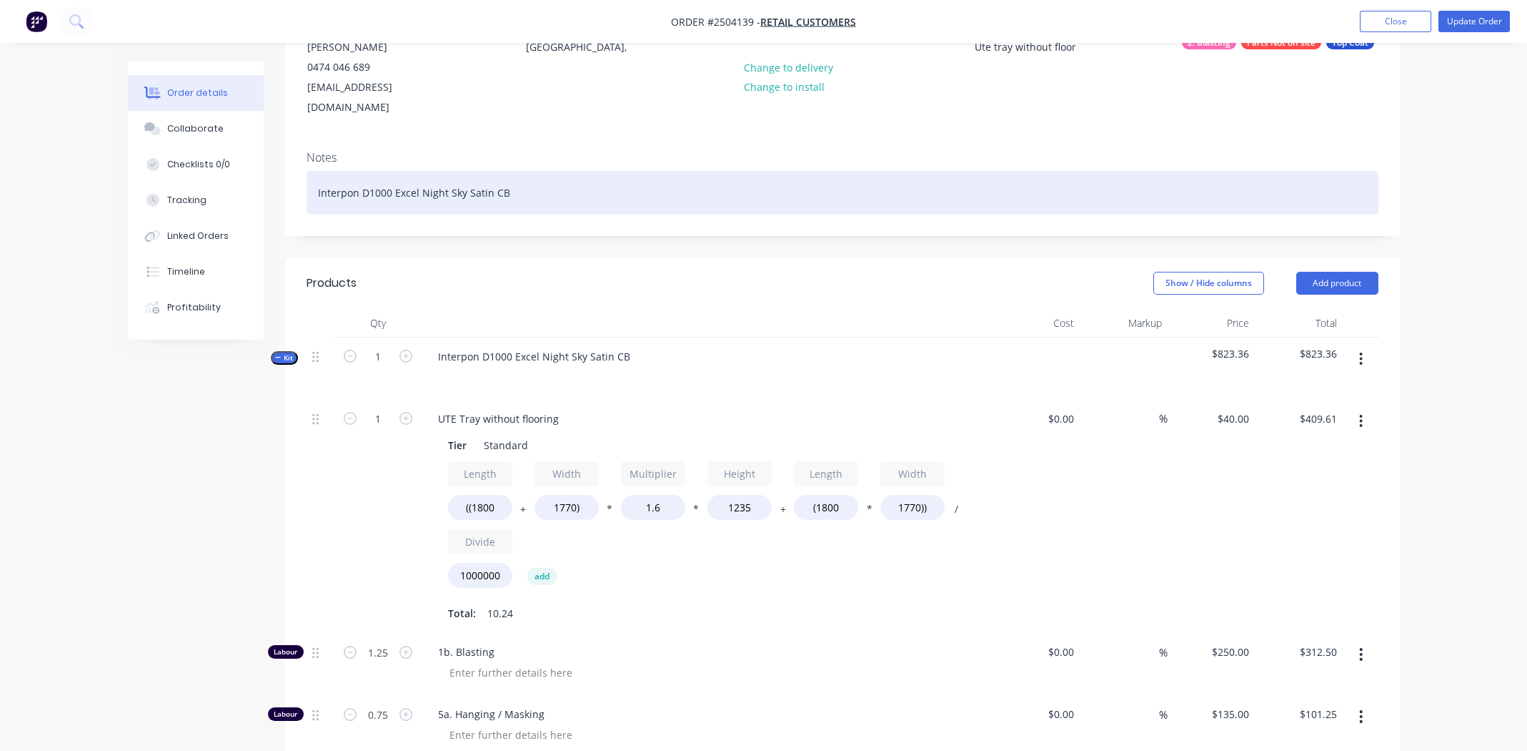
scroll to position [357, 0]
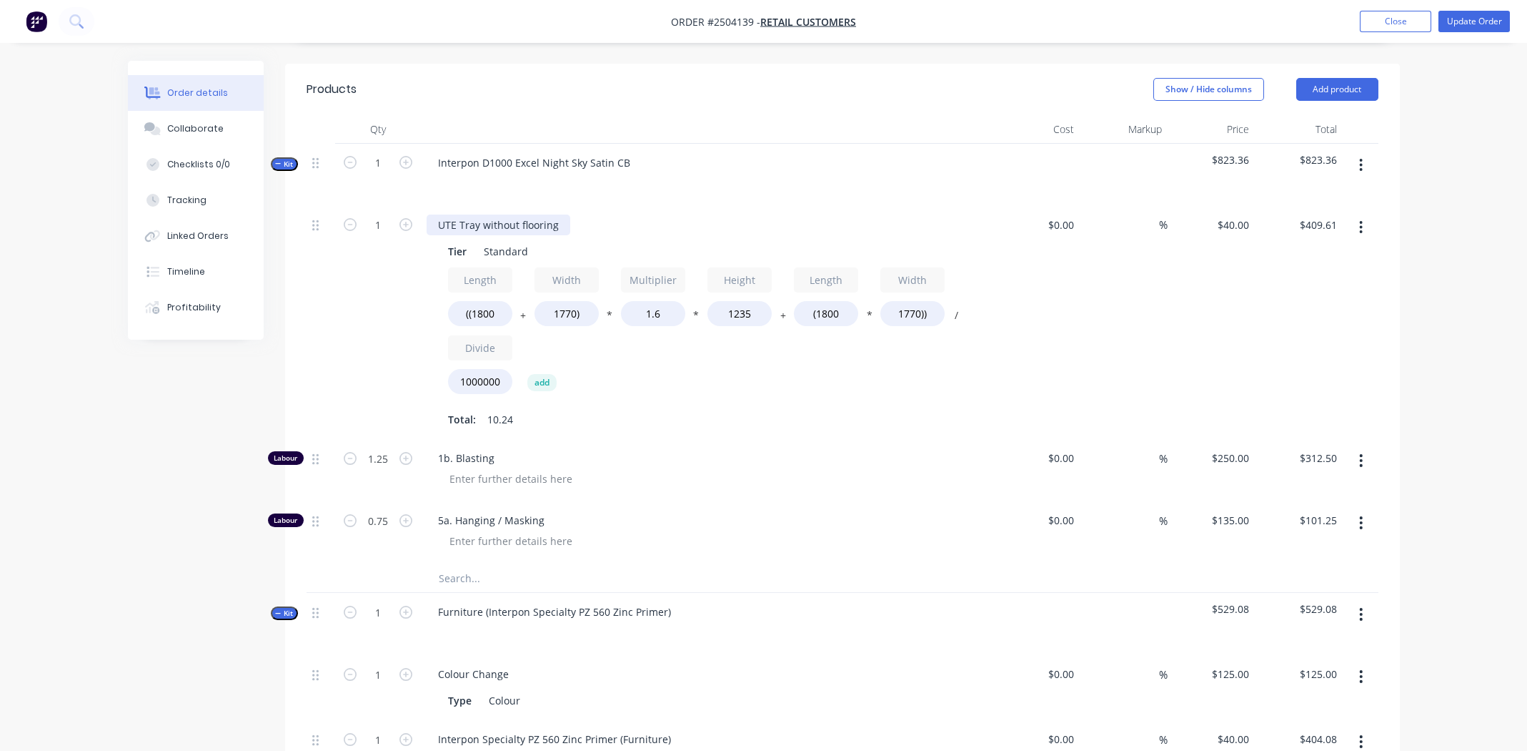
click at [507, 214] on div "UTE Tray without flooring" at bounding box center [499, 224] width 144 height 21
copy div "UTE Tray without flooring"
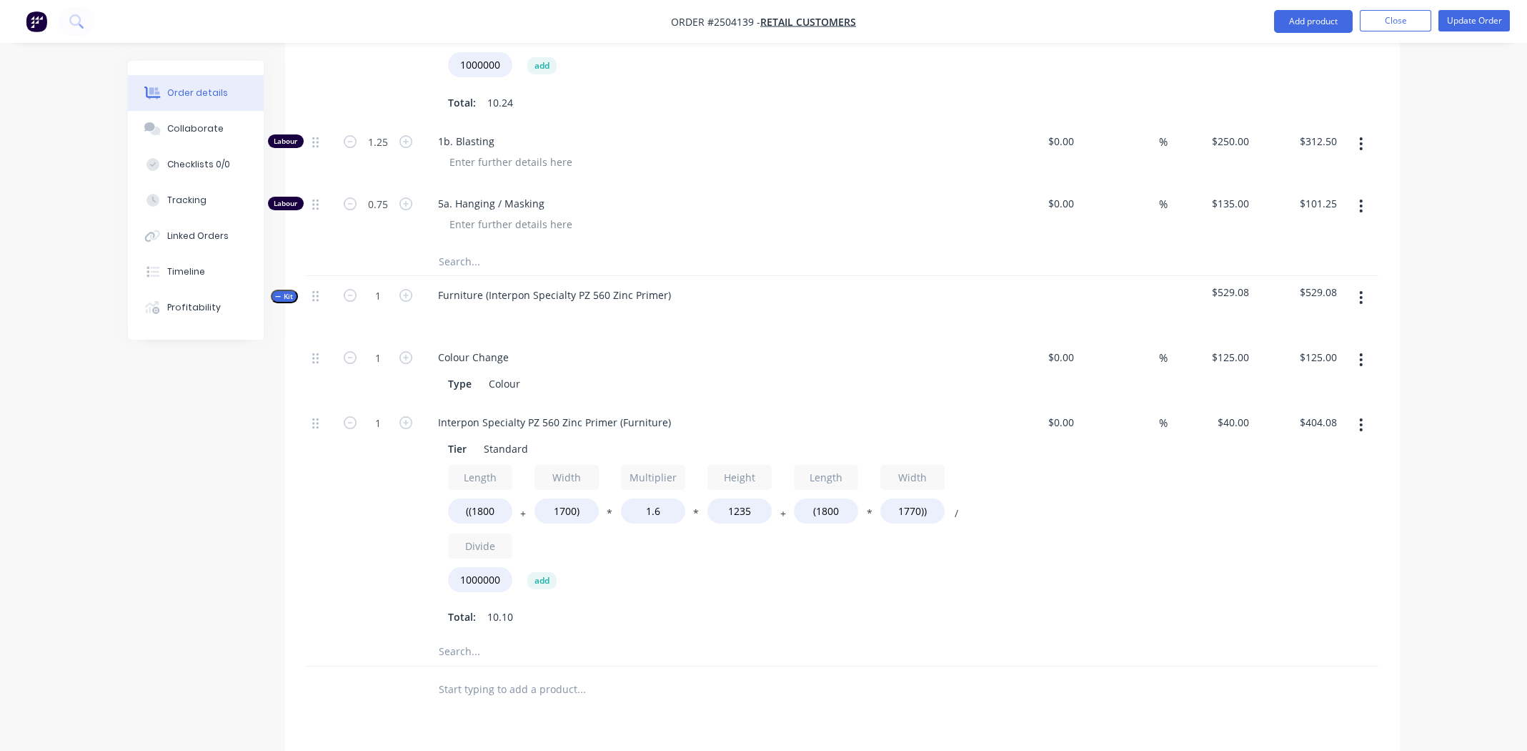
scroll to position [714, 0]
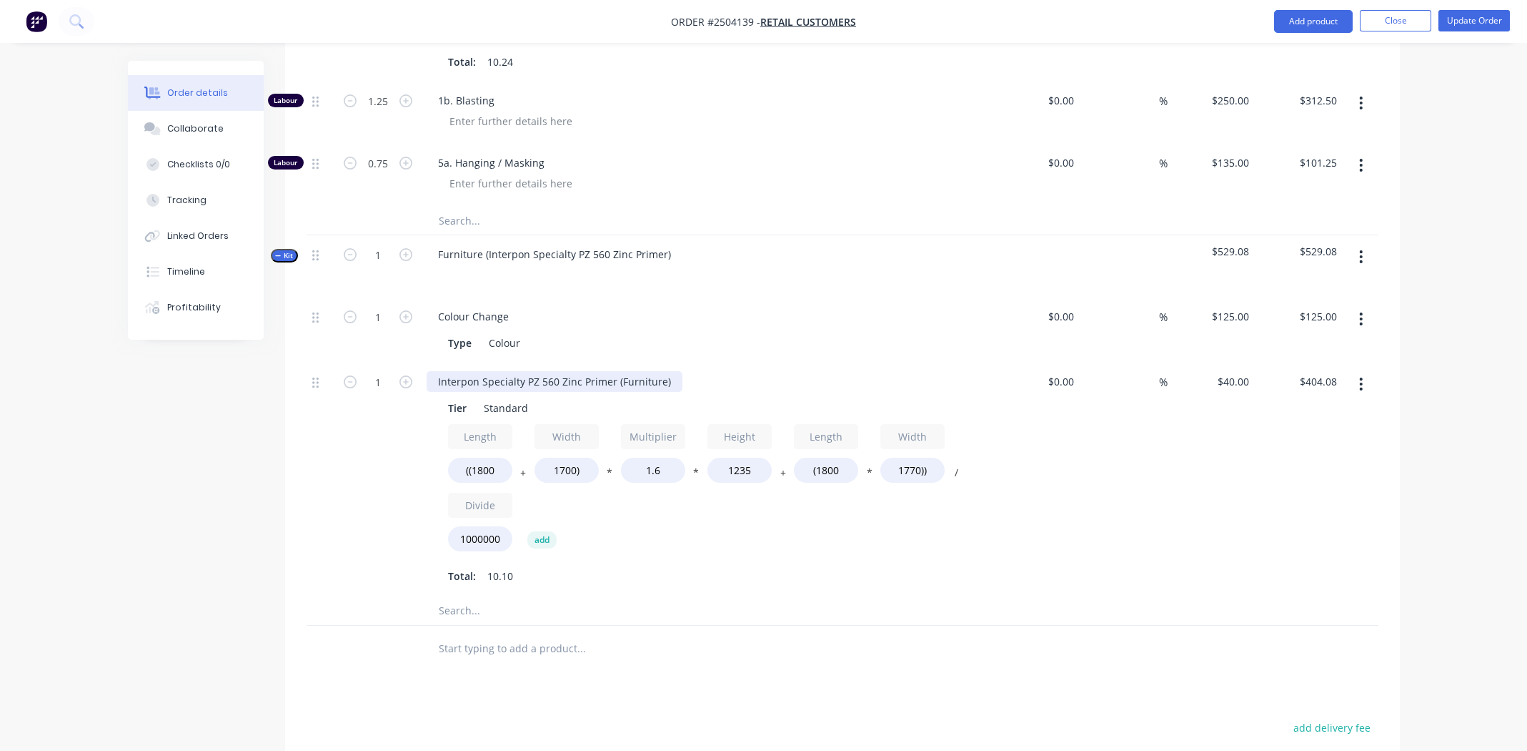
click at [521, 371] on div "Interpon Specialty PZ 560 Zinc Primer (Furniture)" at bounding box center [555, 381] width 256 height 21
paste div
click at [500, 332] on div "Colour" at bounding box center [504, 342] width 43 height 21
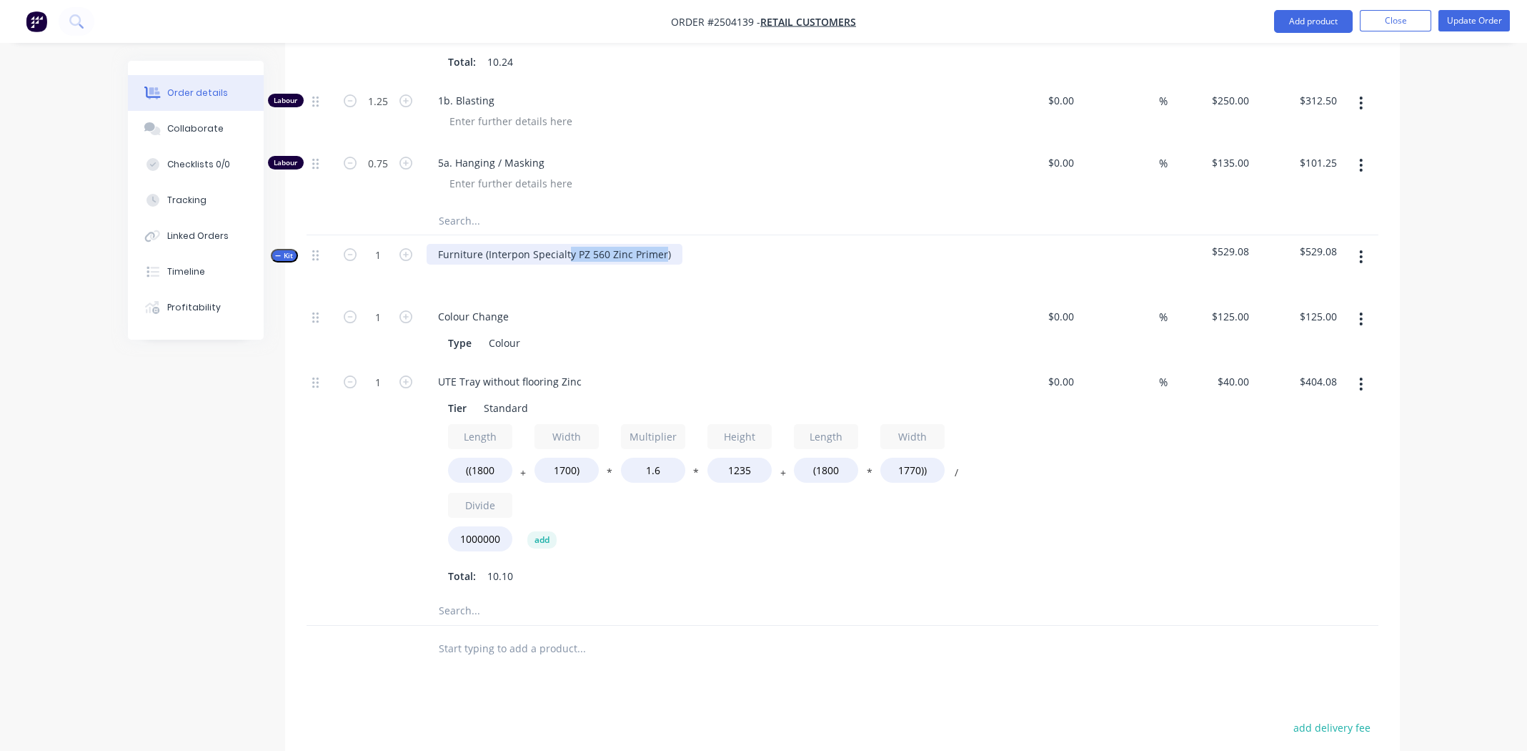
drag, startPoint x: 568, startPoint y: 229, endPoint x: 661, endPoint y: 232, distance: 93.7
click at [661, 244] on div "Furniture (Interpon Specialty PZ 560 Zinc Primer)" at bounding box center [555, 254] width 256 height 21
copy div "y PZ 560 Zinc Primer"
click at [510, 332] on div "Colour" at bounding box center [504, 342] width 43 height 21
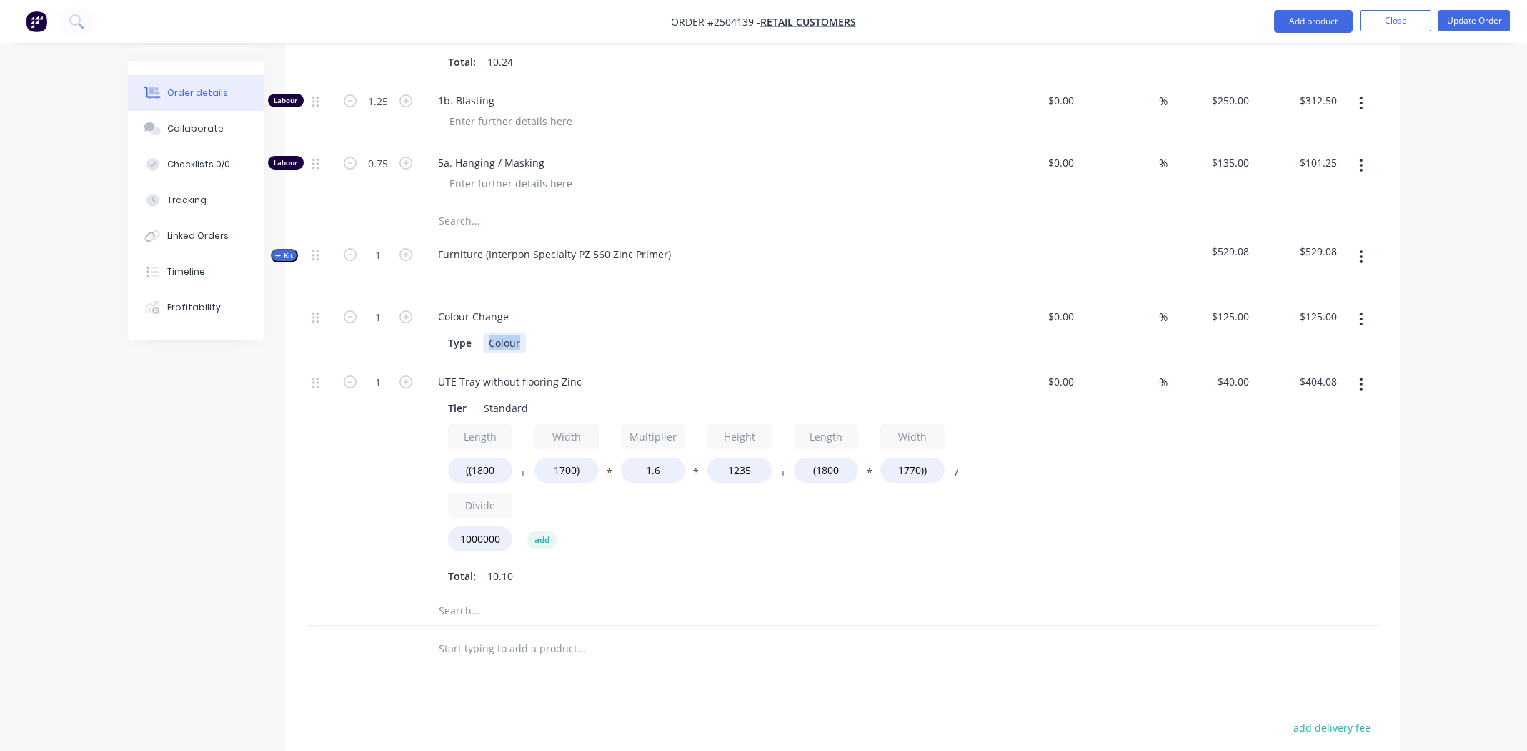
paste div
click at [745, 332] on div "Type y PZ 560 Zinc Primer" at bounding box center [703, 342] width 523 height 21
click at [517, 332] on div "y PZ 560 Zinc Primer" at bounding box center [537, 342] width 109 height 21
click at [494, 332] on div "y PZ 560 Zinc Primer" at bounding box center [537, 342] width 109 height 21
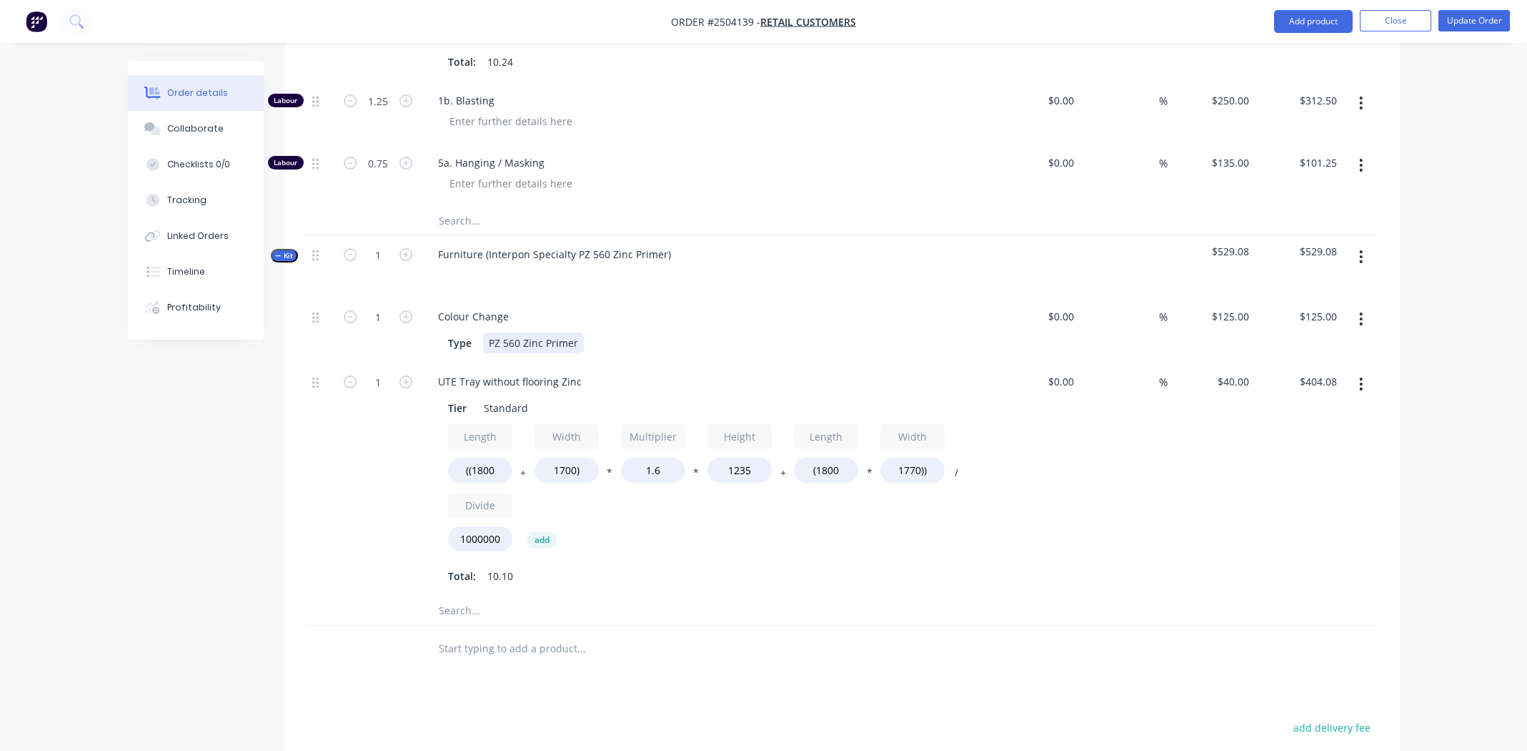
click at [696, 332] on div "Type PZ 560 Zinc Primer" at bounding box center [703, 342] width 523 height 21
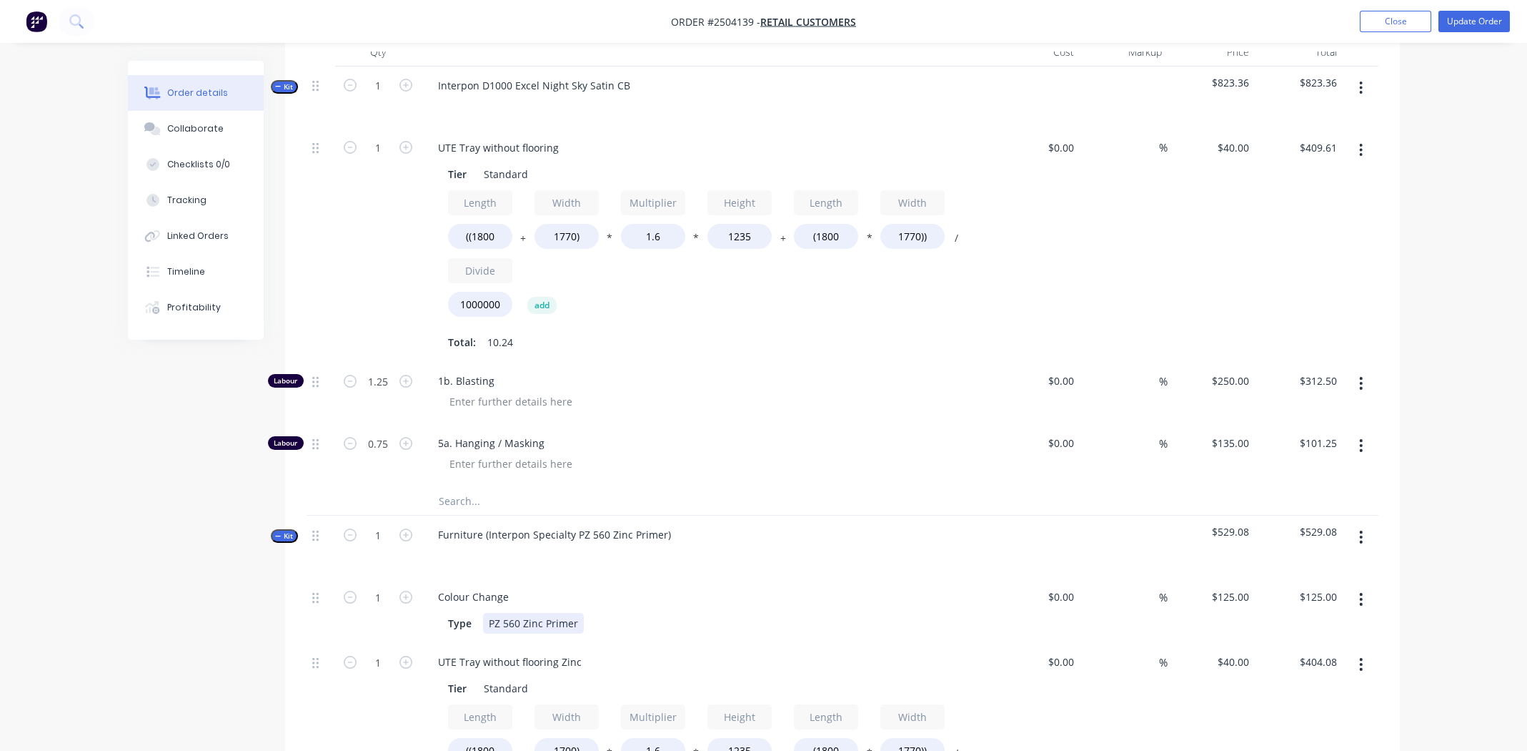
scroll to position [357, 0]
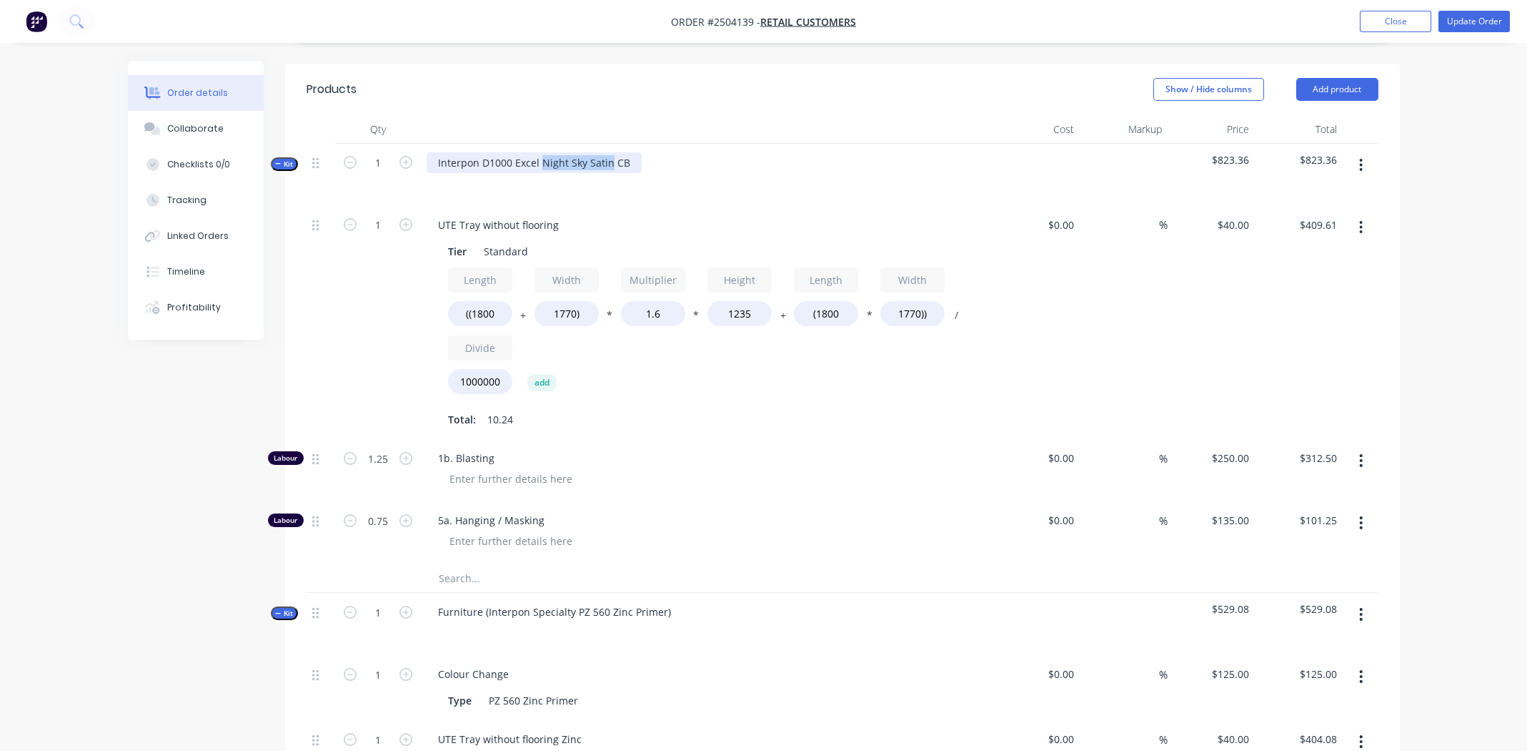
drag, startPoint x: 540, startPoint y: 139, endPoint x: 605, endPoint y: 144, distance: 64.6
click at [606, 152] on div "Interpon D1000 Excel Night Sky Satin CB" at bounding box center [534, 162] width 215 height 21
copy div "Night Sky Satin"
click at [556, 214] on div "UTE Tray without flooring" at bounding box center [499, 224] width 144 height 21
drag, startPoint x: 556, startPoint y: 203, endPoint x: 515, endPoint y: 227, distance: 47.1
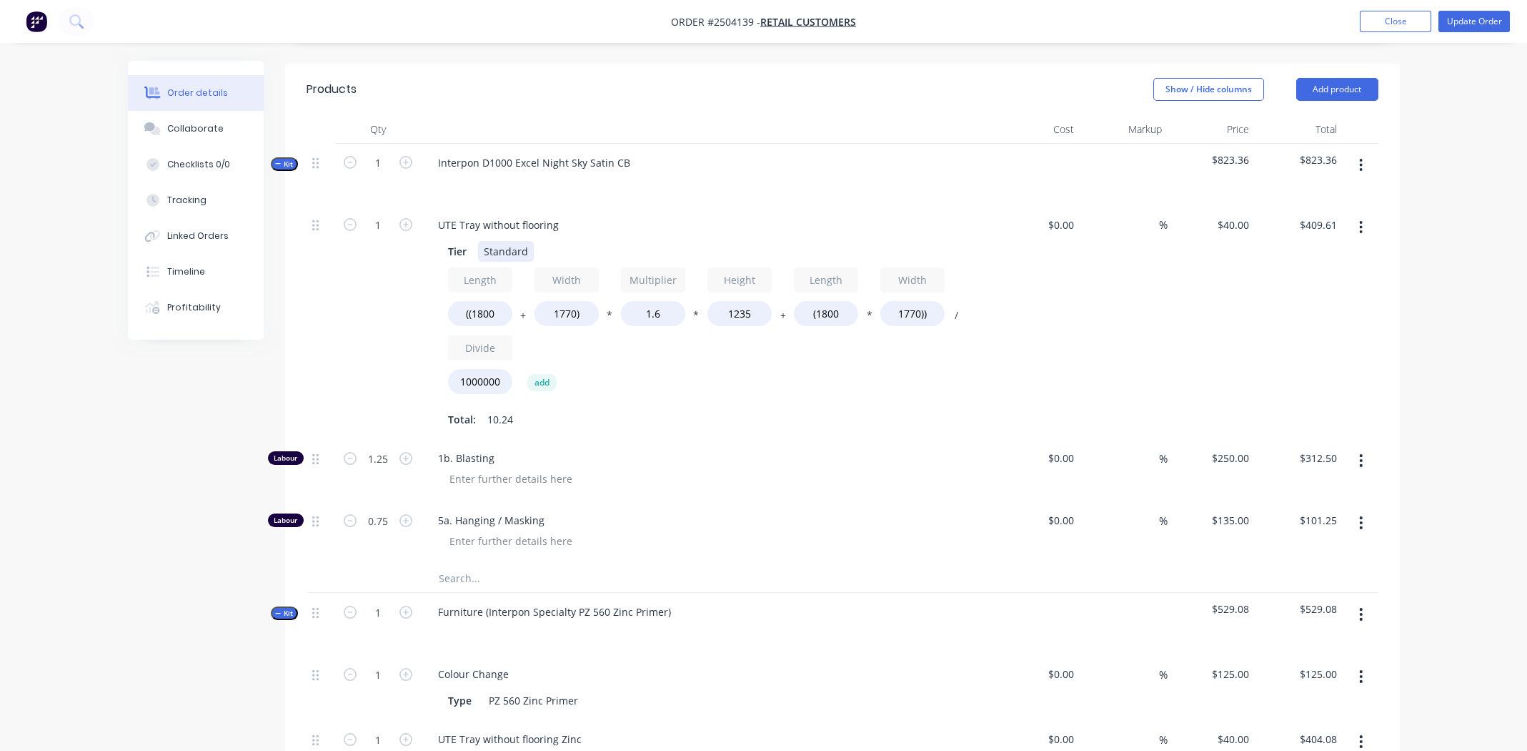
click at [515, 241] on div "Standard" at bounding box center [506, 251] width 56 height 21
click at [609, 214] on div "UTE Tray without flooring" at bounding box center [707, 224] width 560 height 21
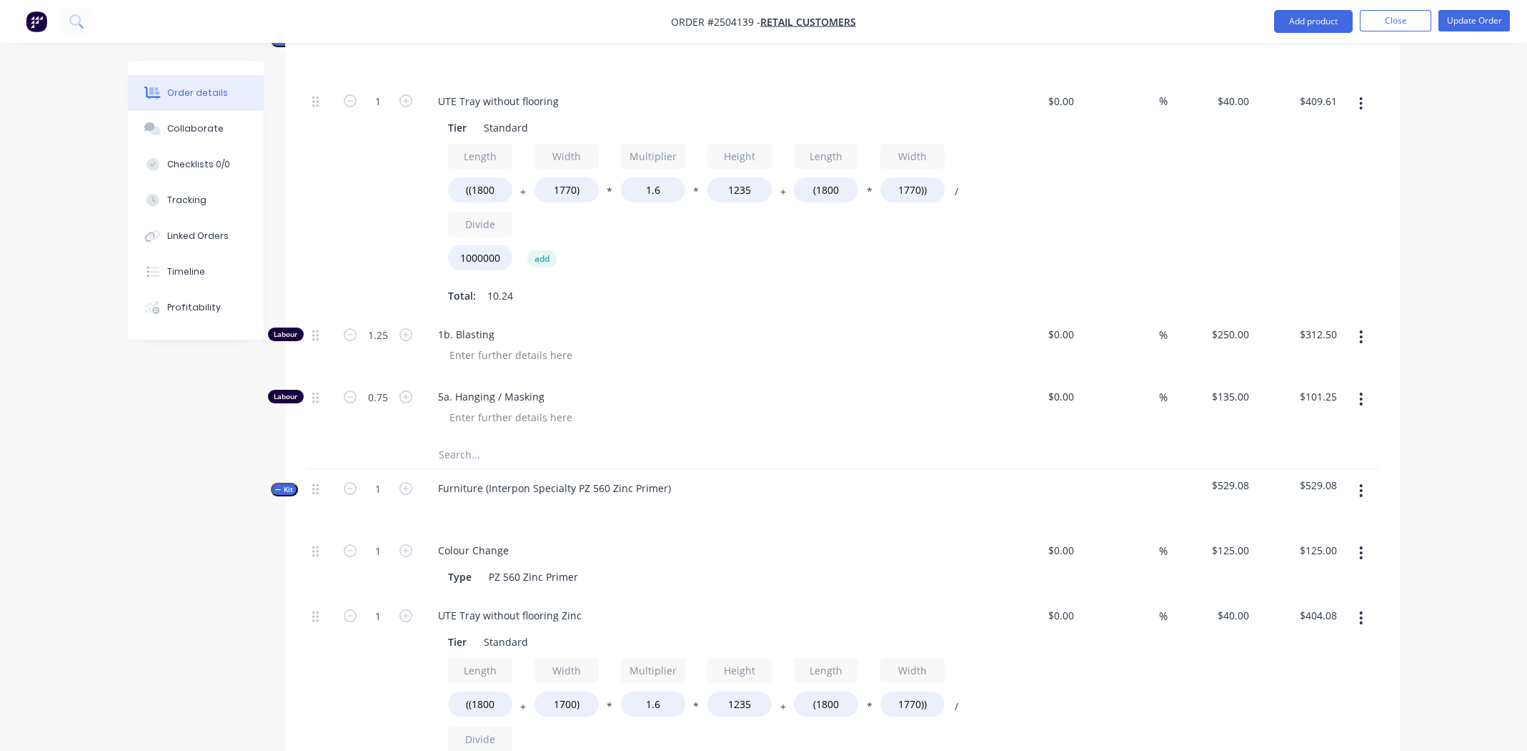
scroll to position [477, 0]
click at [569, 694] on input "1700)" at bounding box center [567, 706] width 64 height 25
type input "1770)"
type input "$409.61"
click at [816, 507] on div "Furniture (Interpon Specialty PZ 560 Zinc Primer)" at bounding box center [707, 503] width 572 height 62
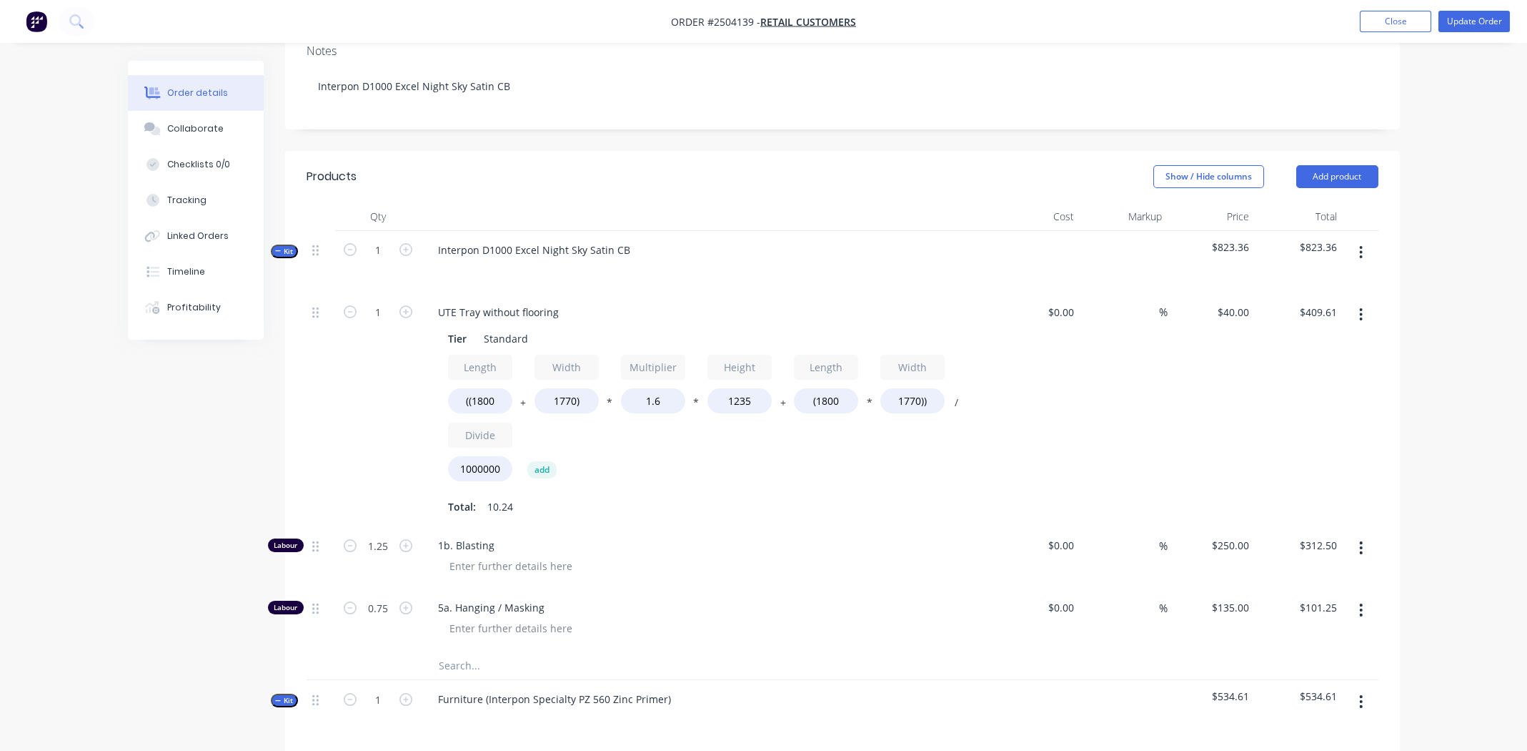
scroll to position [0, 0]
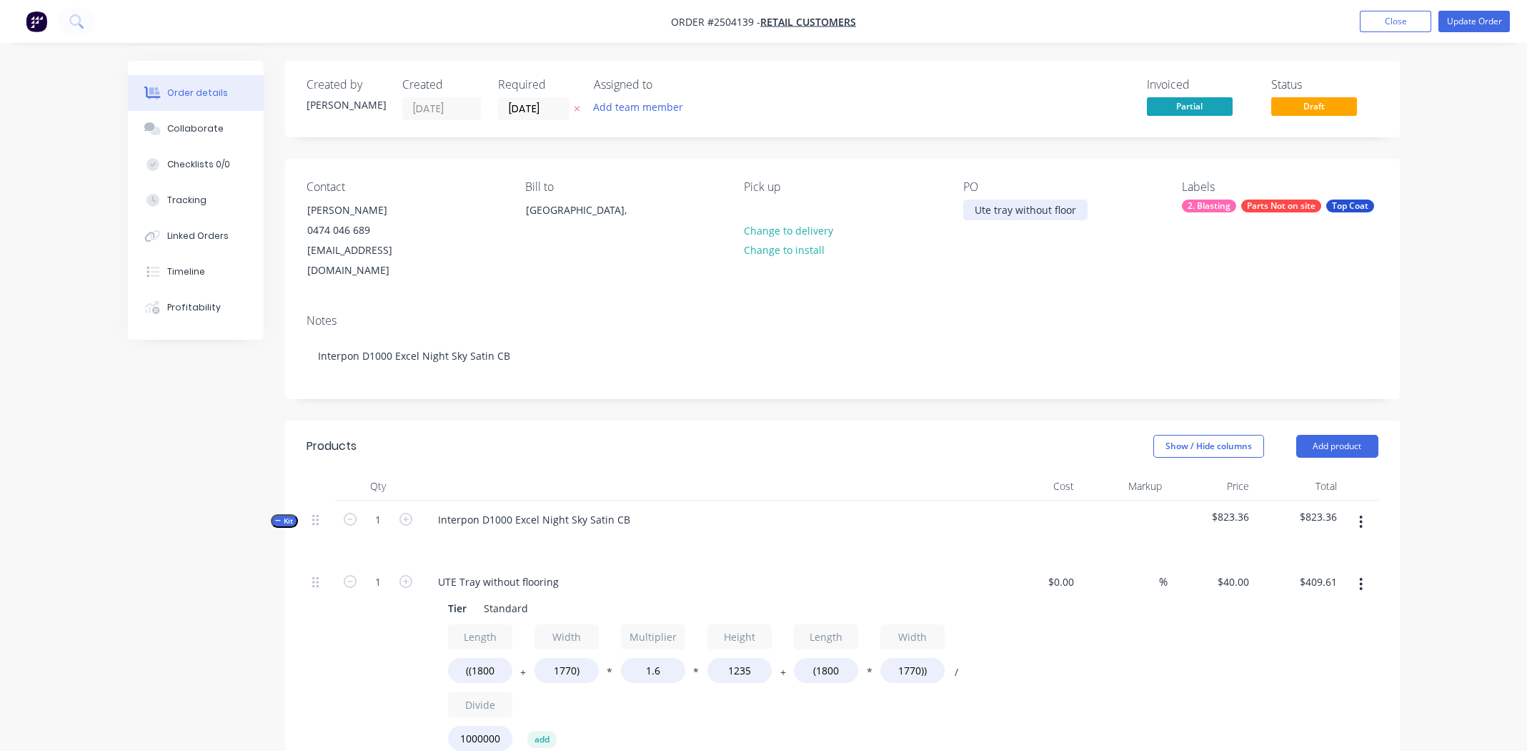
click at [976, 210] on div "Ute tray without floor" at bounding box center [1026, 209] width 124 height 21
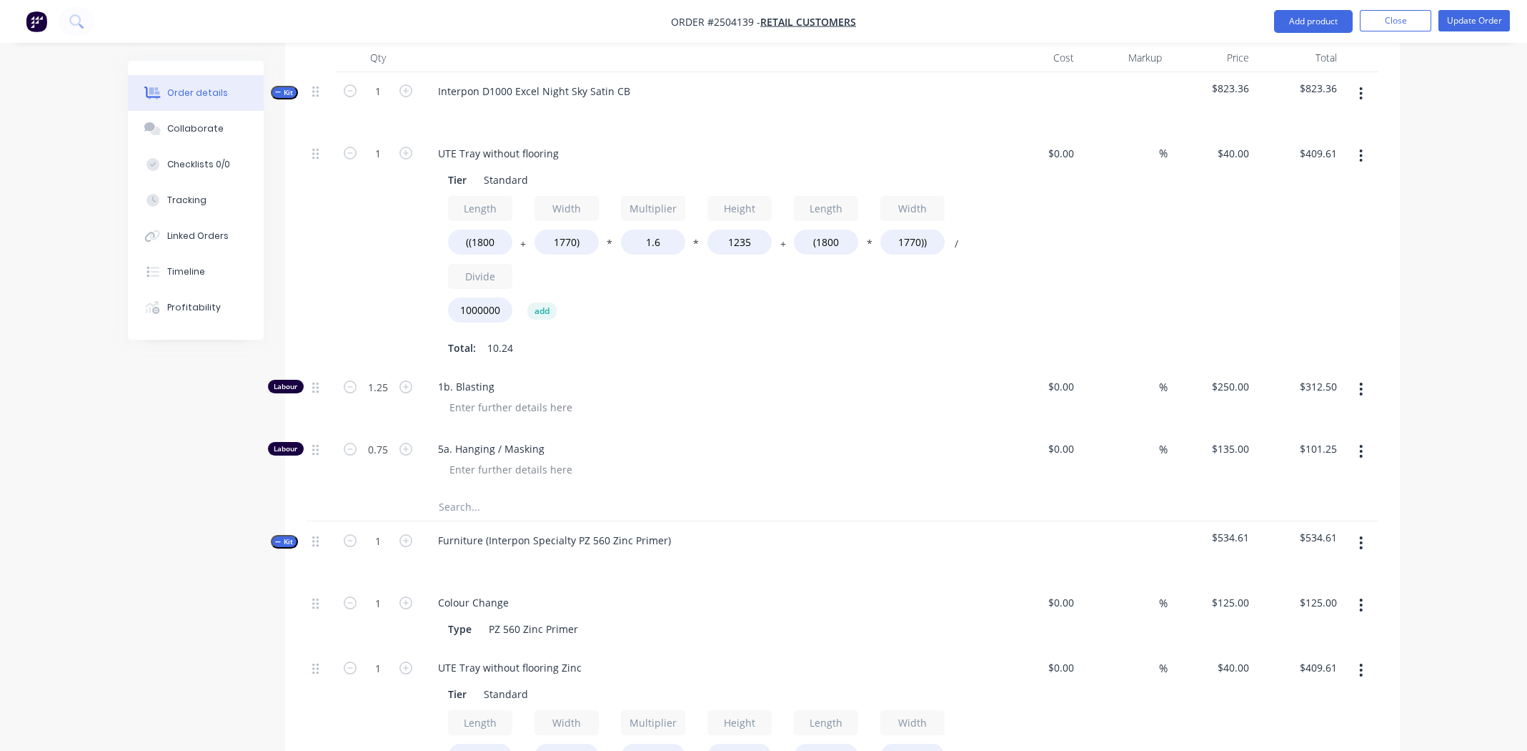
scroll to position [429, 0]
click at [670, 529] on div "Furniture (Interpon Specialty PZ 560 Zinc Primer)" at bounding box center [555, 539] width 256 height 21
click at [530, 529] on div "Interpon Specialty PZ 560 Zinc Primer" at bounding box center [528, 539] width 202 height 21
click at [529, 529] on div "Interpon Specialty PZ 560 Zinc Primer" at bounding box center [528, 539] width 202 height 21
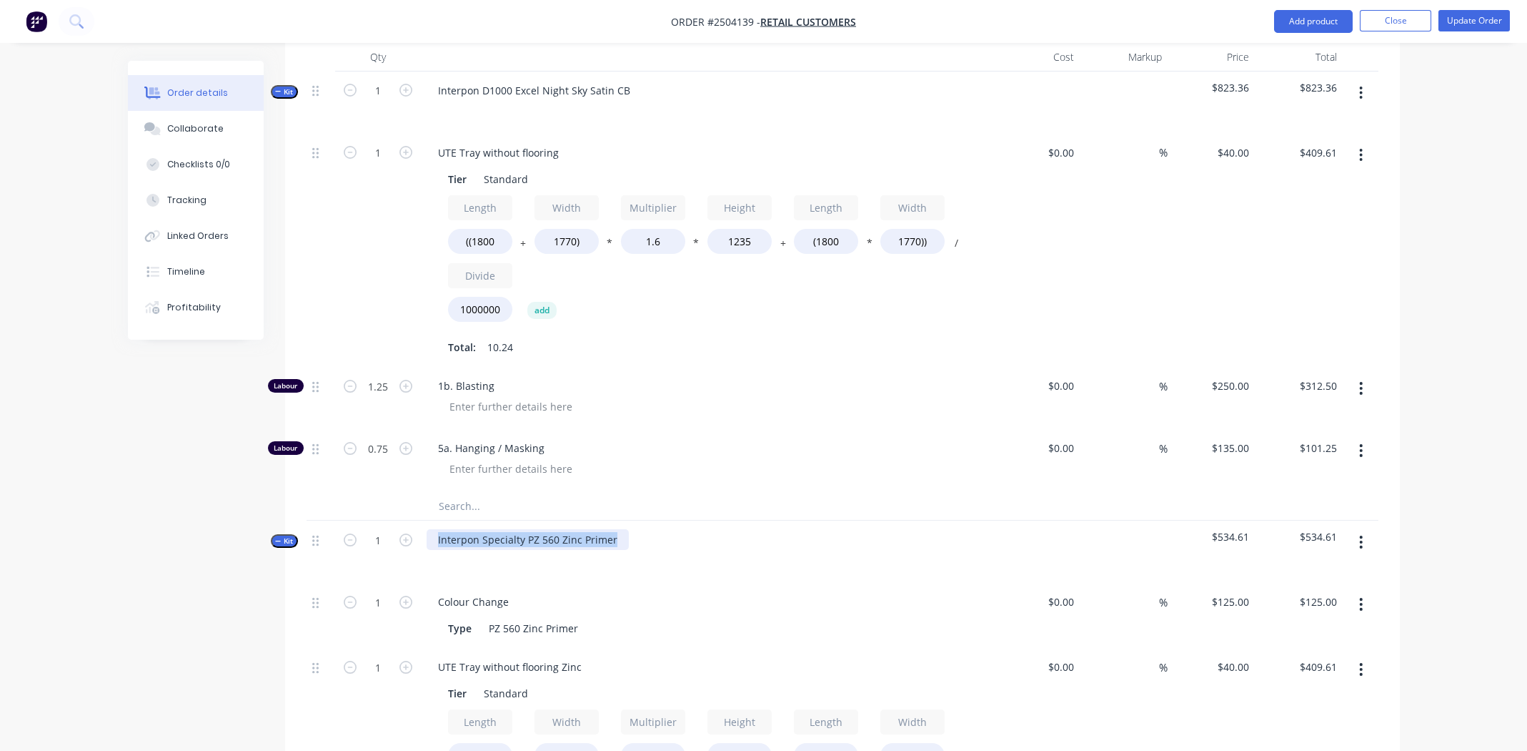
copy div "Interpon Specialty PZ 560 Zinc Primer"
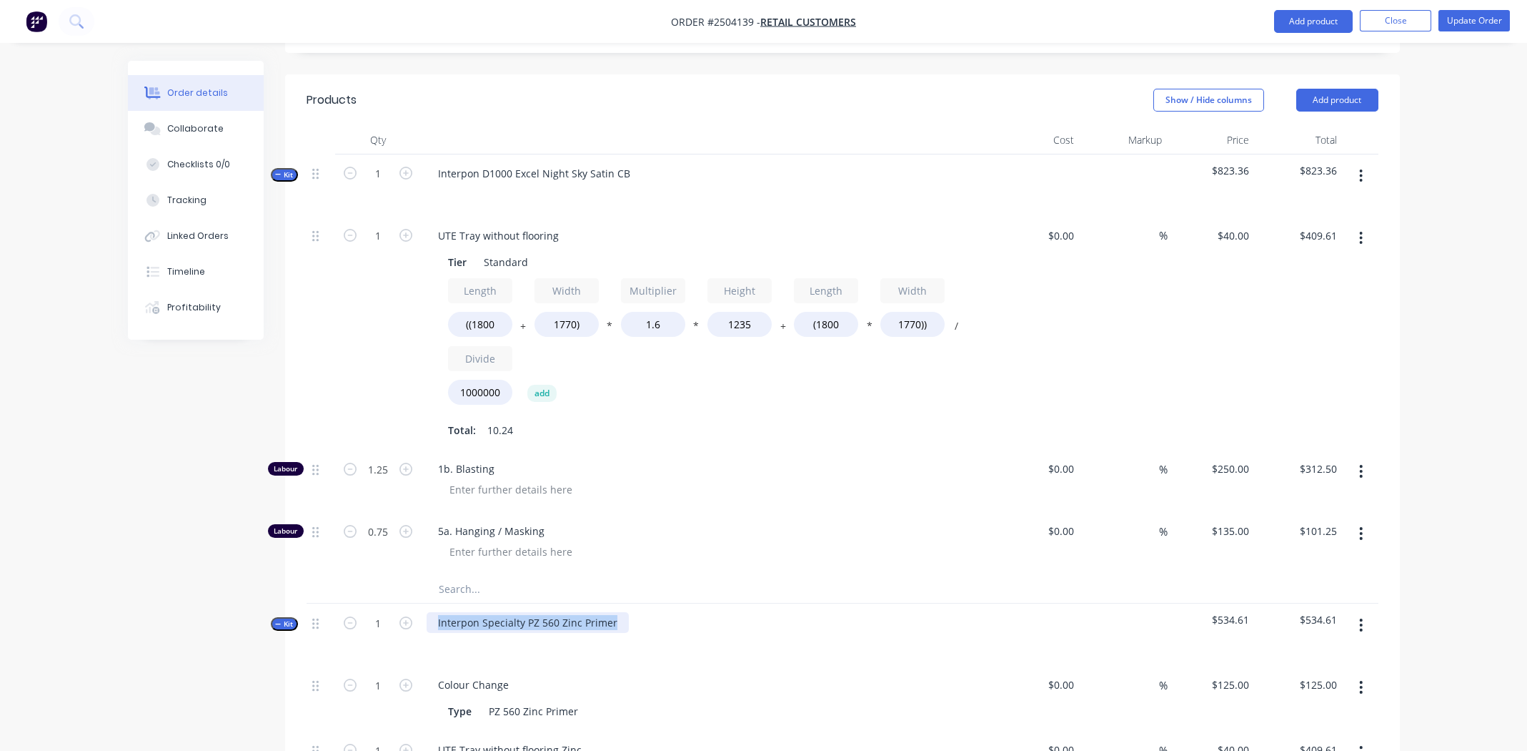
scroll to position [142, 0]
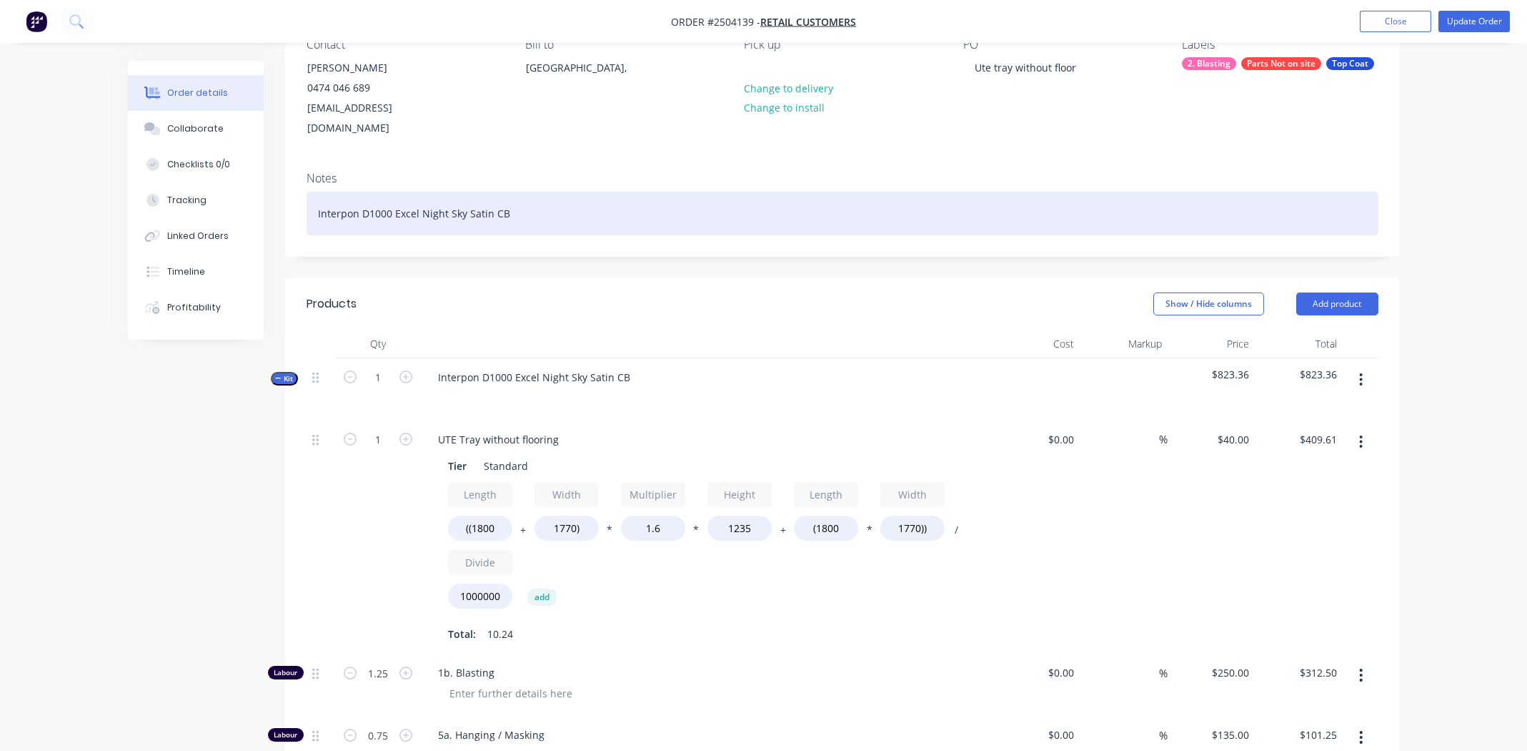
click at [312, 192] on div "Interpon D1000 Excel Night Sky Satin CB" at bounding box center [843, 214] width 1072 height 44
paste div
click at [807, 203] on div "Interpon Specialty PZ 560 Zinc Primer | Interpon D1000 Excel Night Sky Satin CB" at bounding box center [843, 214] width 1072 height 44
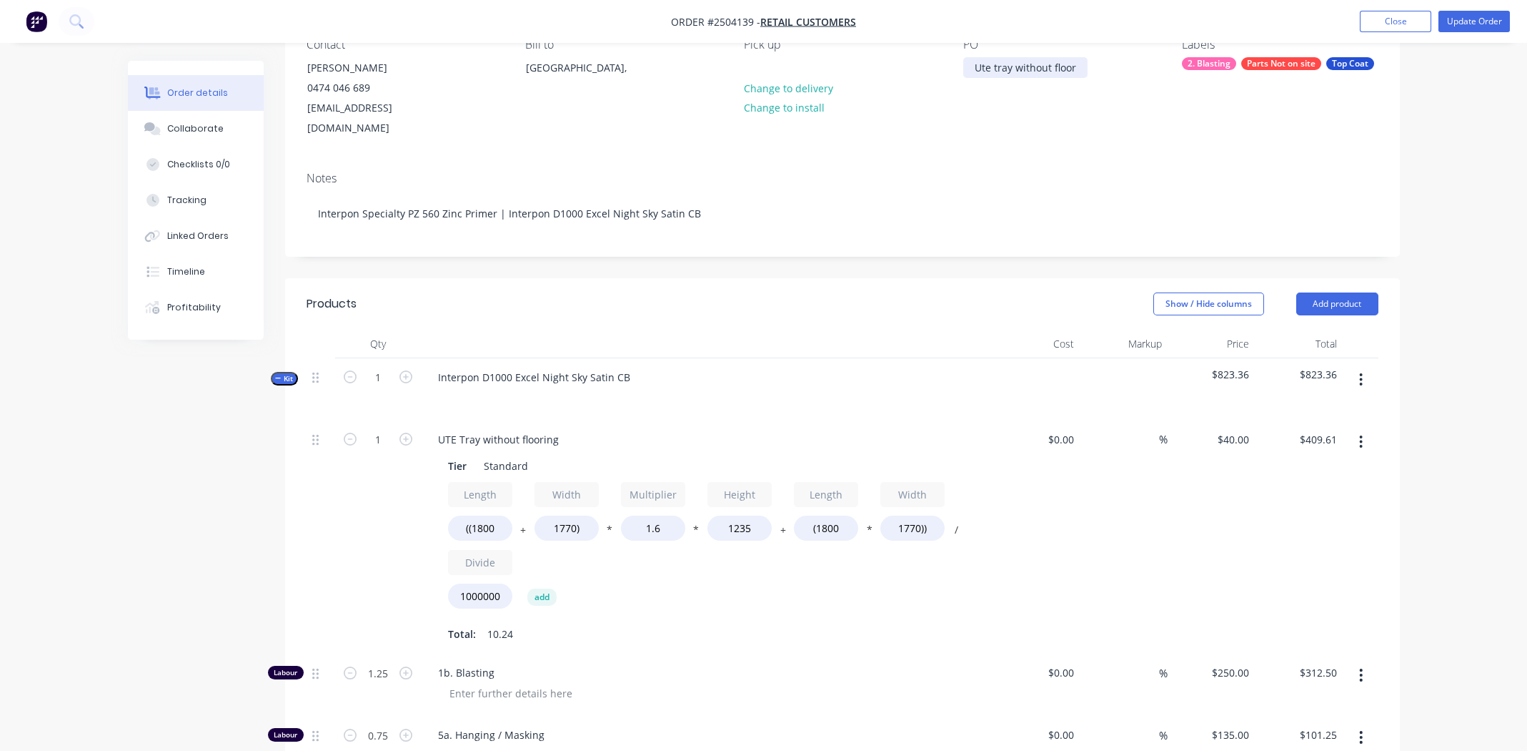
click at [992, 78] on div "Ute tray without floor" at bounding box center [1026, 67] width 124 height 21
drag, startPoint x: 1008, startPoint y: 79, endPoint x: 989, endPoint y: 85, distance: 20.1
click at [989, 85] on div "Ute tray without floor 2 coats" at bounding box center [1026, 75] width 124 height 36
drag, startPoint x: 1016, startPoint y: 117, endPoint x: 1027, endPoint y: 117, distance: 11.4
click at [1025, 117] on div "PO Ute tray without floor 2 Colours" at bounding box center [1062, 88] width 196 height 101
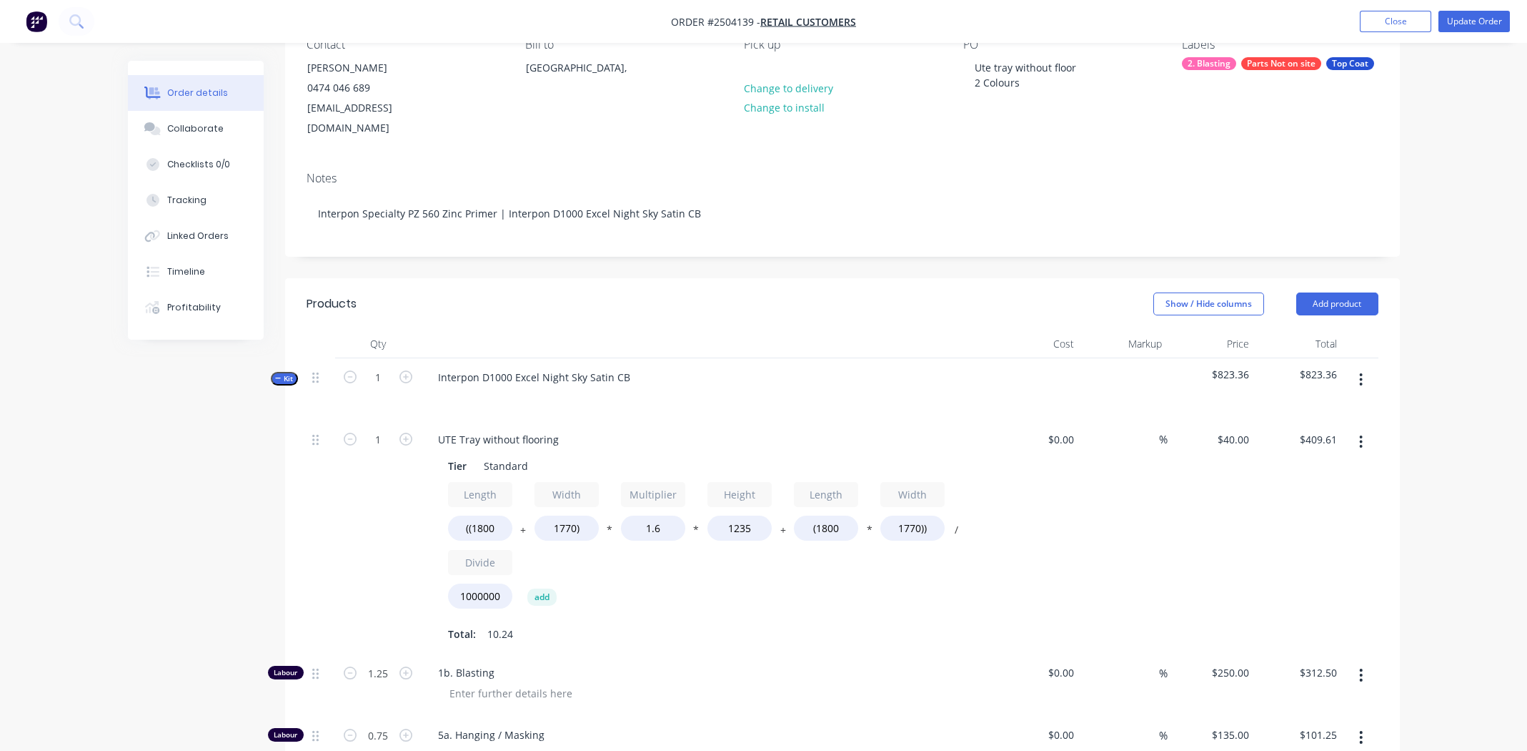
click at [1274, 128] on div "Contact [PERSON_NAME] [PHONE_NUMBER] [EMAIL_ADDRESS][DOMAIN_NAME] Bill to [GEOG…" at bounding box center [842, 88] width 1115 height 144
click at [1485, 19] on button "Update Order" at bounding box center [1474, 21] width 71 height 21
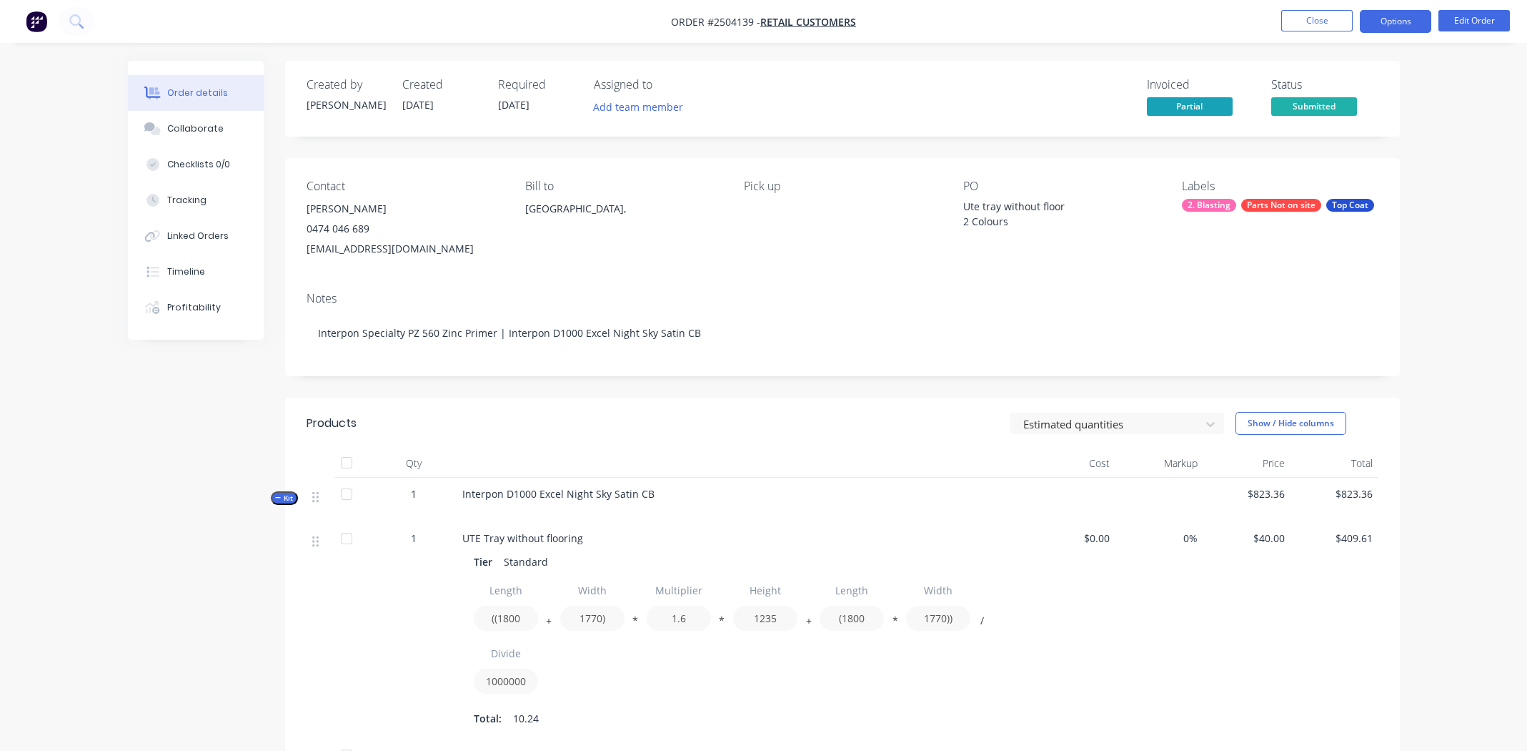
click at [1396, 19] on button "Options" at bounding box center [1395, 21] width 71 height 23
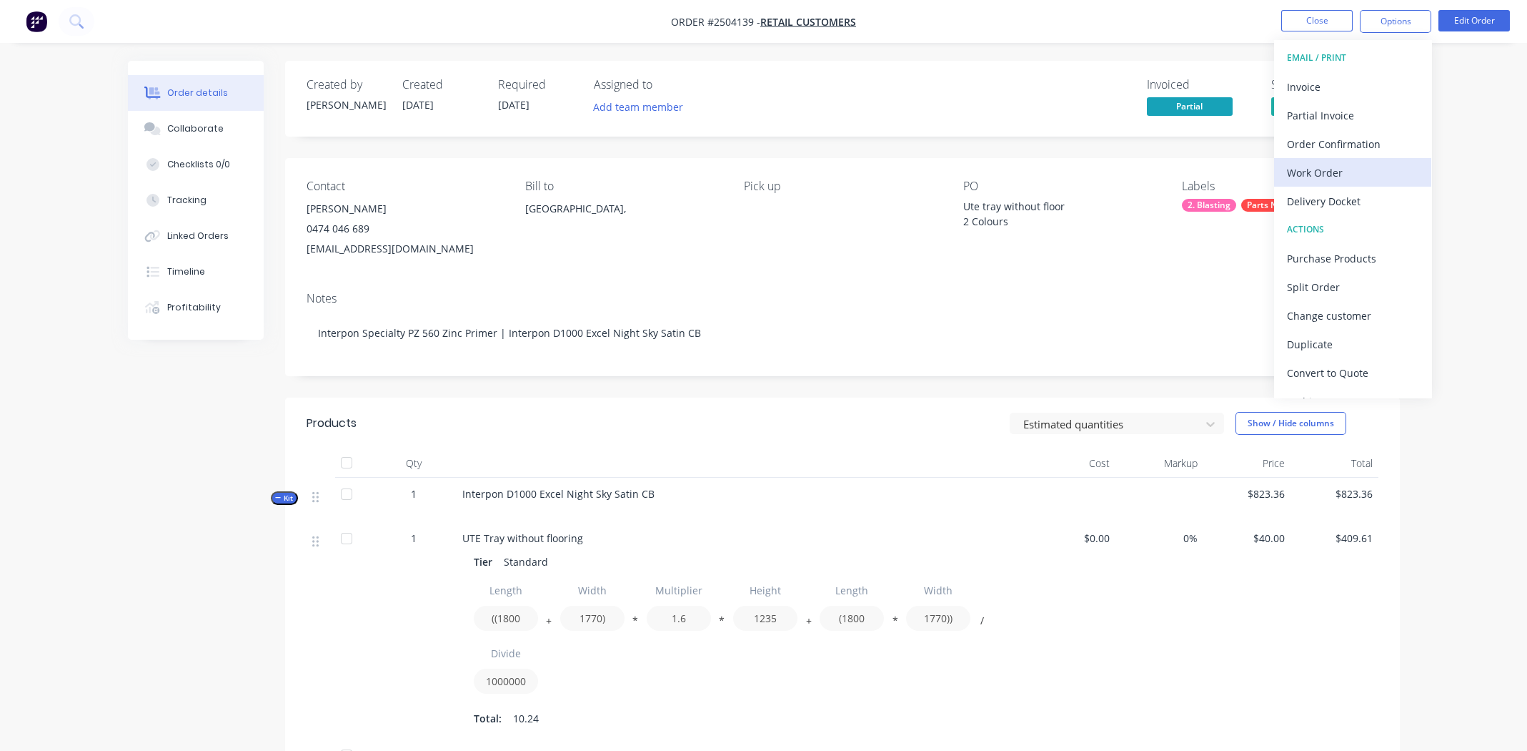
click at [1324, 176] on div "Work Order" at bounding box center [1353, 172] width 132 height 21
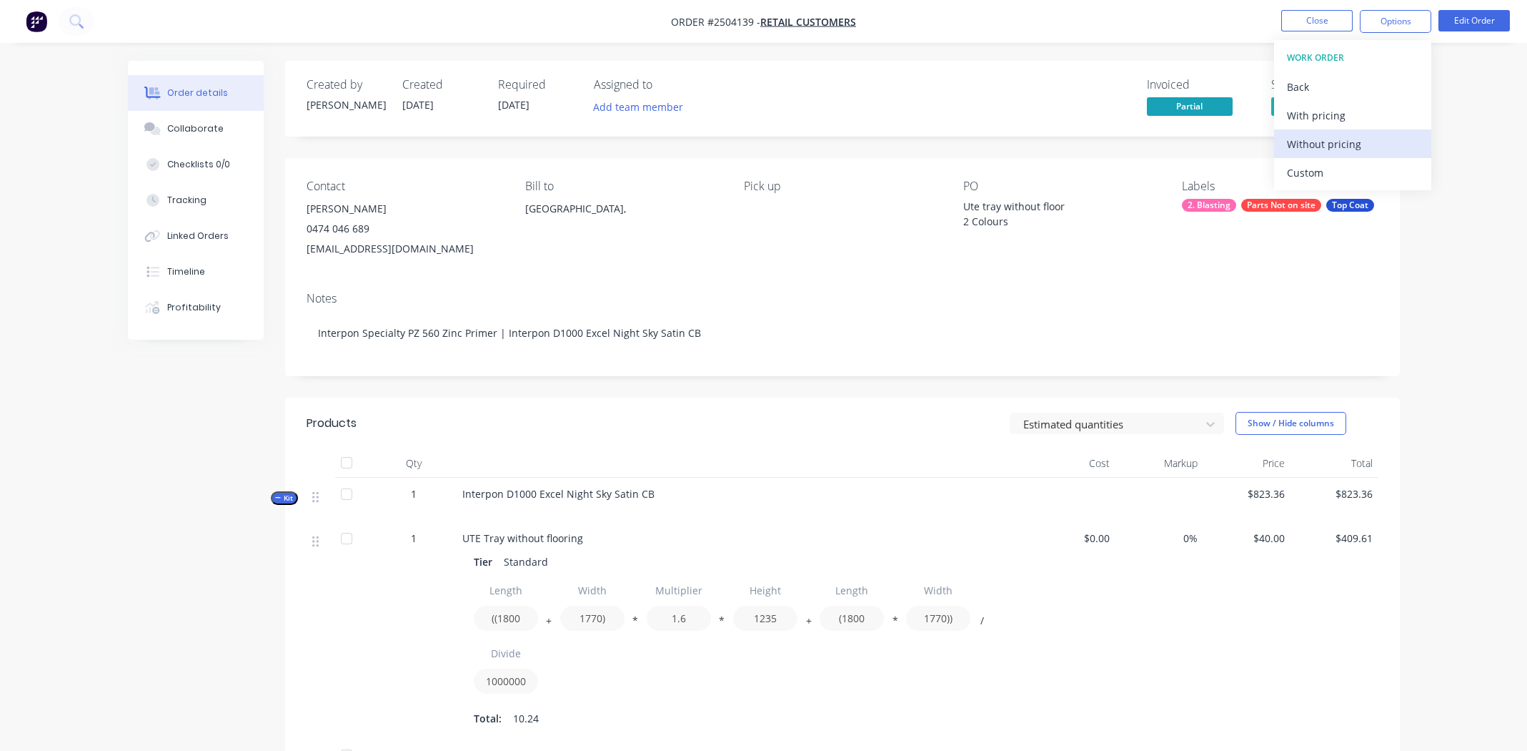
click at [1321, 141] on div "Without pricing" at bounding box center [1353, 144] width 132 height 21
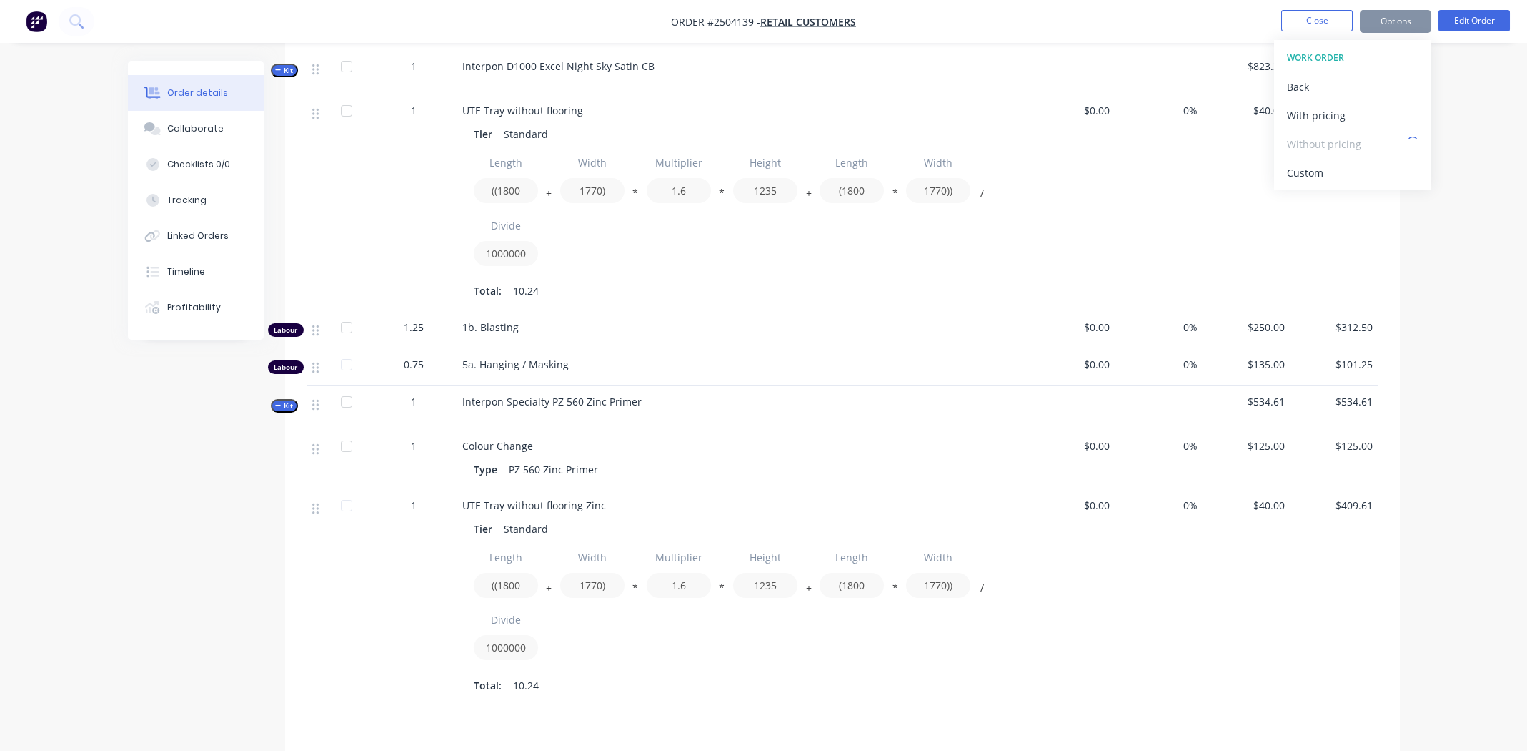
scroll to position [429, 0]
